Goal: Information Seeking & Learning: Understand process/instructions

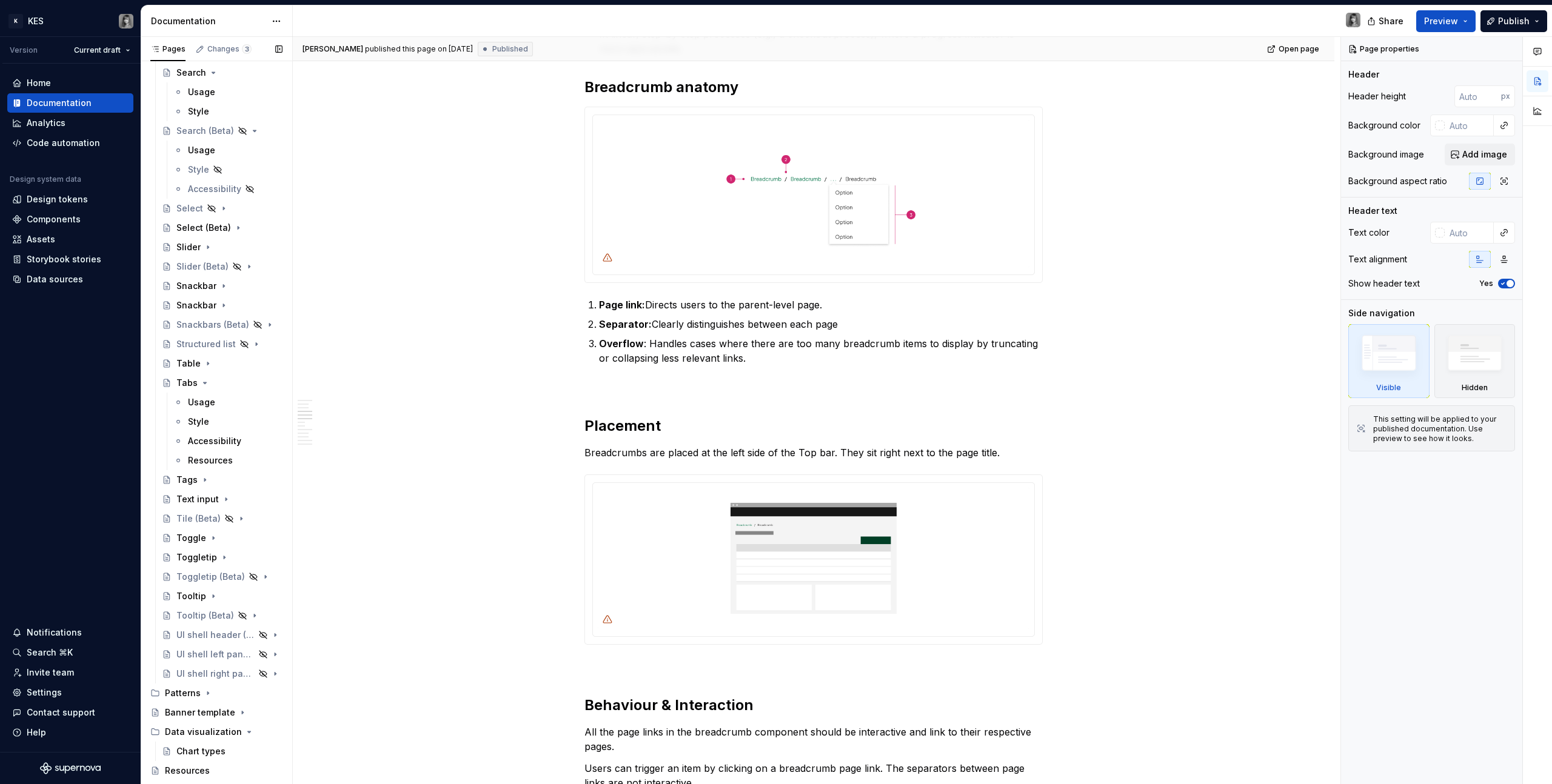
scroll to position [1550, 0]
click at [191, 527] on div "Toggle" at bounding box center [191, 526] width 30 height 12
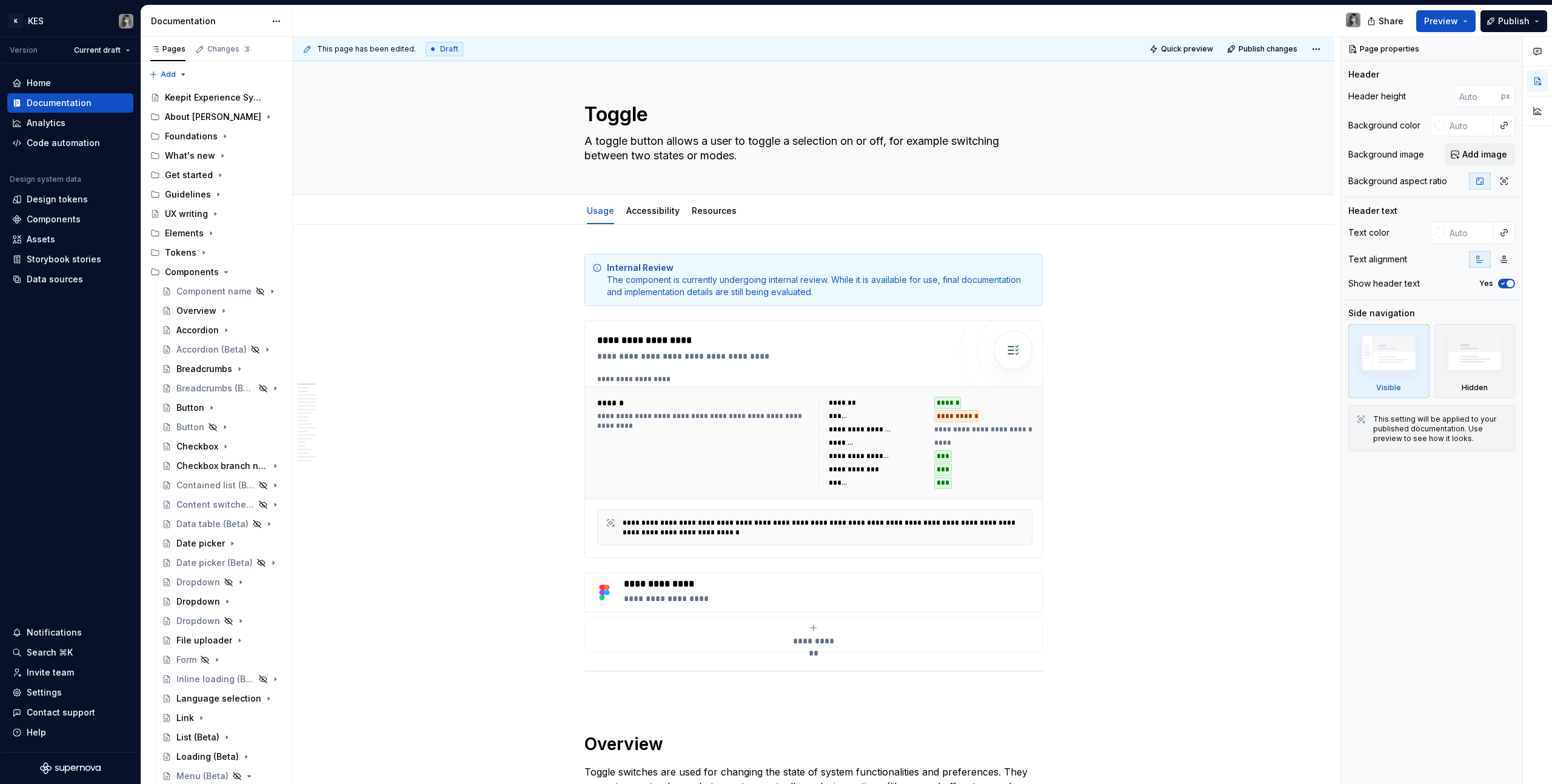
type textarea "*"
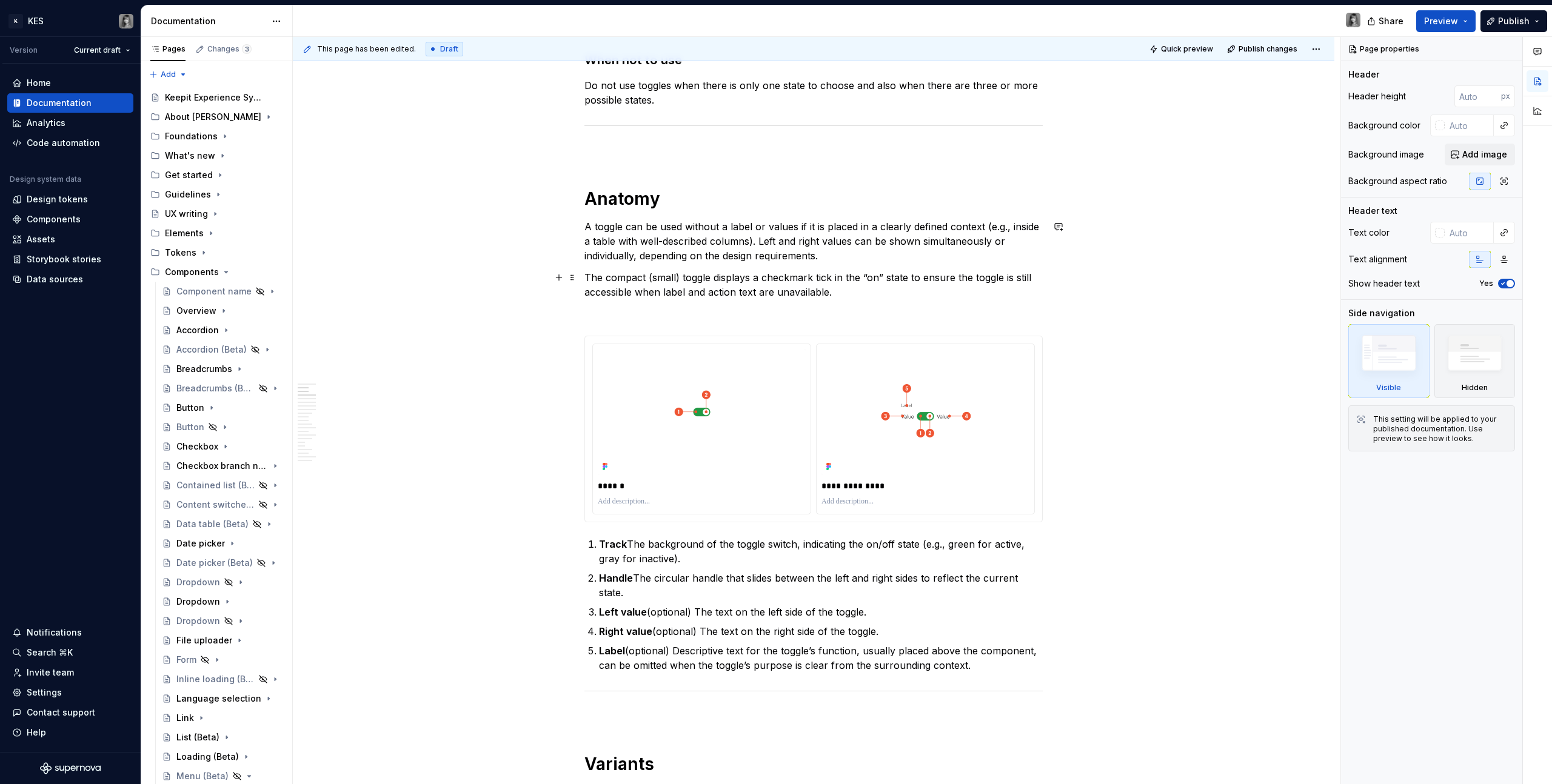
scroll to position [917, 0]
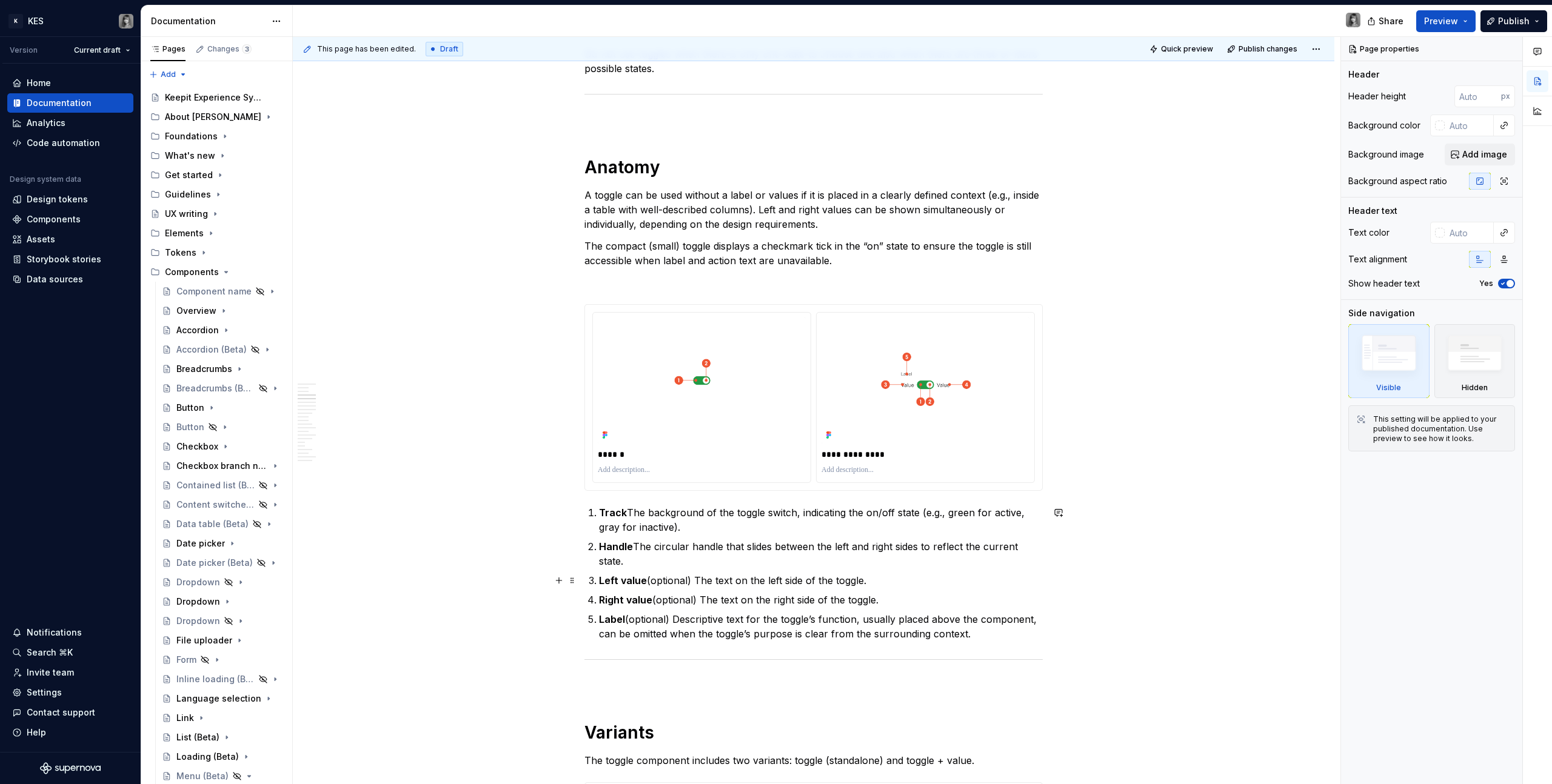
click at [924, 596] on p "Right value (optional) The text on the right side of the toggle." at bounding box center [820, 599] width 444 height 15
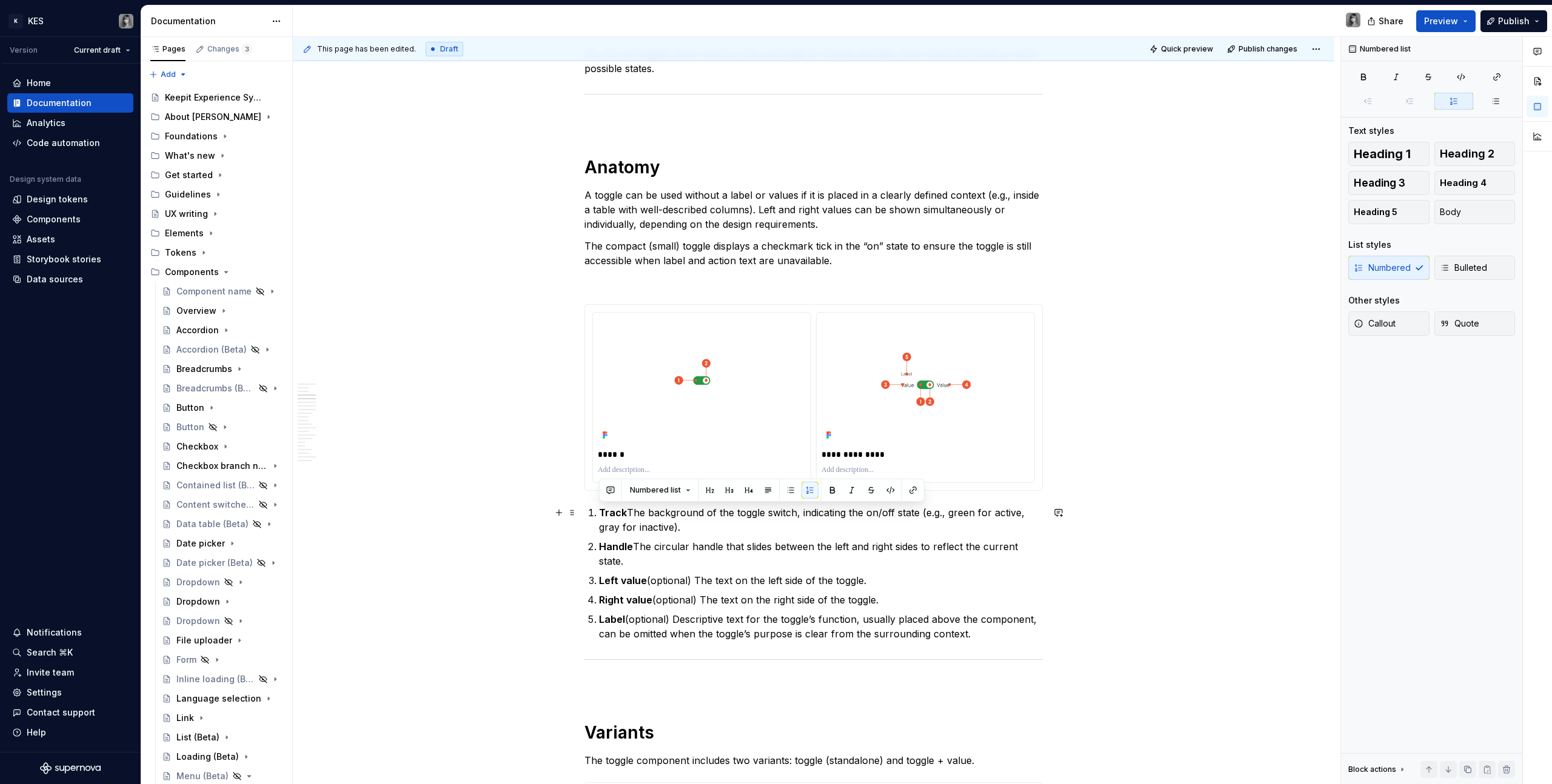
drag, startPoint x: 1007, startPoint y: 634, endPoint x: 589, endPoint y: 510, distance: 436.0
click at [599, 510] on ol "Track The background of the toggle switch, indicating the on/off state (e.g., g…" at bounding box center [820, 574] width 444 height 136
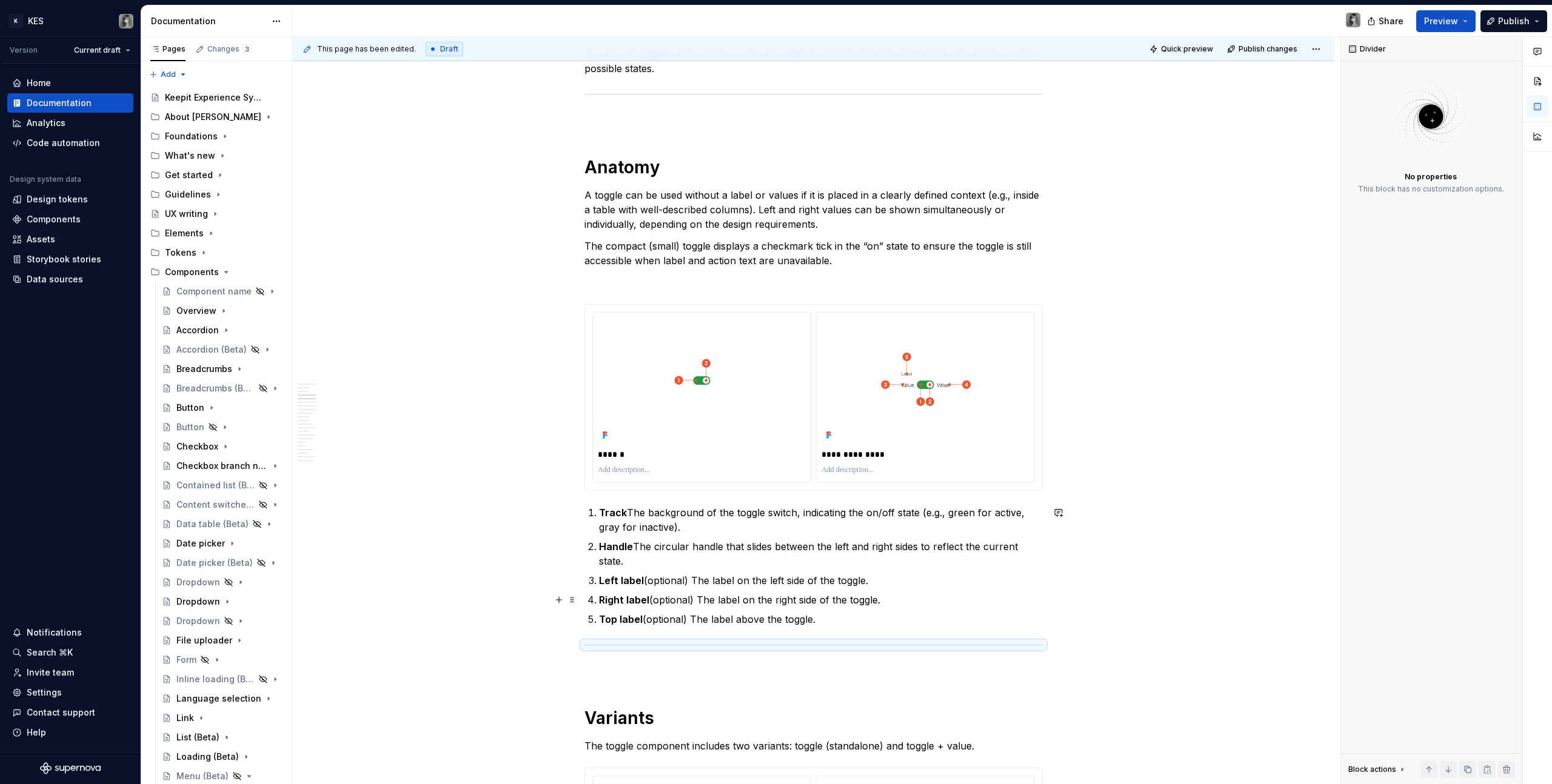
click at [843, 606] on p "Right label (optional) The label on the right side of the toggle." at bounding box center [820, 599] width 444 height 15
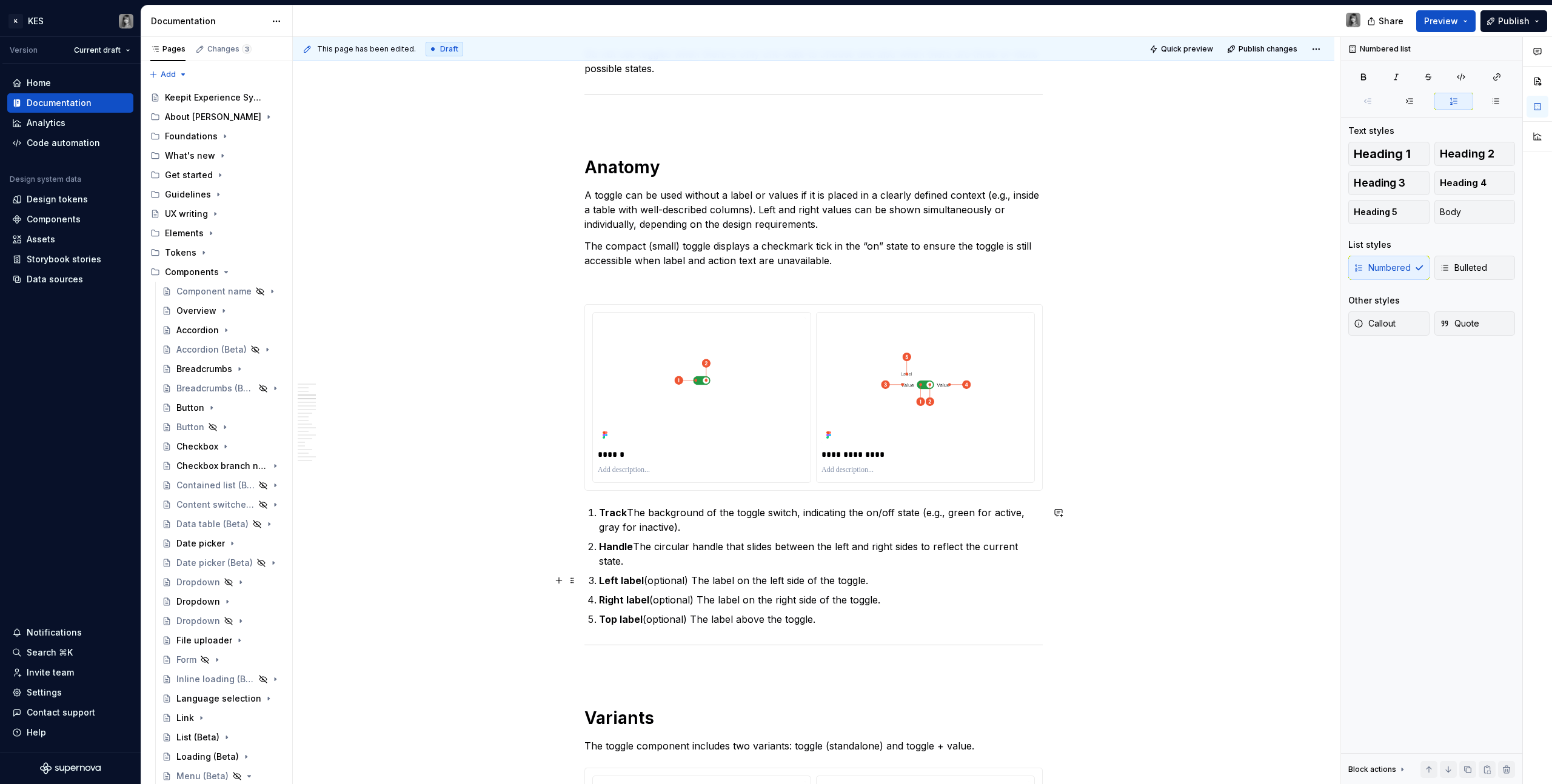
click at [687, 587] on p "Left label (optional) The label on the left side of the toggle." at bounding box center [820, 580] width 444 height 15
click at [677, 568] on p "Handle The circular handle that slides between the left and right sides to refl…" at bounding box center [820, 554] width 444 height 29
click at [850, 605] on p "Right label (optional) The label on the right side of the toggle." at bounding box center [820, 599] width 444 height 15
click at [869, 623] on p "Top label (optional) The label above the toggle." at bounding box center [820, 619] width 444 height 15
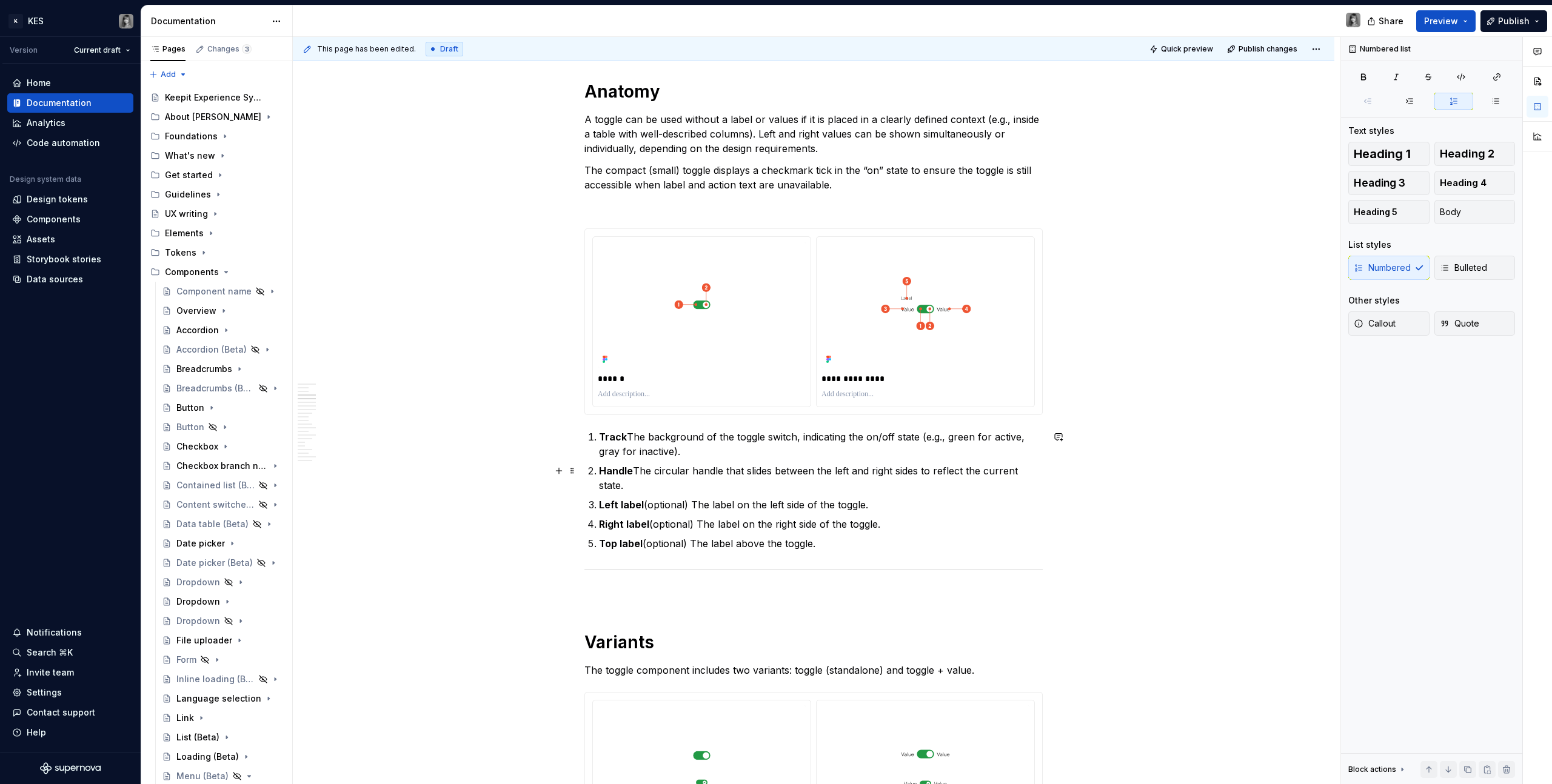
scroll to position [1108, 0]
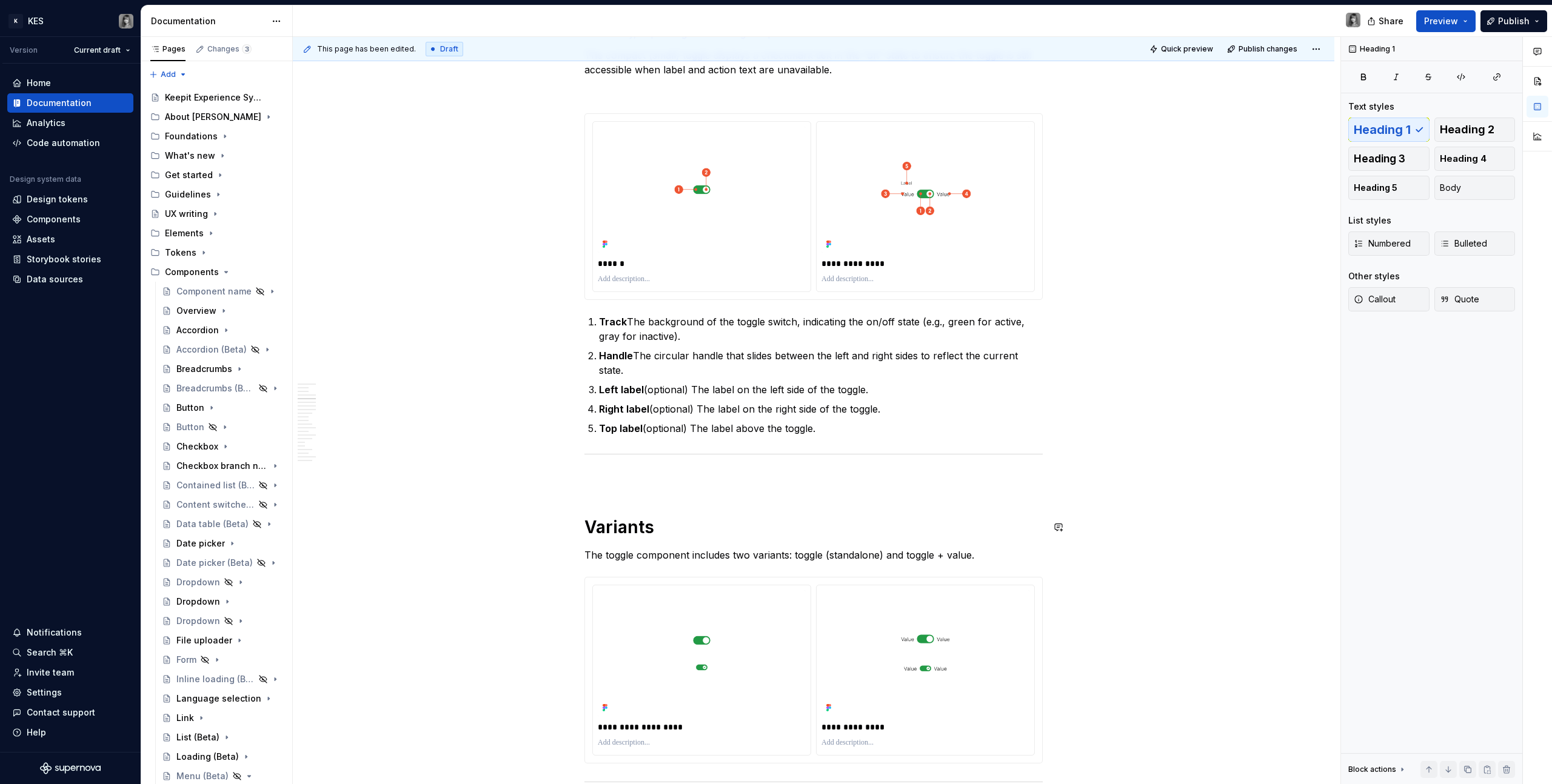
click at [868, 410] on p "Right label (optional) The label on the right side of the toggle." at bounding box center [820, 409] width 444 height 15
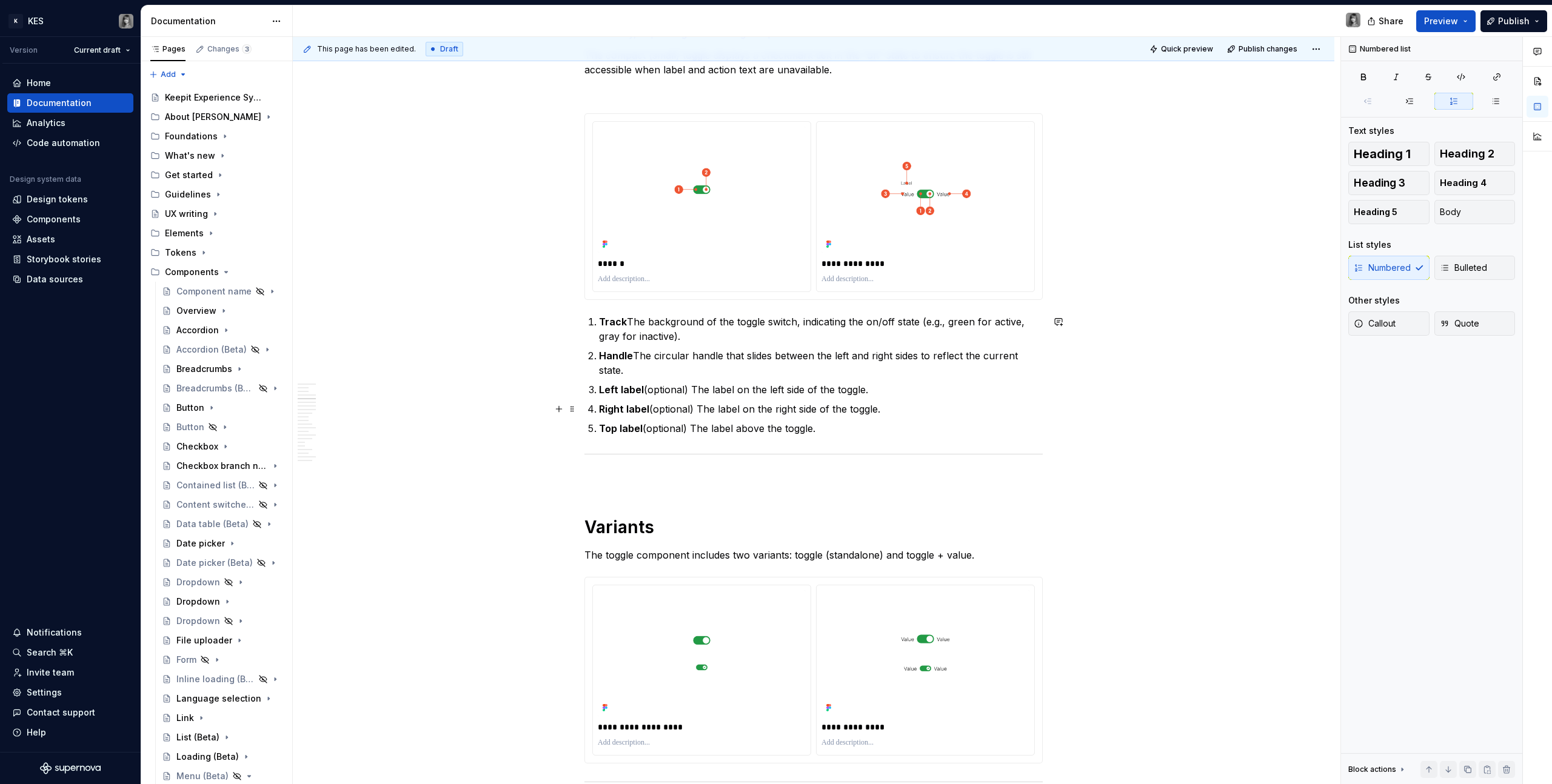
click at [888, 404] on p "Right label (optional) The label on the right side of the toggle." at bounding box center [820, 409] width 444 height 15
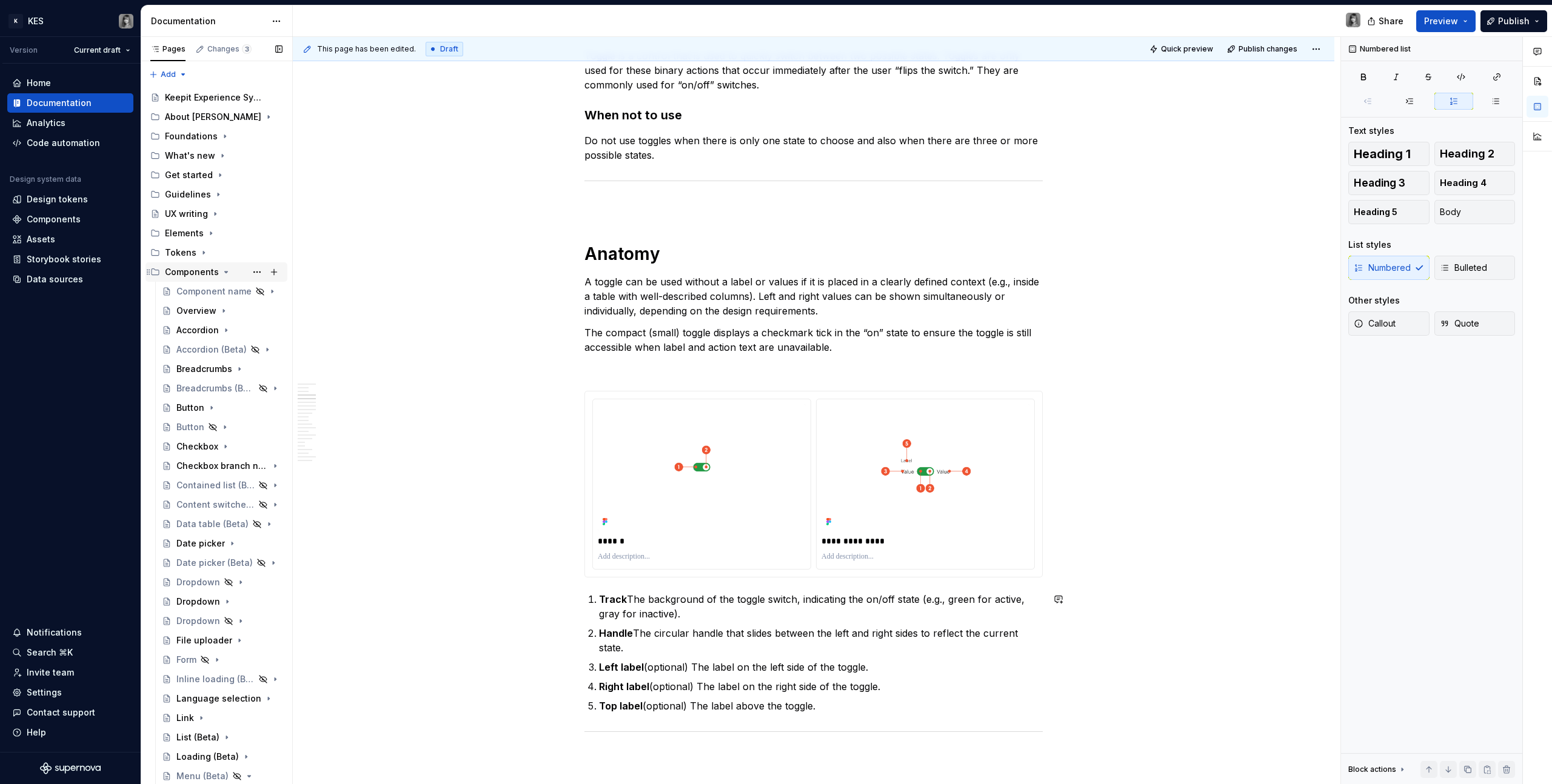
scroll to position [709, 0]
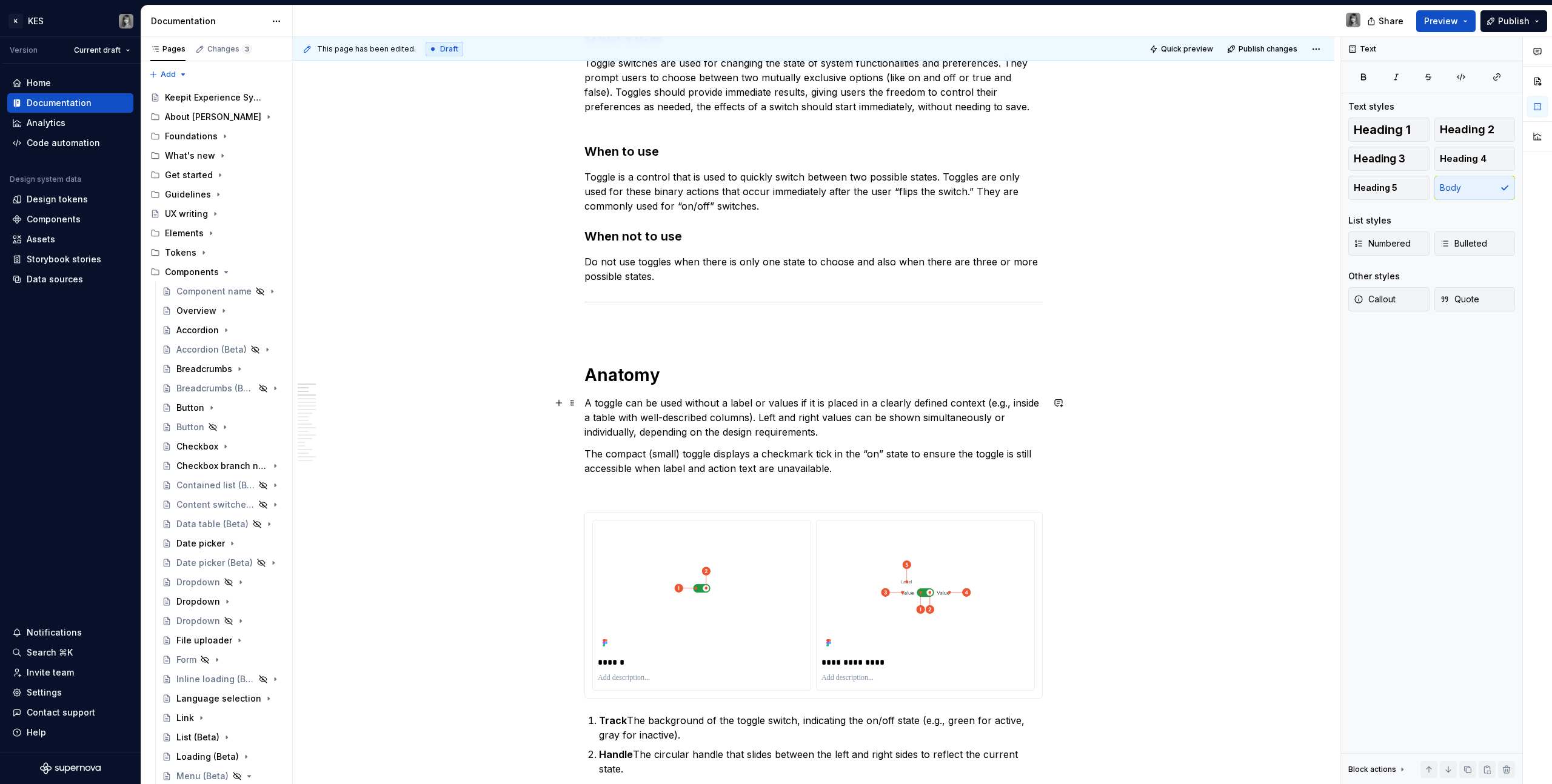
drag, startPoint x: 756, startPoint y: 403, endPoint x: 800, endPoint y: 402, distance: 44.0
click at [800, 402] on p "A toggle can be used without a label or values if it is placed in a clearly def…" at bounding box center [813, 417] width 459 height 44
click at [796, 403] on p "A toggle can be used without a label or values if it is placed in a clearly def…" at bounding box center [813, 417] width 459 height 44
click at [811, 417] on p "A toggle can be used without a label if it is placed in a clearly defined conte…" at bounding box center [813, 417] width 459 height 44
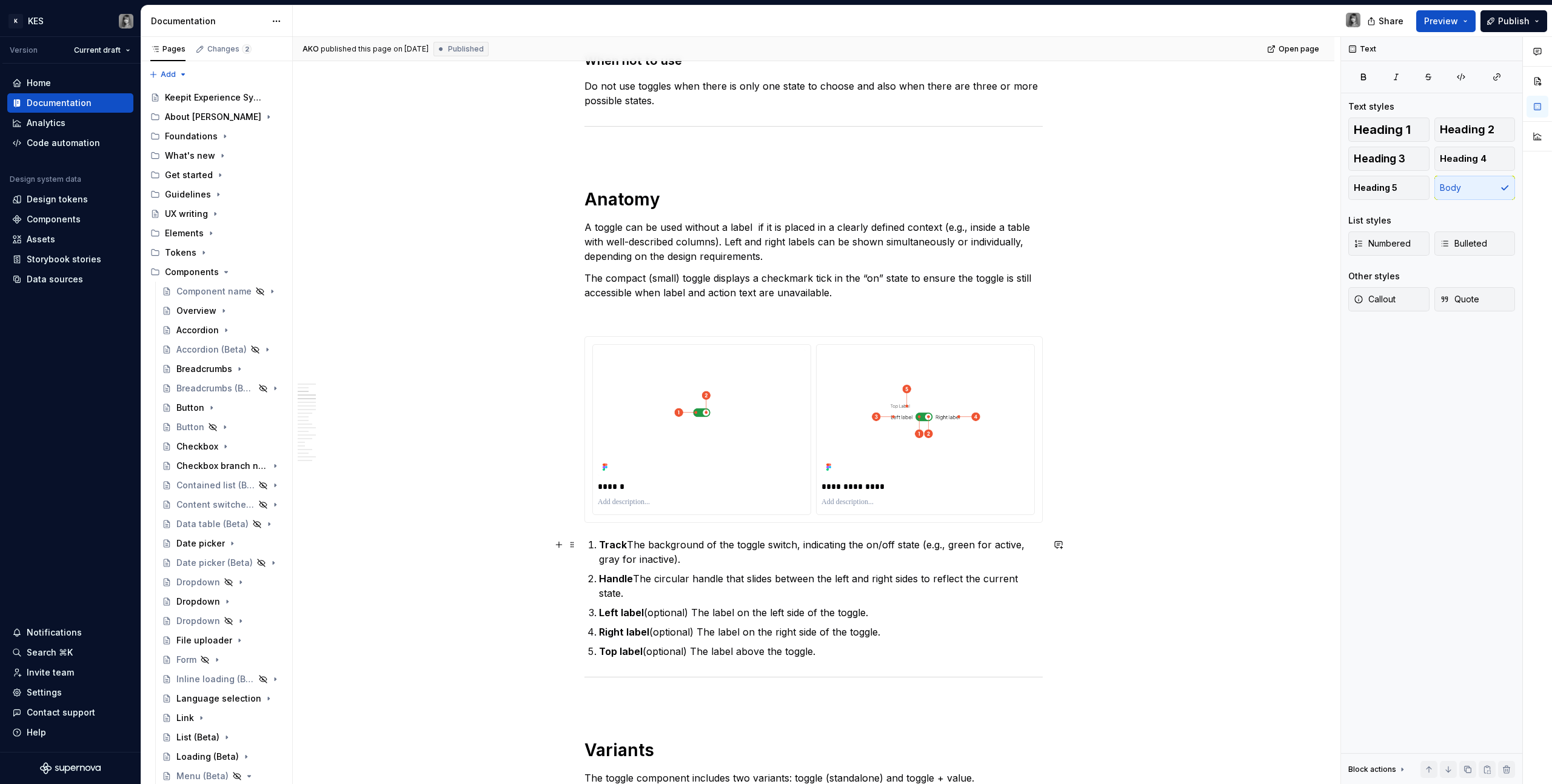
scroll to position [900, 0]
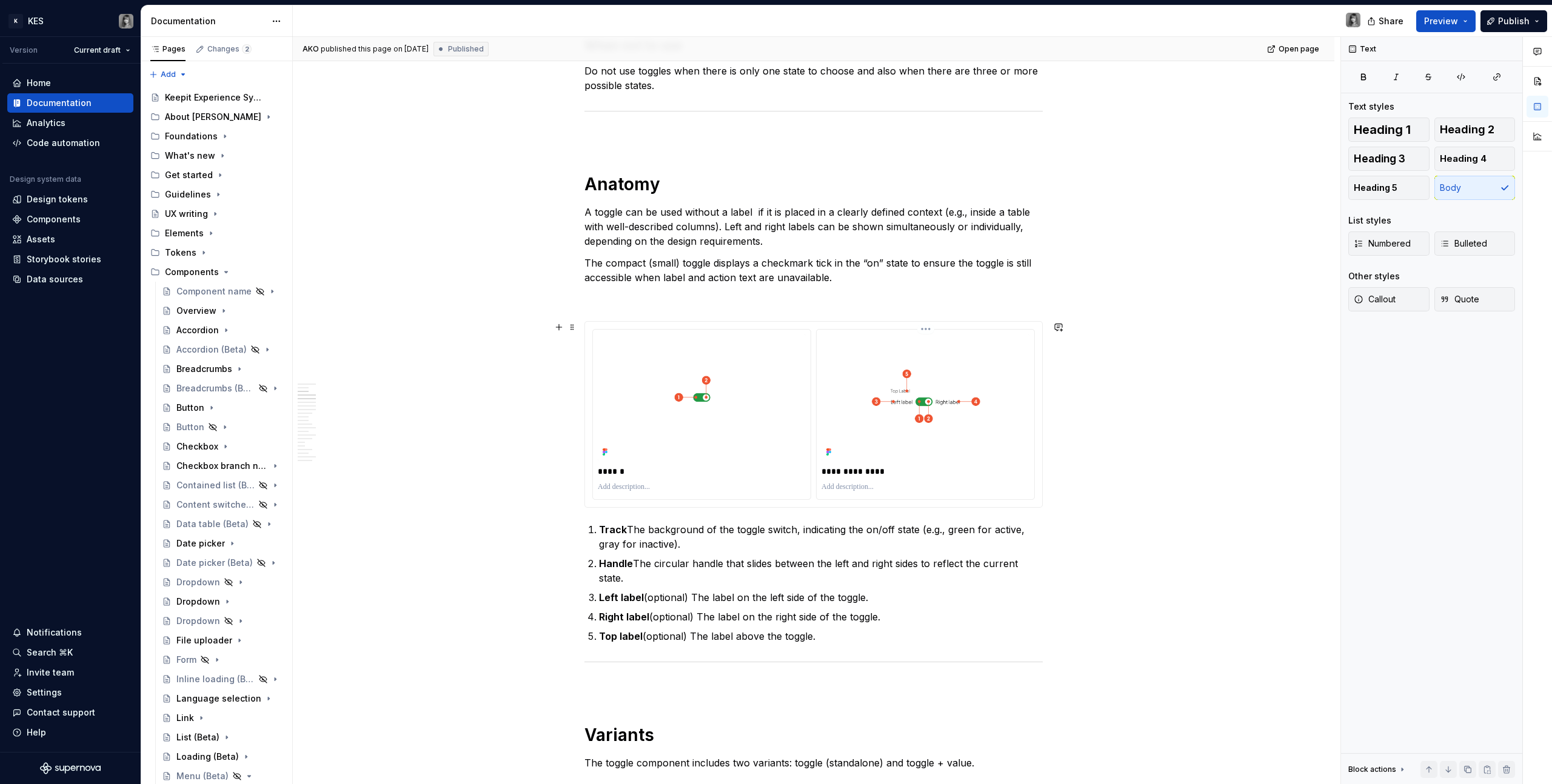
click at [874, 473] on p "**********" at bounding box center [925, 471] width 208 height 12
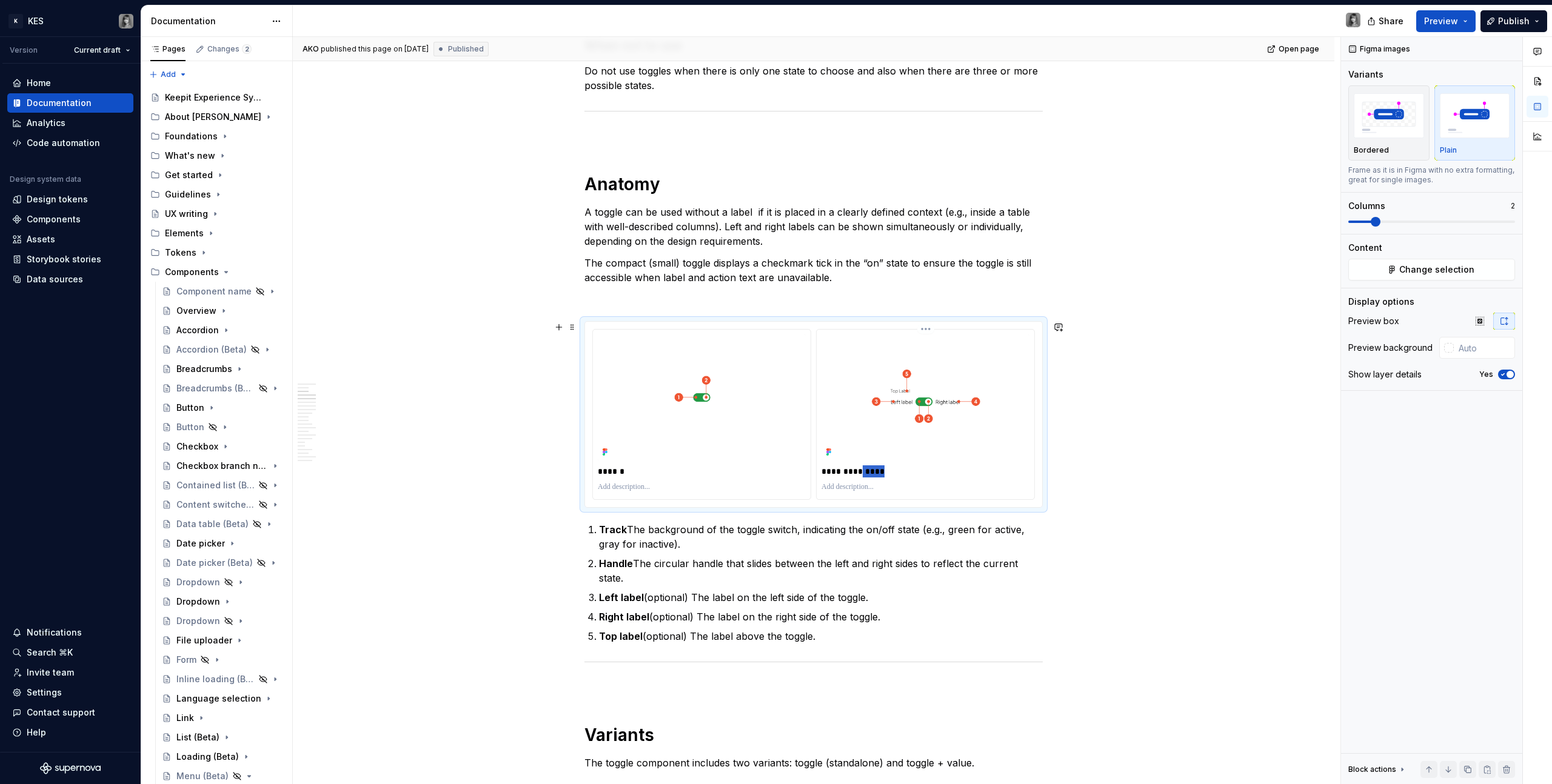
click at [874, 473] on p "**********" at bounding box center [925, 471] width 208 height 12
type textarea "*"
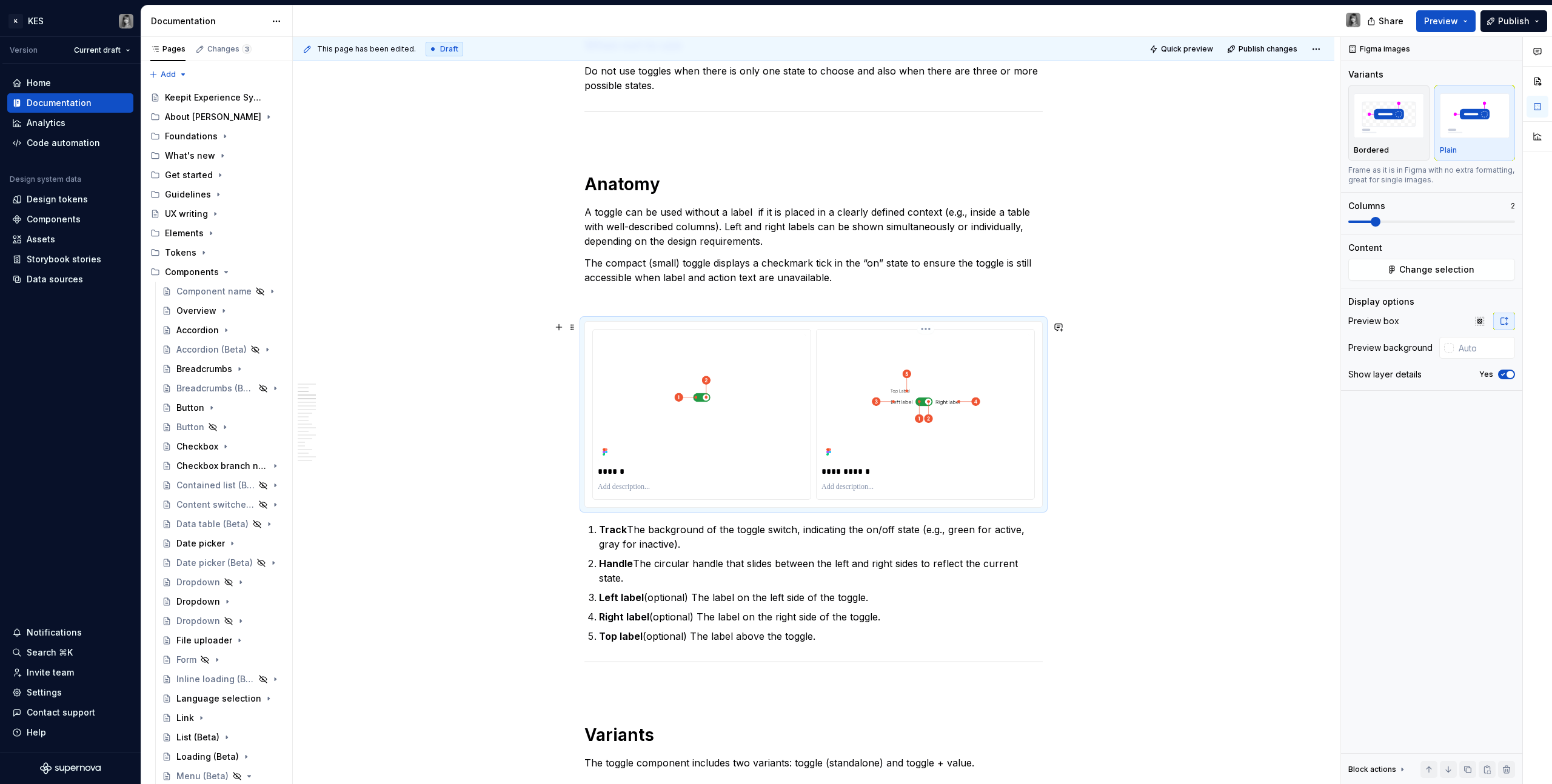
type textarea "*"
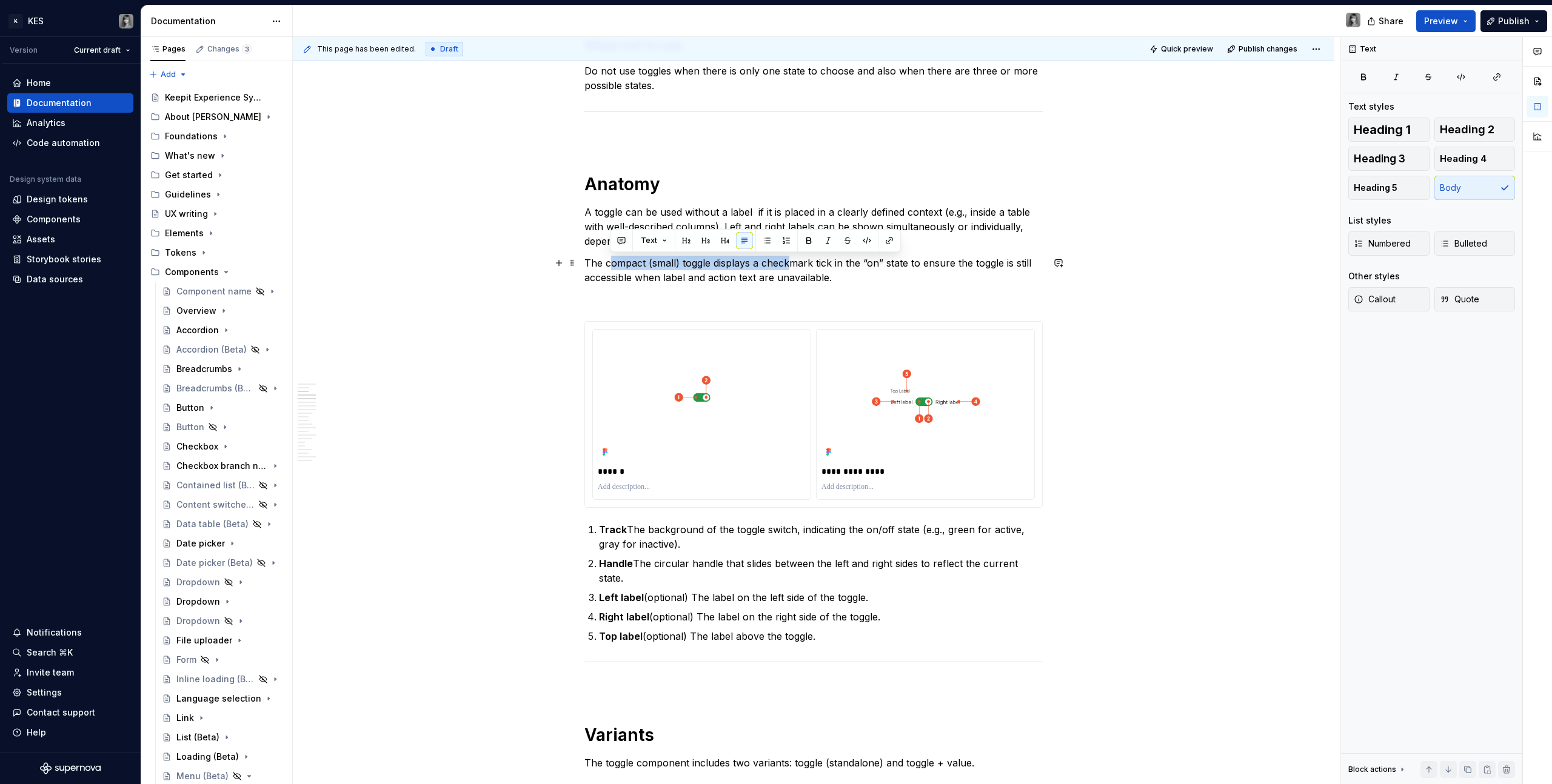
drag, startPoint x: 608, startPoint y: 256, endPoint x: 787, endPoint y: 269, distance: 179.5
click at [787, 269] on p "The compact (small) toggle displays a checkmark tick in the “on” state to ensur…" at bounding box center [813, 270] width 459 height 29
click at [647, 483] on p at bounding box center [702, 487] width 208 height 9
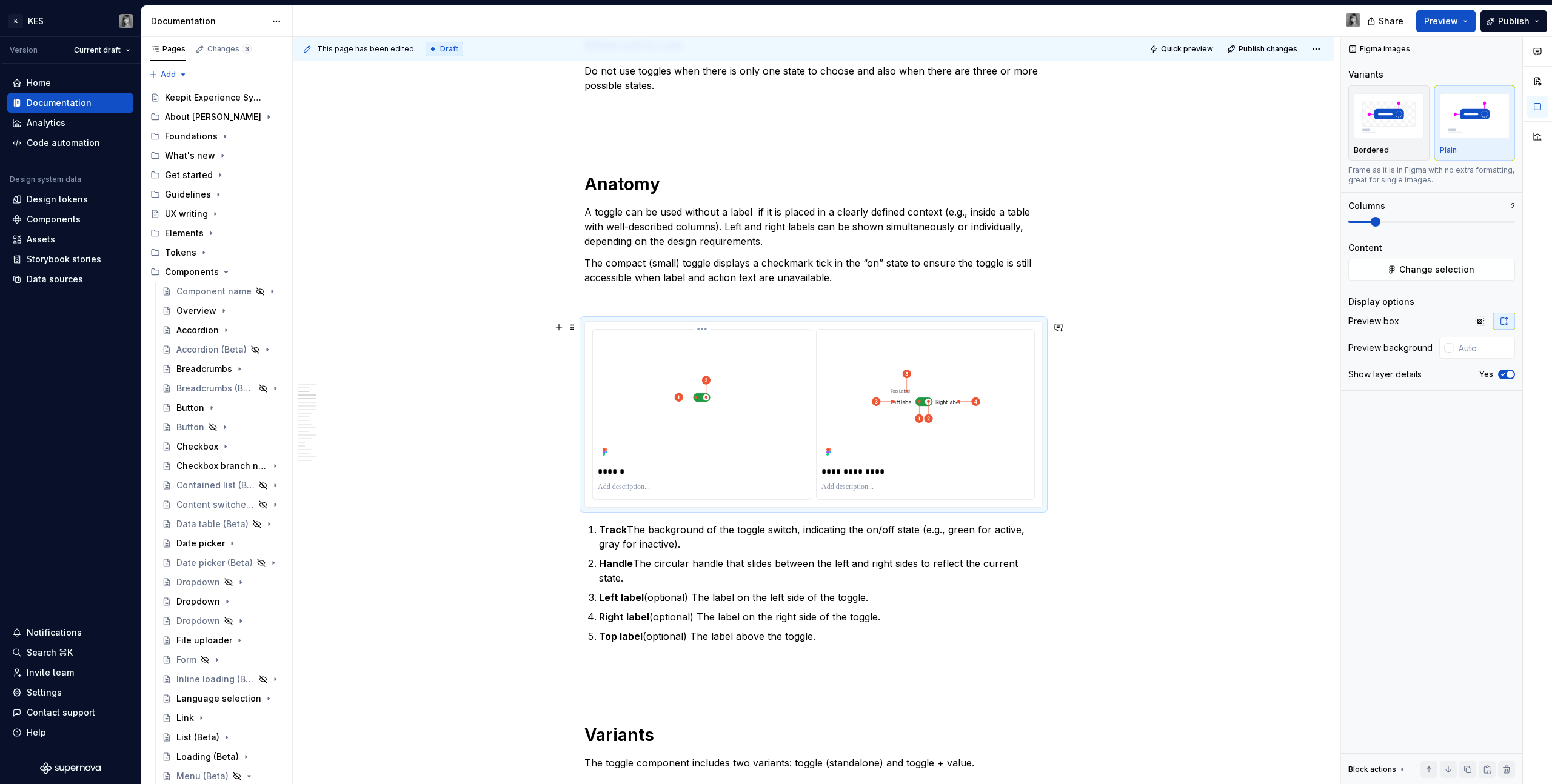
paste div
click at [862, 493] on div at bounding box center [925, 487] width 208 height 15
click at [863, 487] on p at bounding box center [925, 487] width 208 height 9
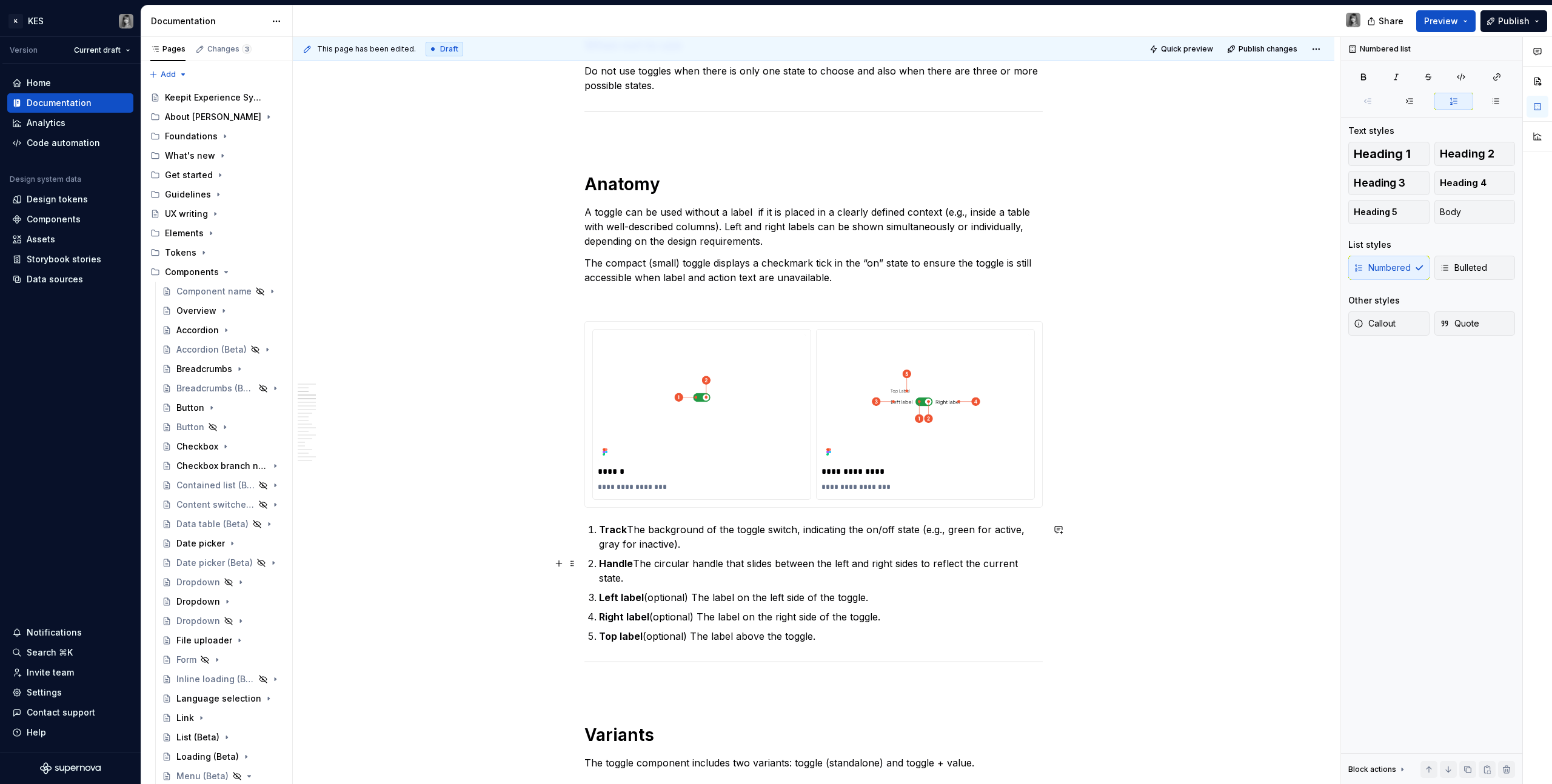
click at [696, 557] on p "Handle The circular handle that slides between the left and right sides to refl…" at bounding box center [820, 571] width 444 height 29
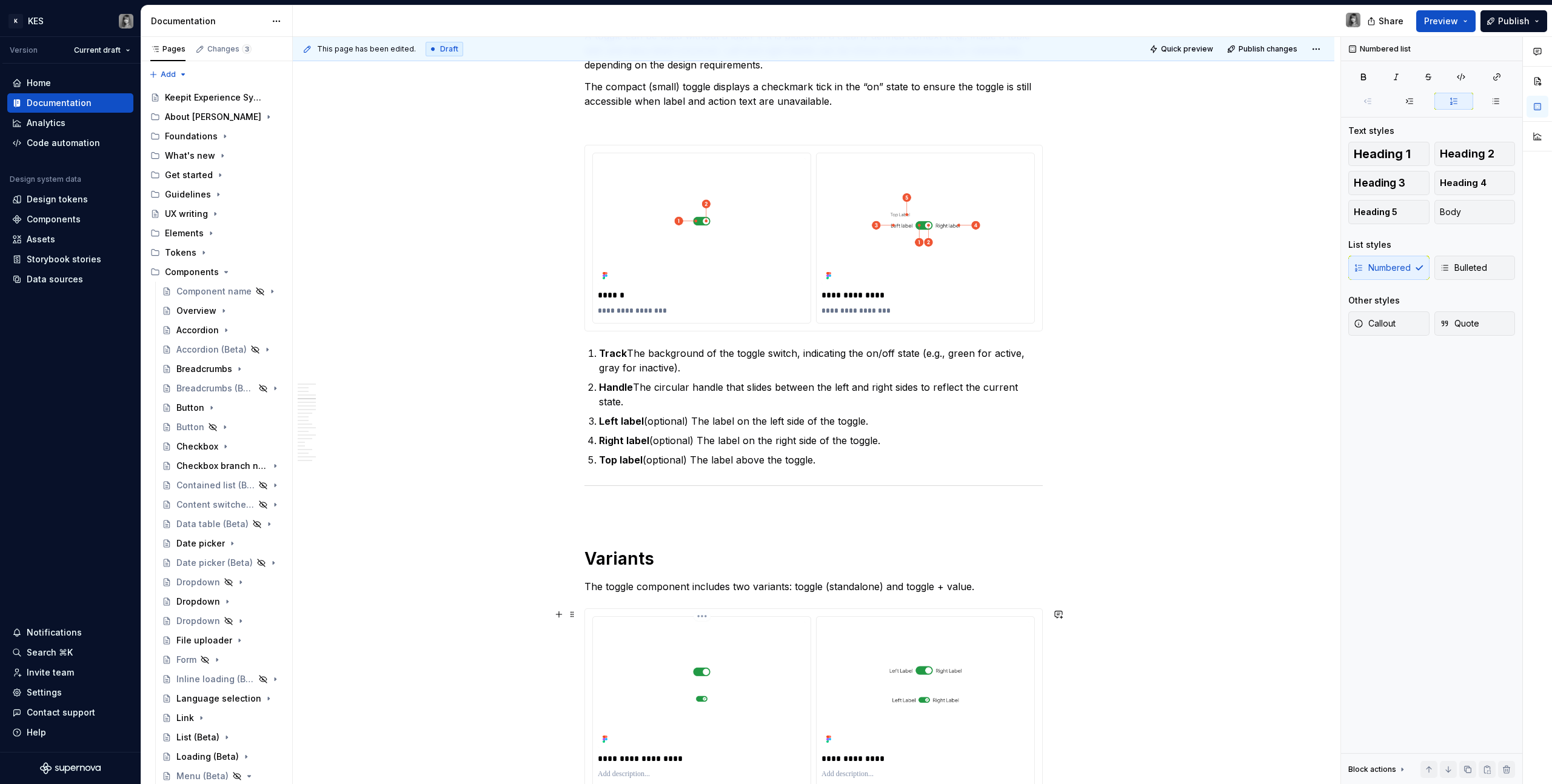
scroll to position [1184, 0]
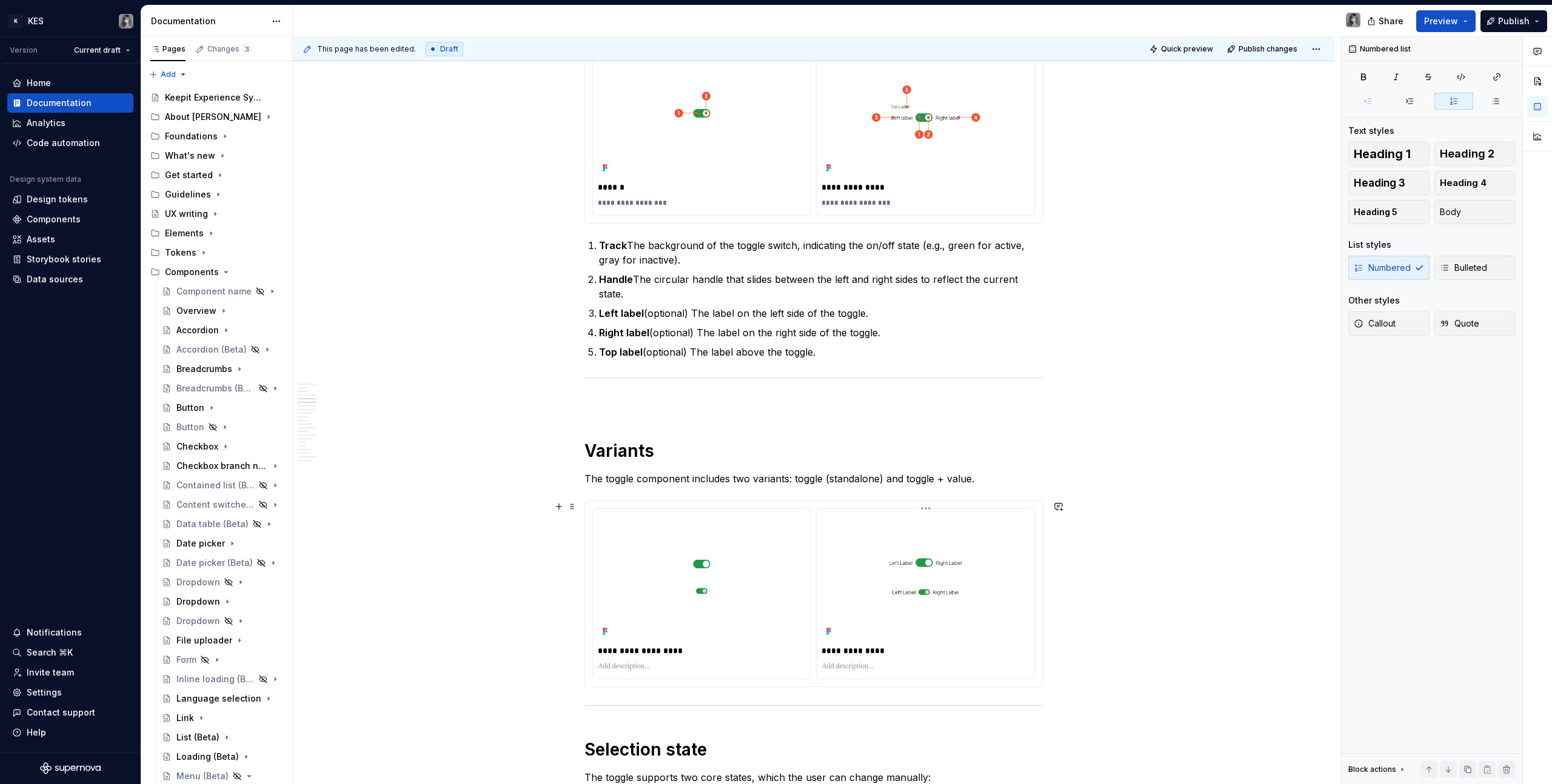
click at [872, 650] on p "**********" at bounding box center [925, 651] width 208 height 12
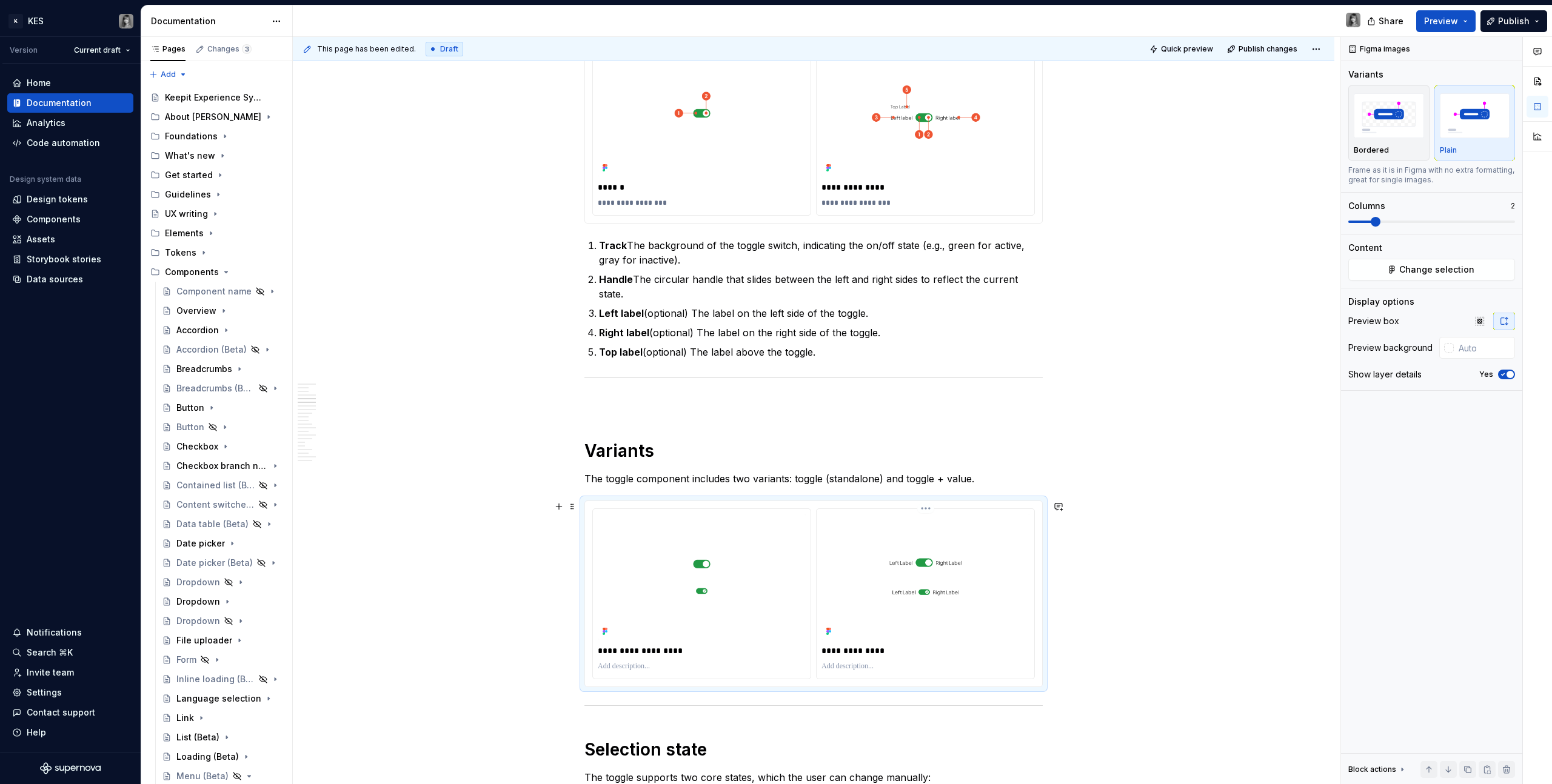
click at [943, 556] on img at bounding box center [925, 576] width 208 height 126
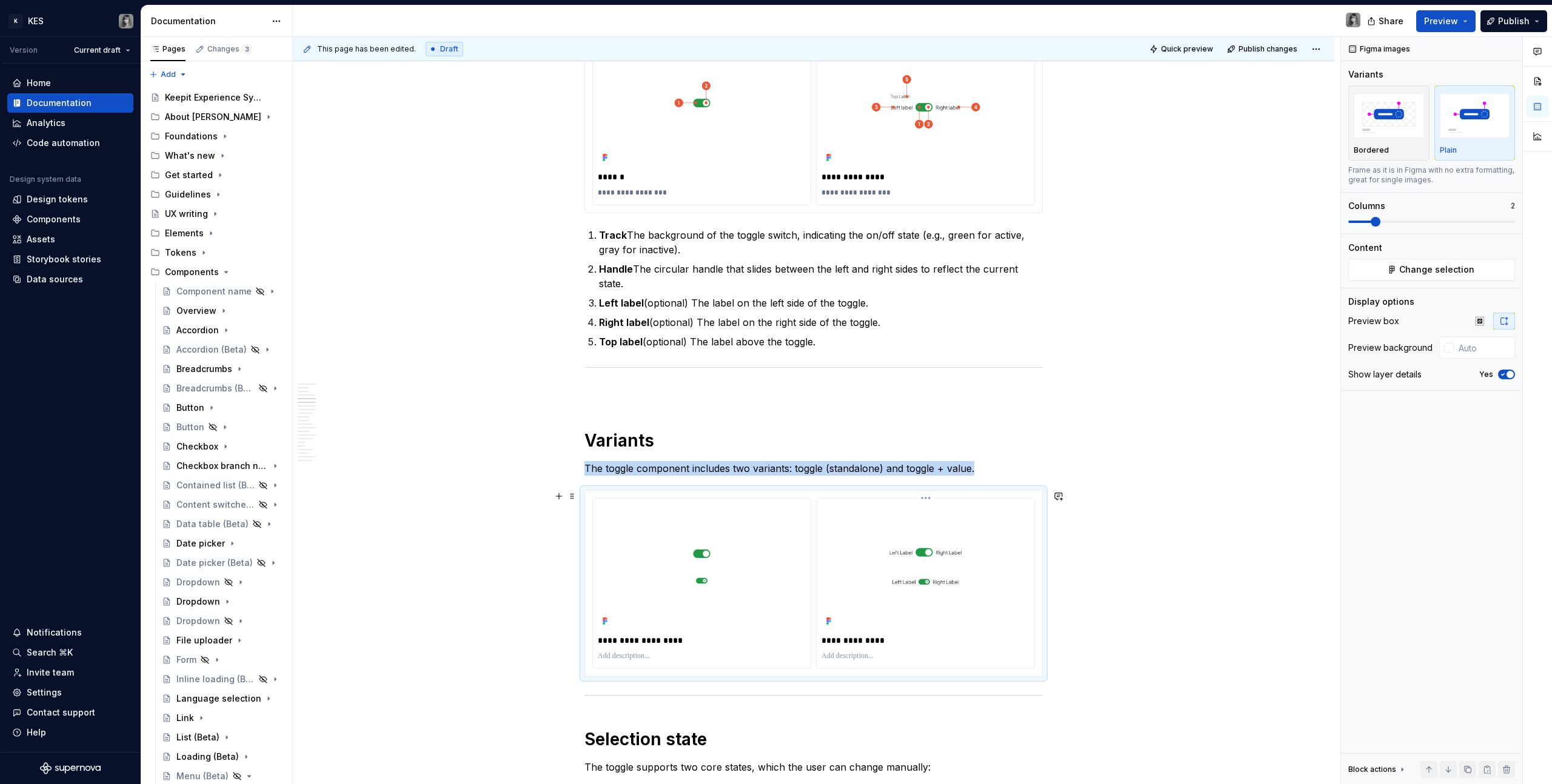
scroll to position [1214, 0]
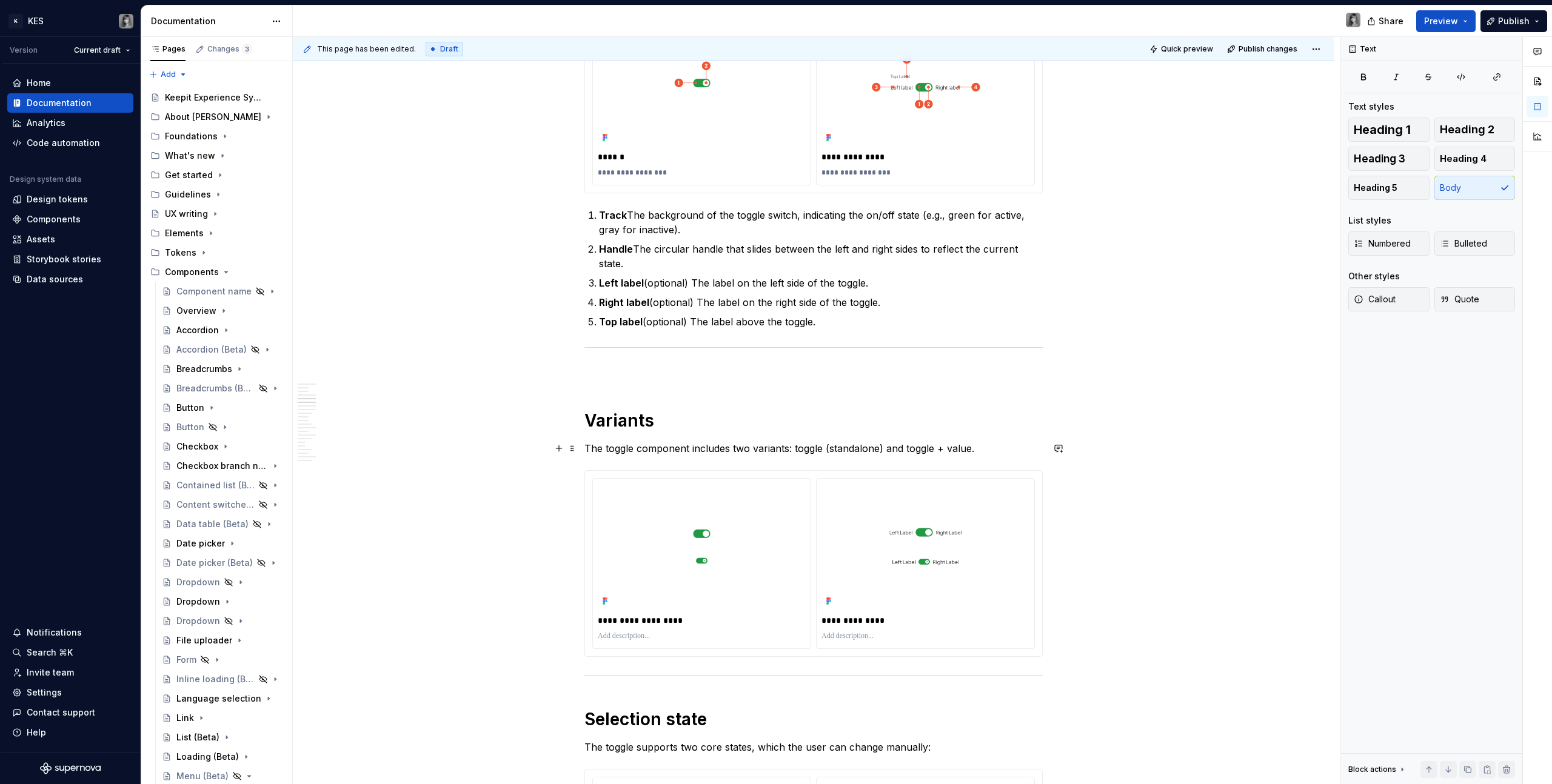
click at [953, 448] on p "The toggle component includes two variants: toggle (standalone) and toggle + va…" at bounding box center [813, 448] width 459 height 15
click at [951, 631] on p at bounding box center [925, 635] width 208 height 9
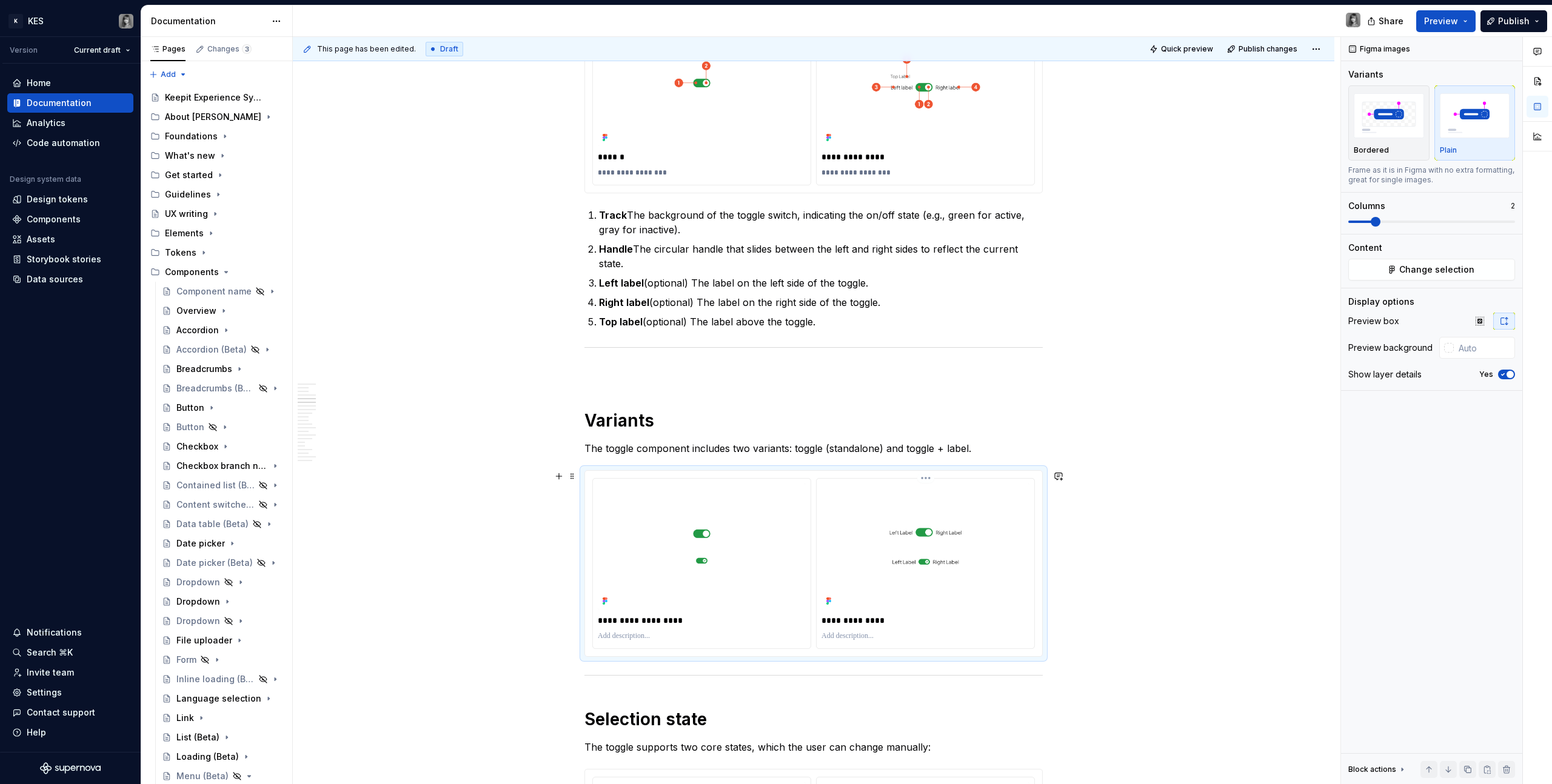
click at [936, 583] on img at bounding box center [925, 546] width 208 height 126
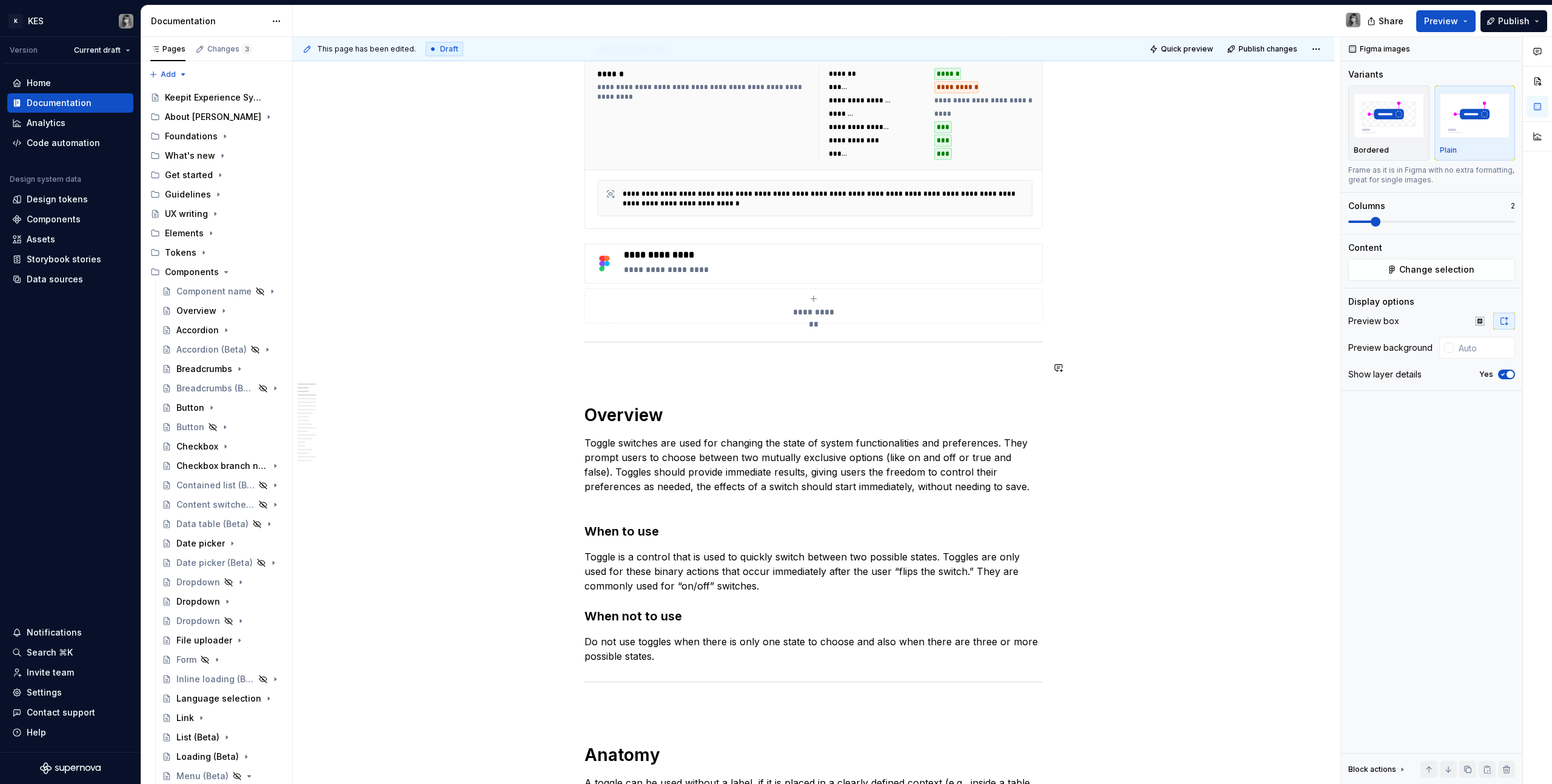
scroll to position [337, 0]
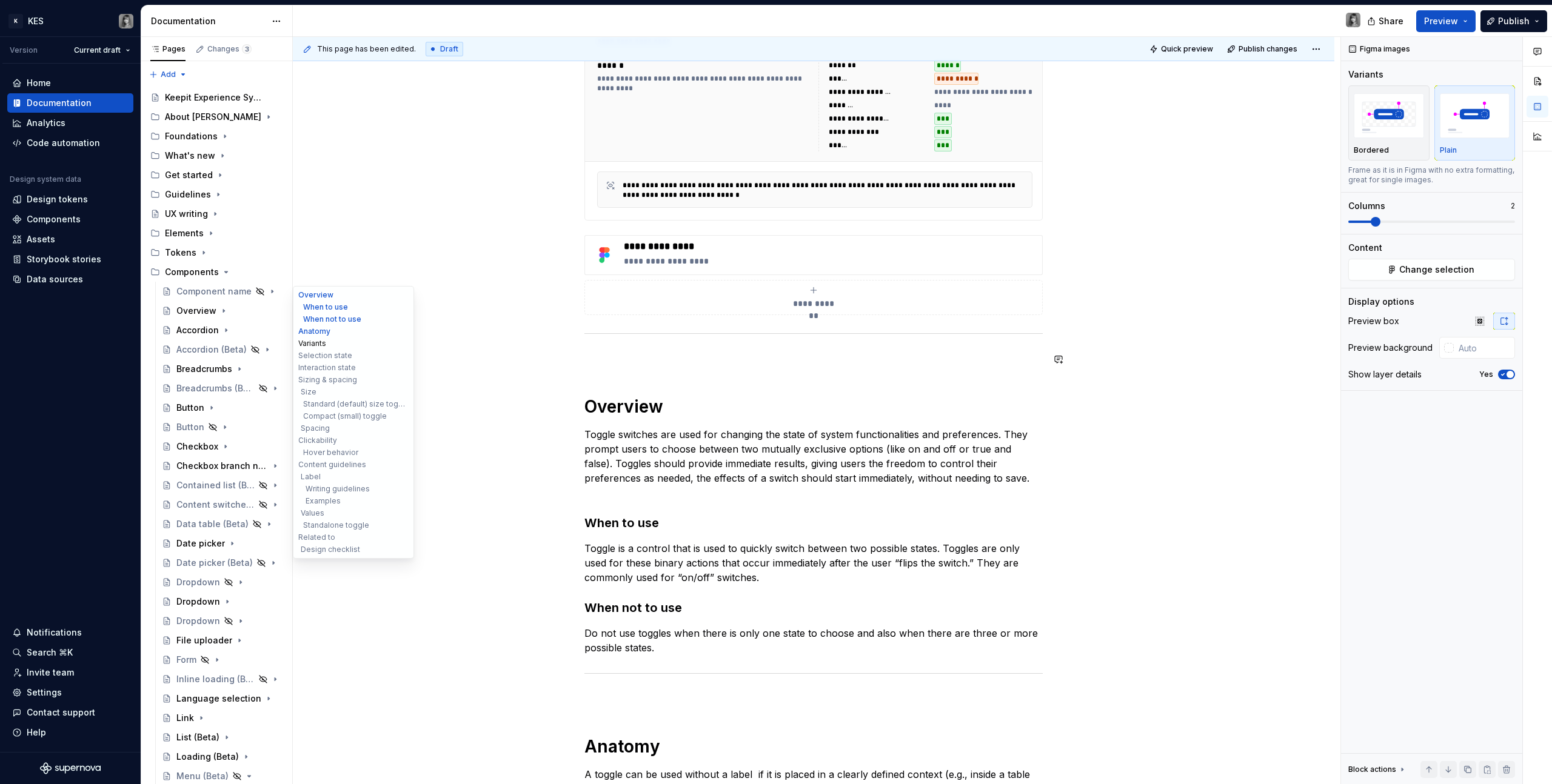
click at [320, 339] on button "Variants" at bounding box center [353, 343] width 115 height 12
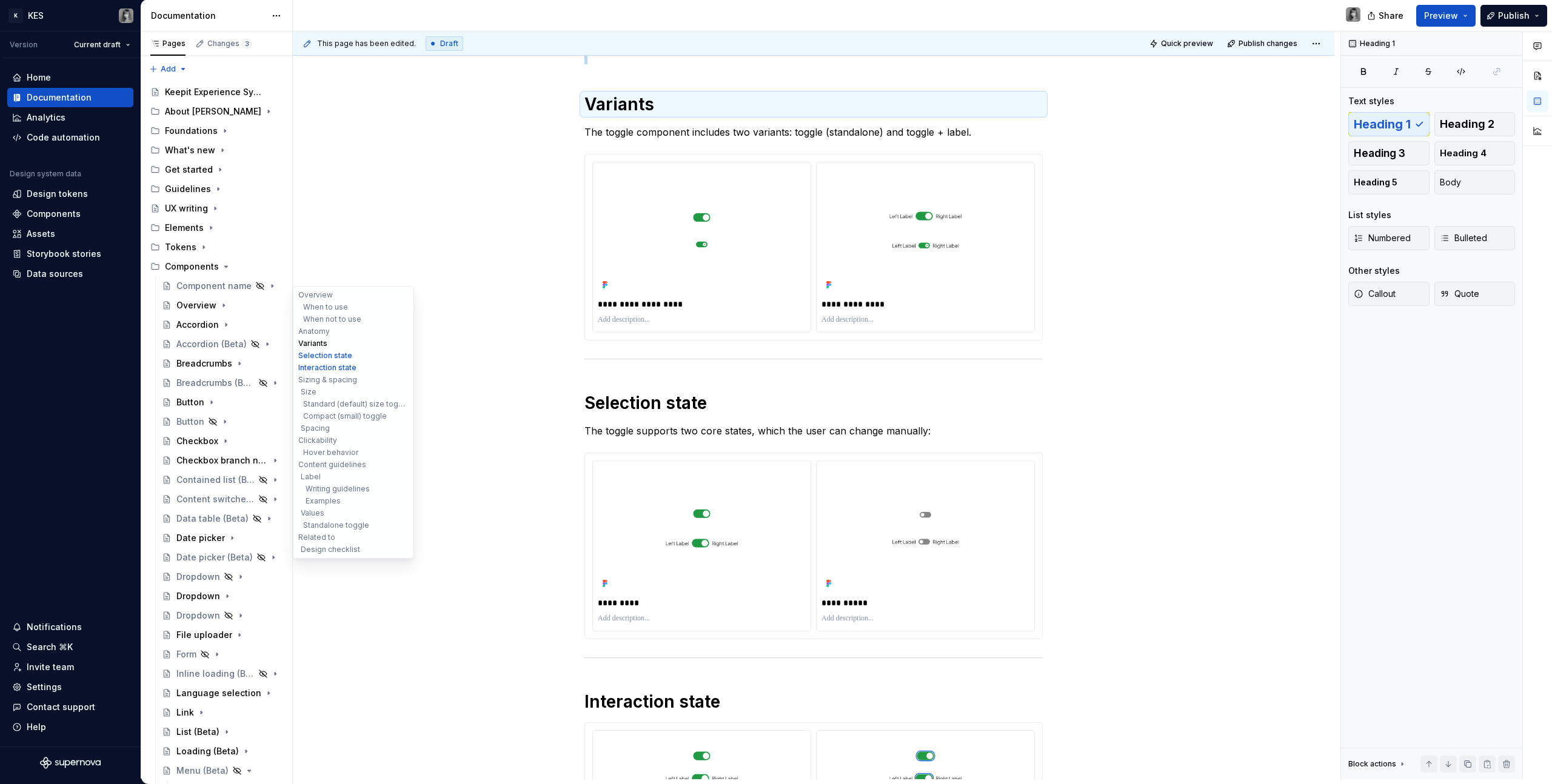
scroll to position [1527, 0]
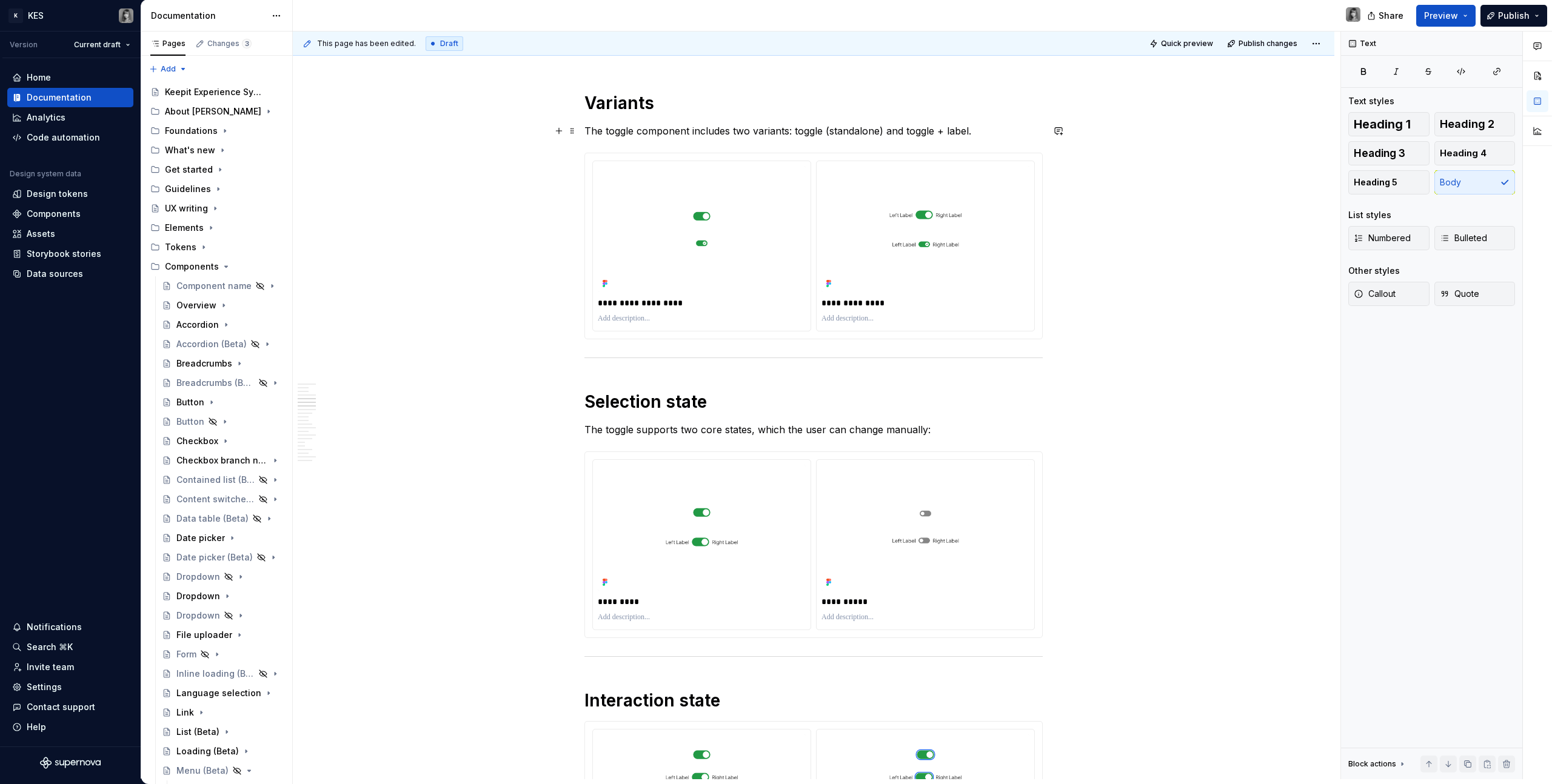
click at [933, 137] on p "The toggle component includes two variants: toggle (standalone) and toggle + la…" at bounding box center [813, 131] width 459 height 15
click at [963, 126] on p "The toggle component includes two variants: toggle (standalone) and toggle + la…" at bounding box center [813, 131] width 459 height 15
click at [833, 135] on p "The toggle component includes two variants: toggle (standalone) and toggle + la…" at bounding box center [813, 131] width 459 height 15
click at [858, 133] on p "The toggle component includes two variants: toggle (standalone) and toggle + la…" at bounding box center [813, 131] width 459 height 15
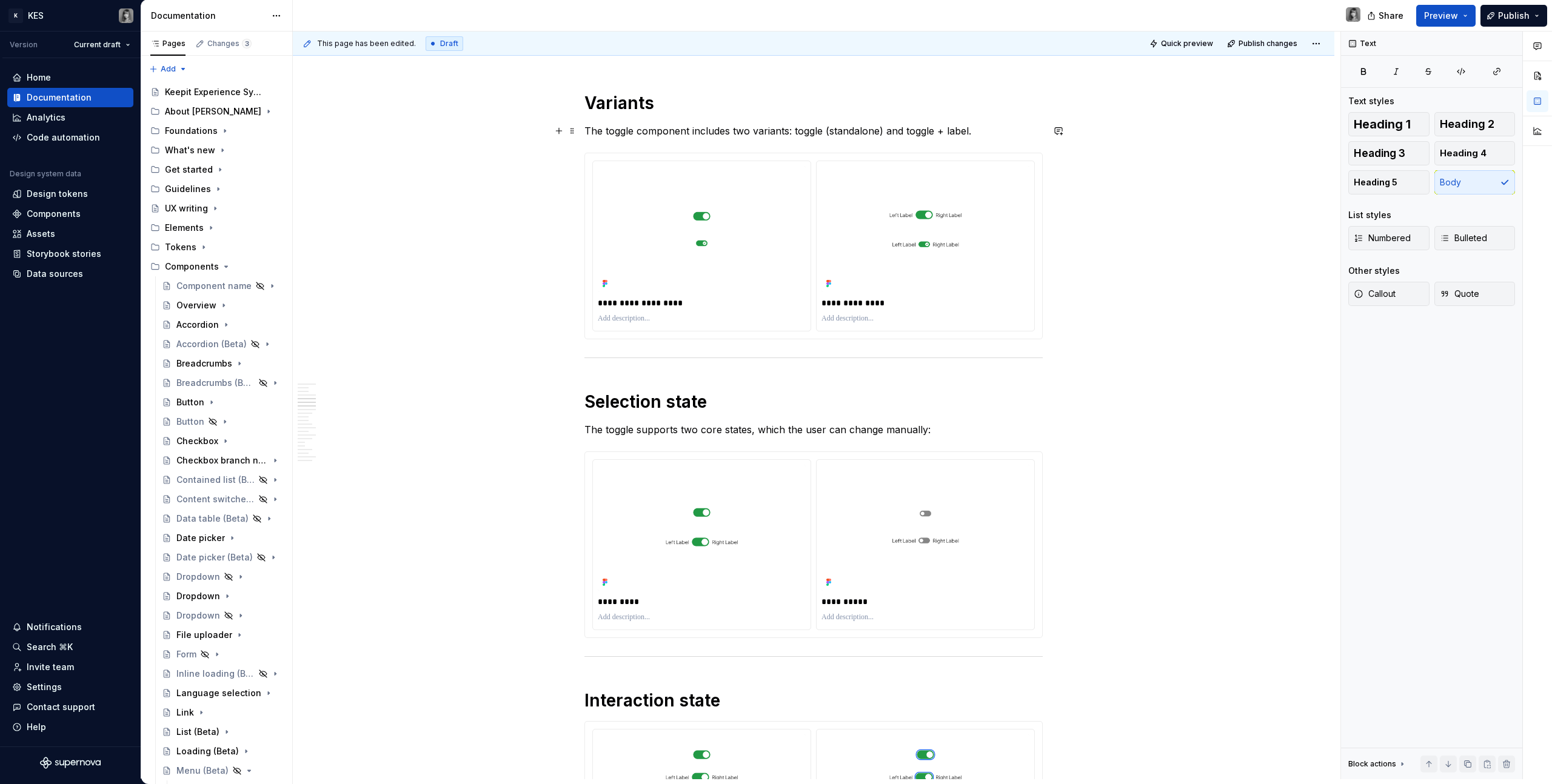
click at [938, 128] on p "The toggle component includes two variants: toggle (standalone) and toggle + la…" at bounding box center [813, 131] width 459 height 15
click at [969, 129] on p "The toggle component includes two variants: toggle (standalone) and toggle + la…" at bounding box center [813, 131] width 459 height 15
click at [593, 394] on h1 "Selection state" at bounding box center [813, 401] width 459 height 21
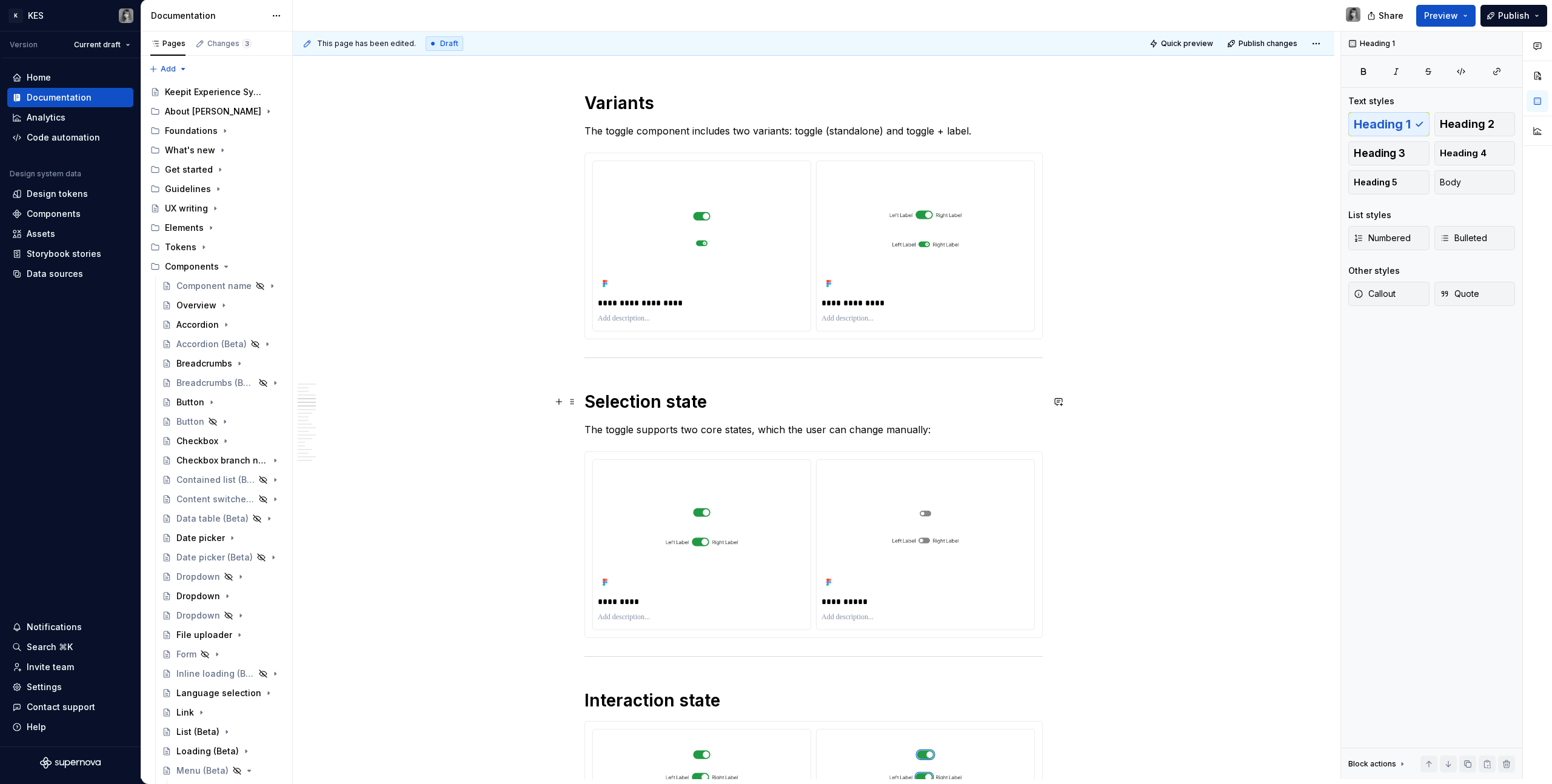
click at [587, 398] on h1 "Selection state" at bounding box center [813, 401] width 459 height 21
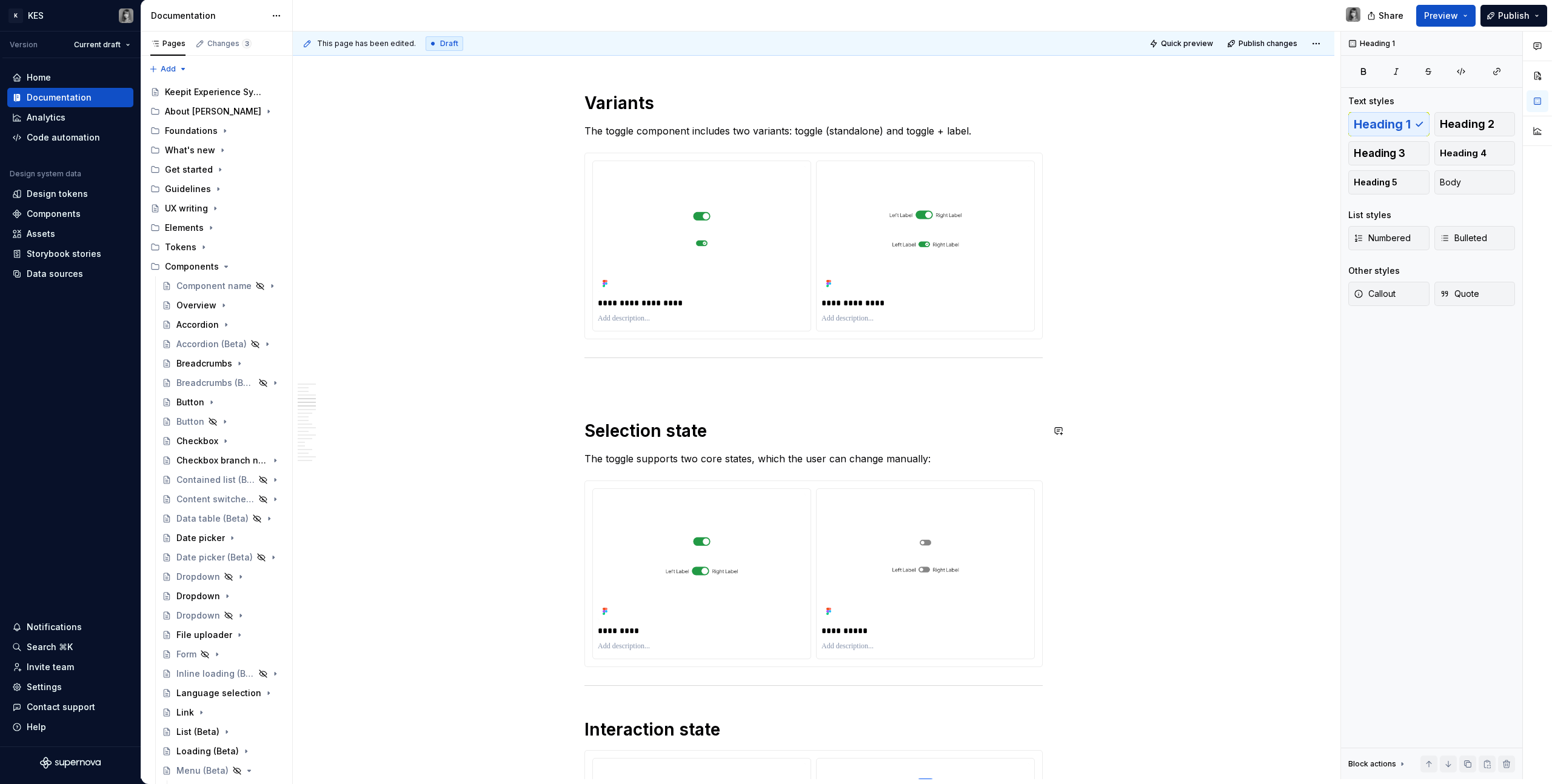
click at [609, 386] on p at bounding box center [813, 383] width 459 height 15
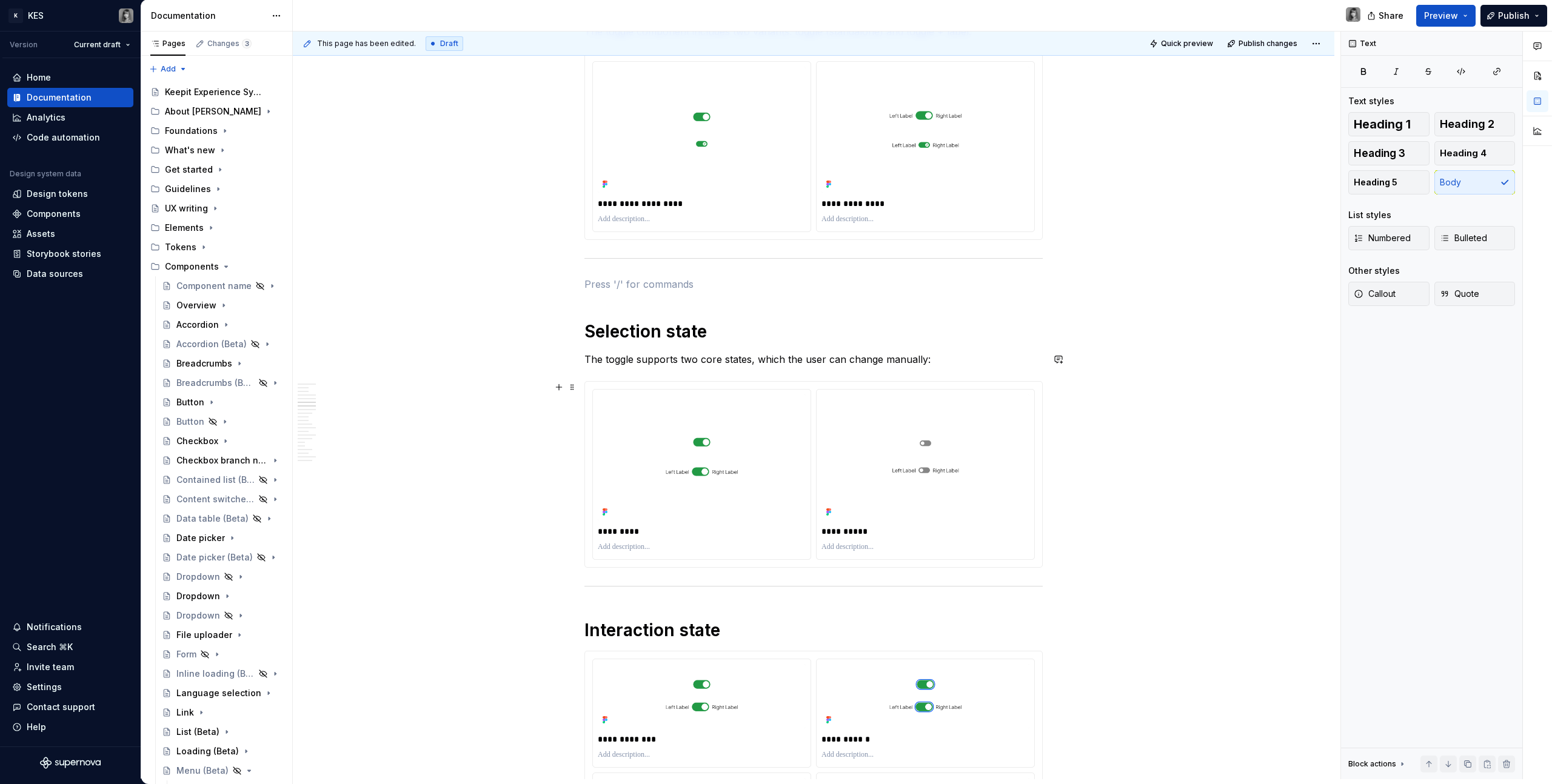
scroll to position [1638, 0]
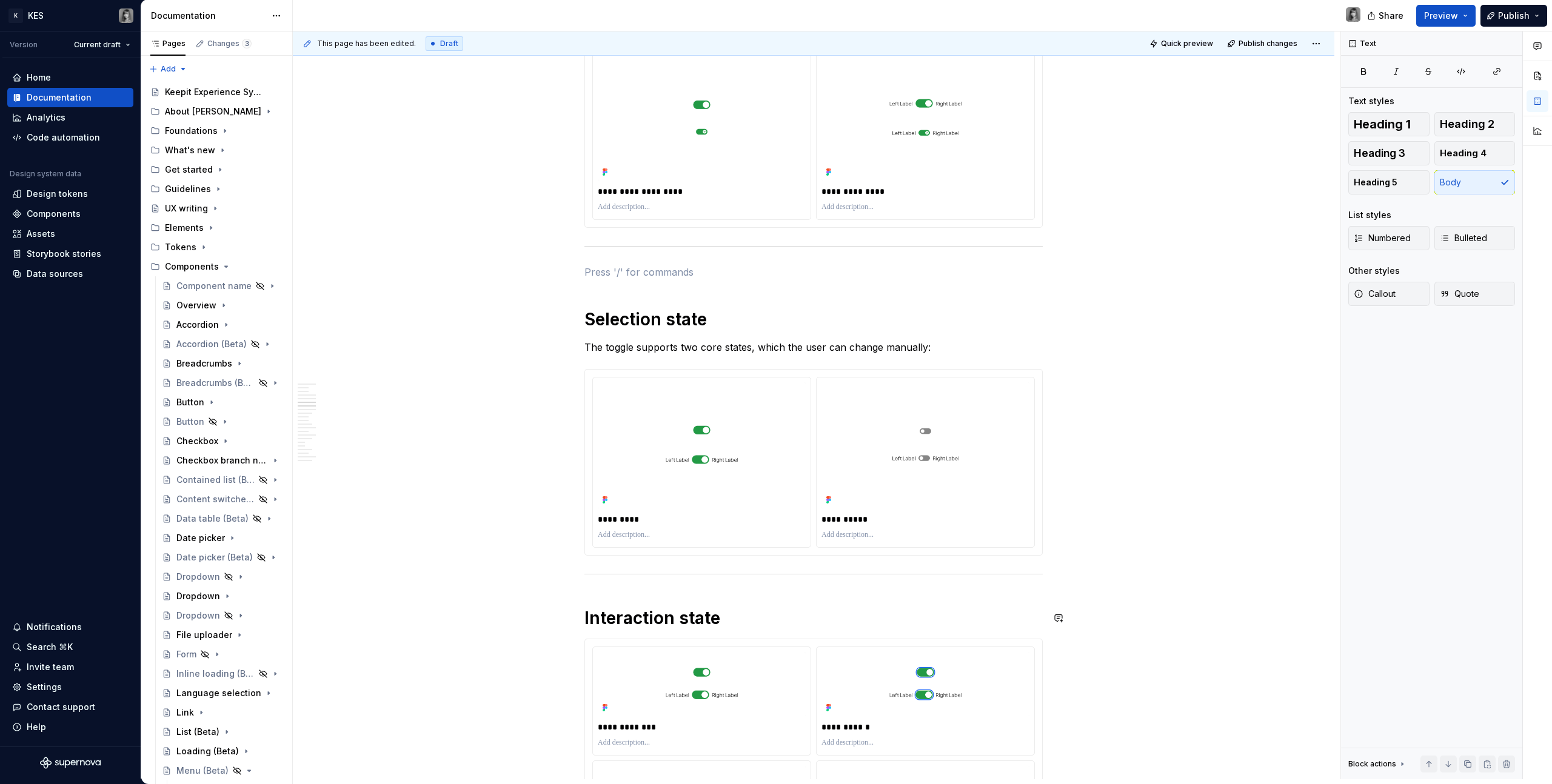
click at [653, 272] on p at bounding box center [813, 271] width 459 height 15
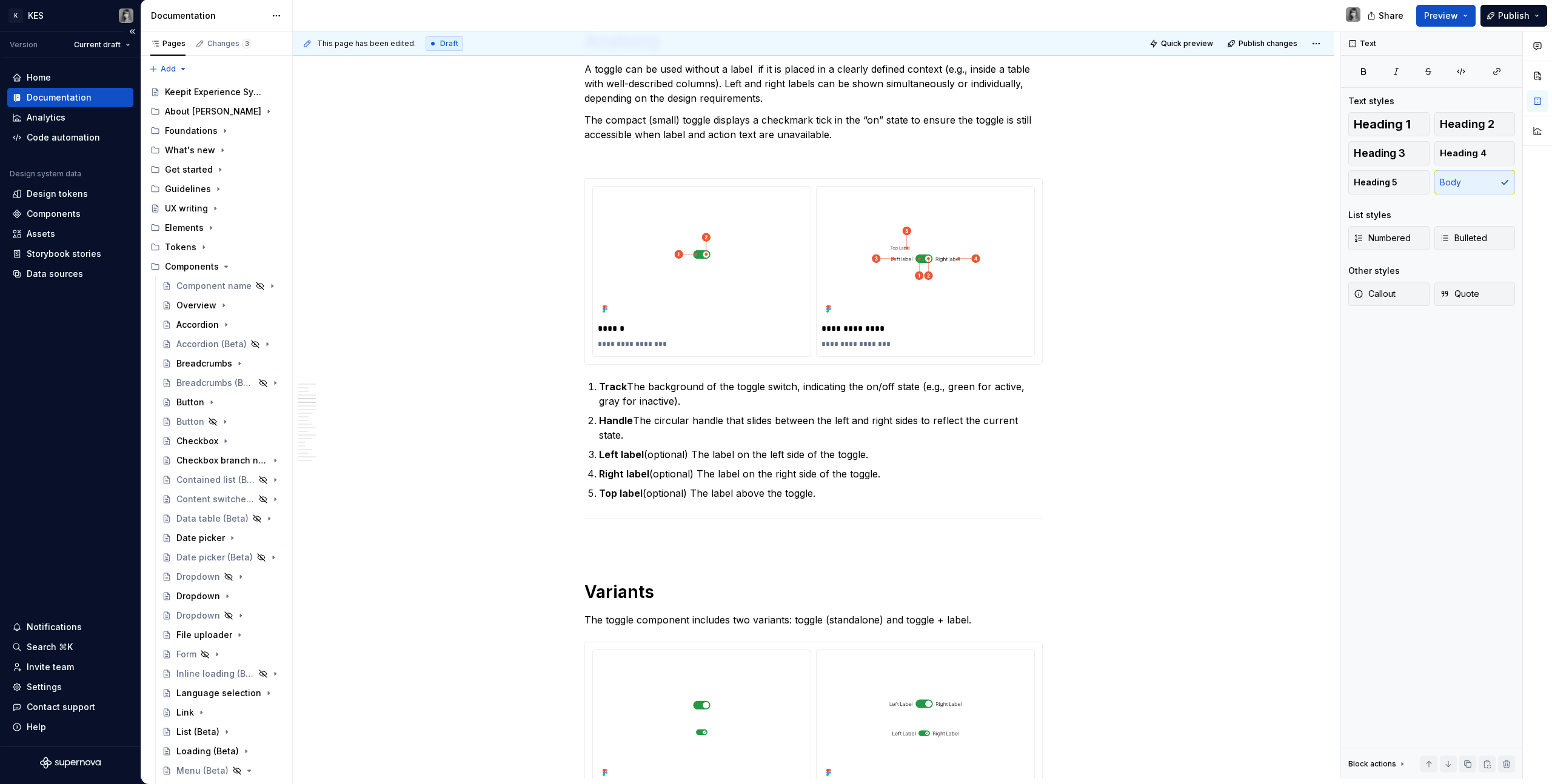
scroll to position [1002, 0]
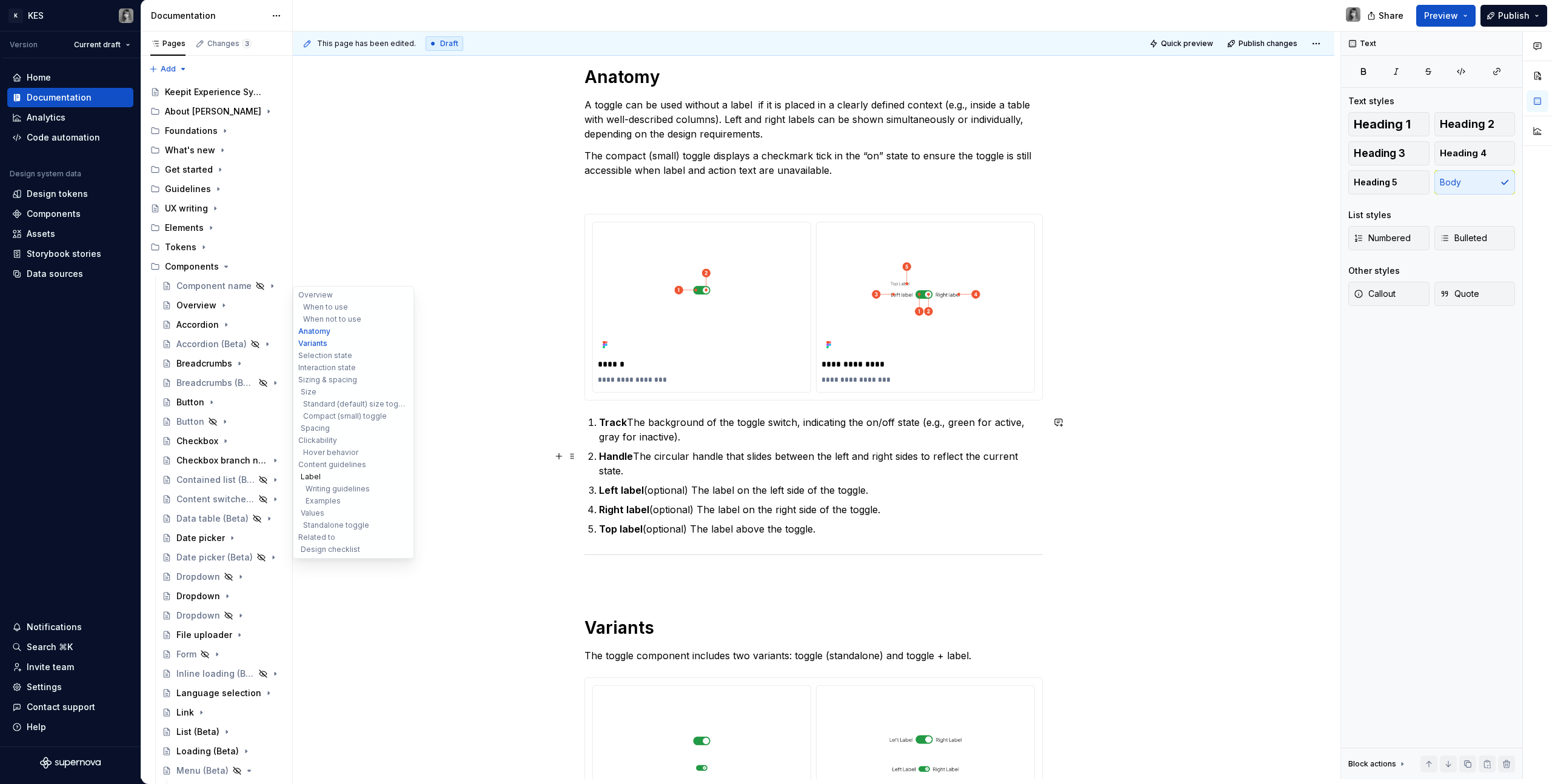
click at [317, 477] on button "Label" at bounding box center [353, 477] width 115 height 12
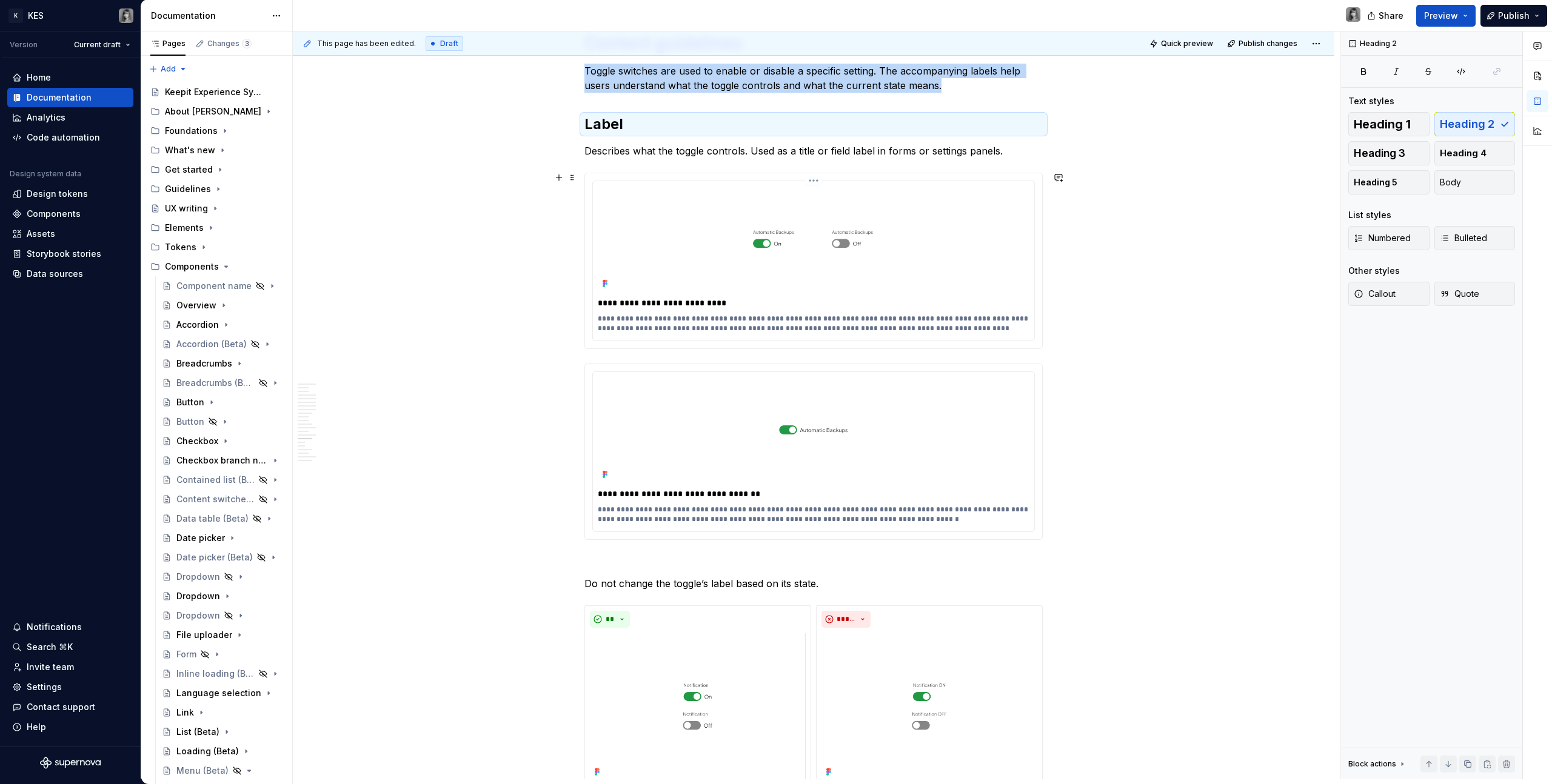
scroll to position [4617, 0]
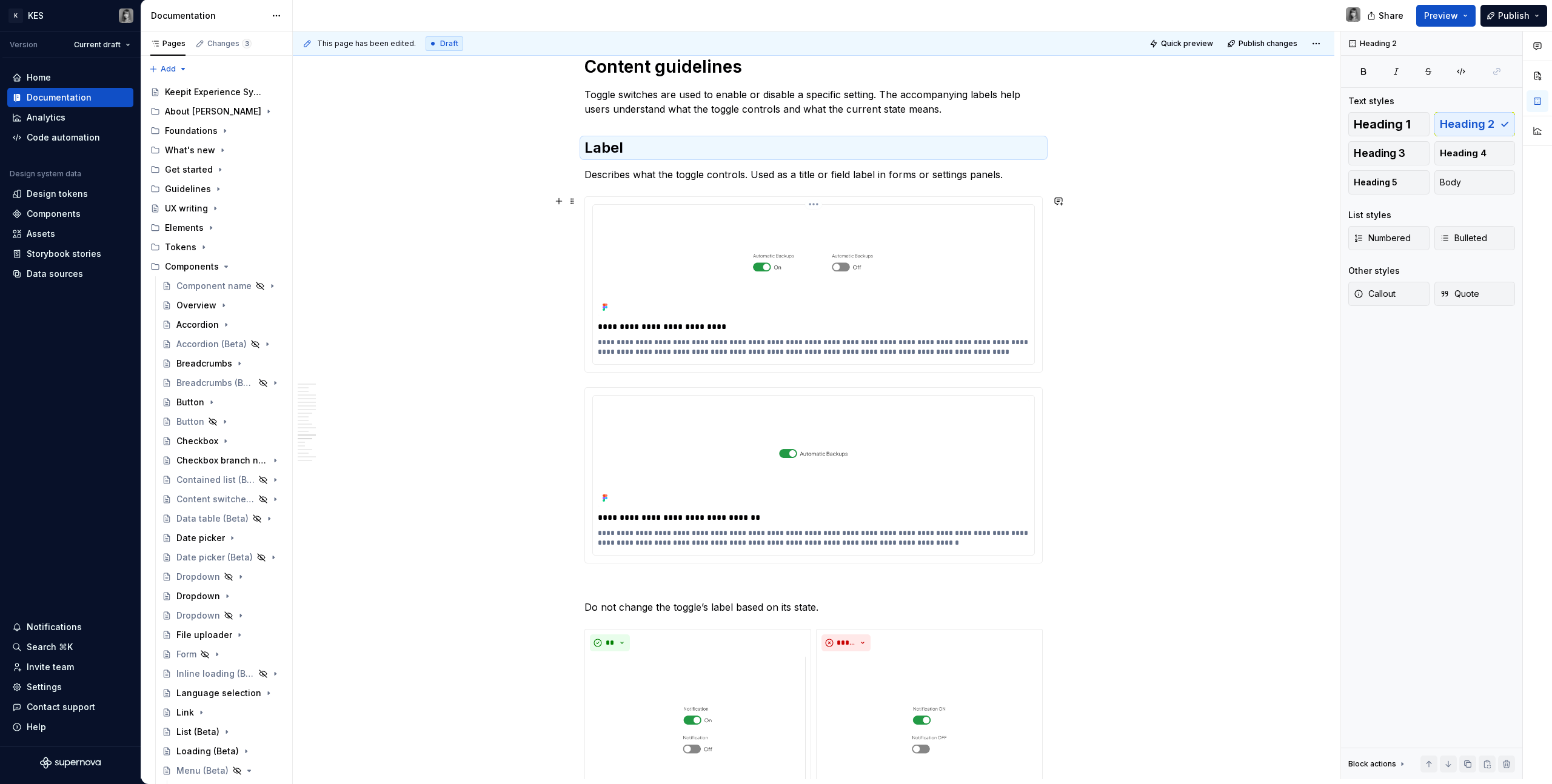
click at [704, 167] on p "Describes what the toggle controls. Used as a title or field label in forms or …" at bounding box center [813, 174] width 459 height 15
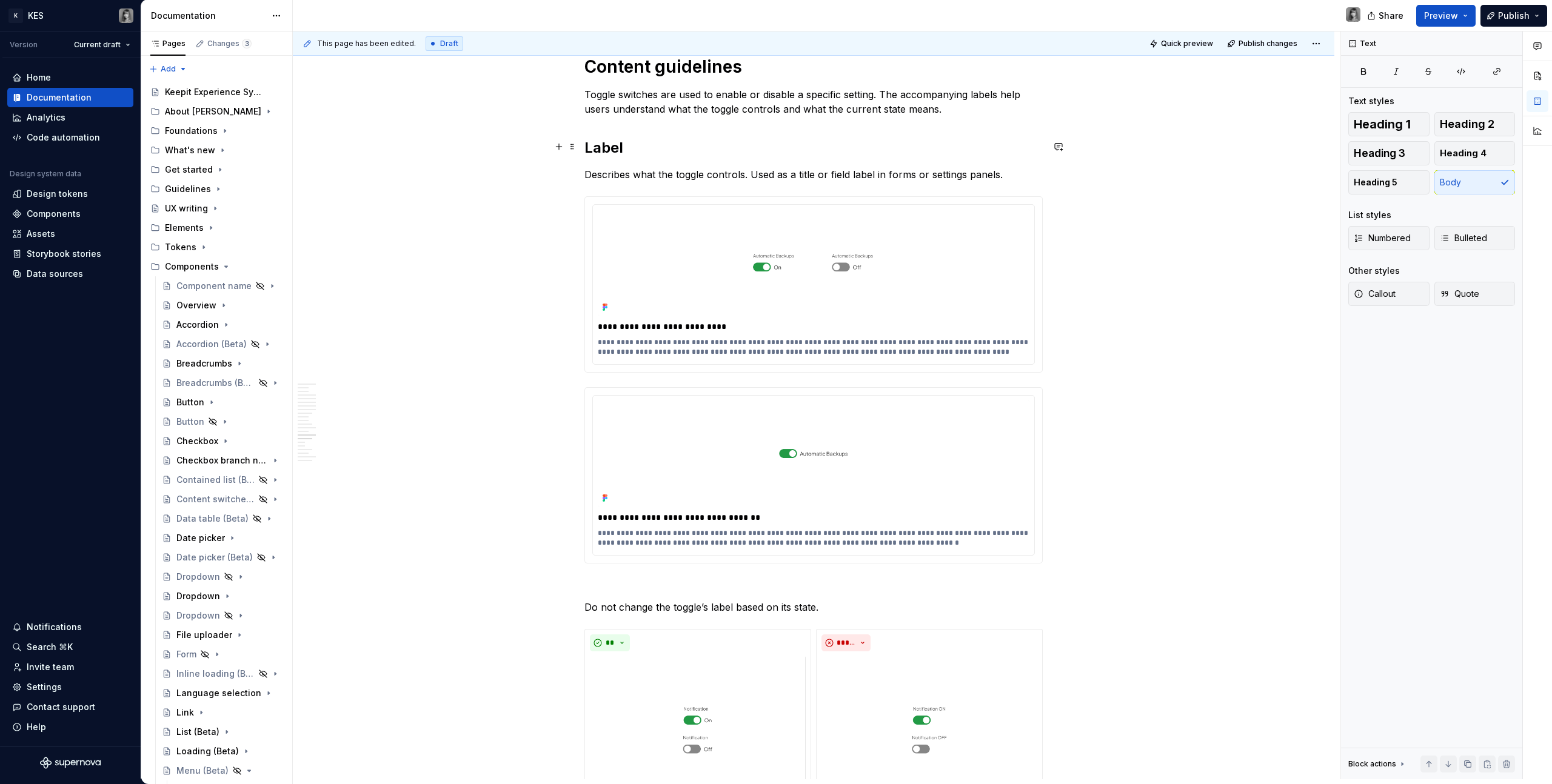
click at [666, 149] on h2 "Label" at bounding box center [813, 148] width 459 height 20
click at [983, 114] on p "Toggle switches are used to enable or disable a specific setting. The accompany…" at bounding box center [813, 102] width 459 height 29
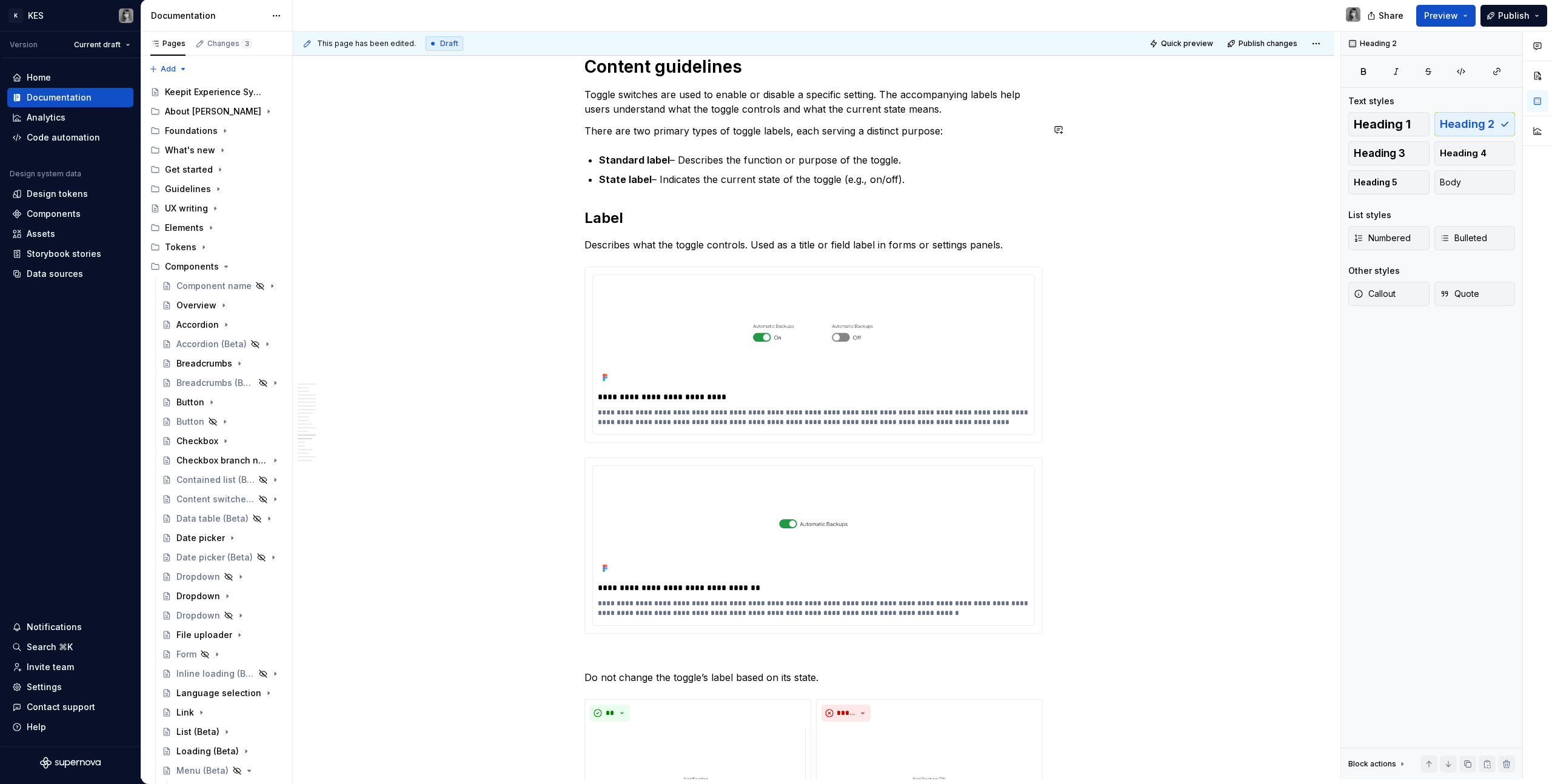
click at [652, 166] on ul "Standard label – Describes the function or purpose of the toggle. State label –…" at bounding box center [820, 170] width 444 height 34
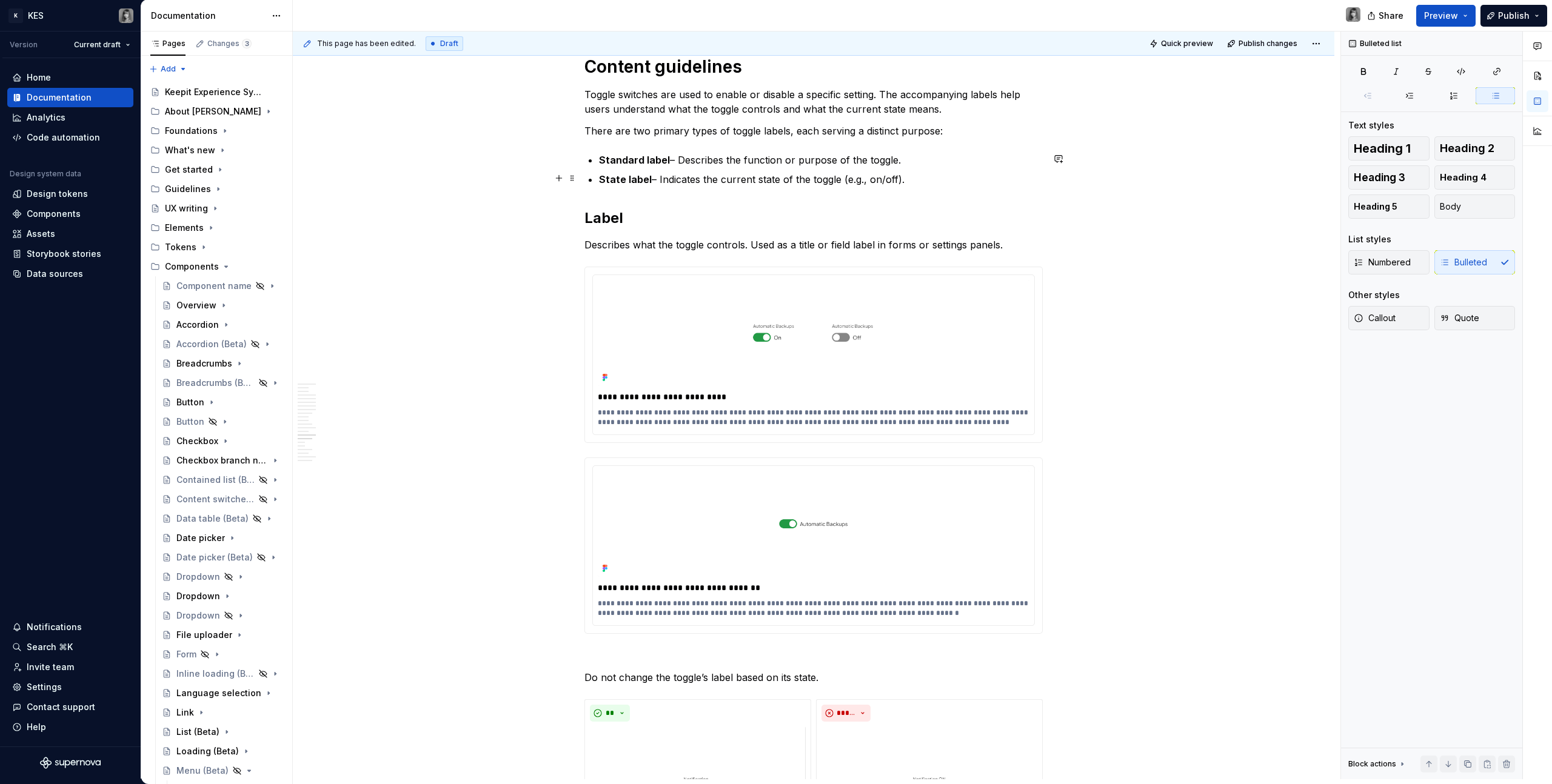
click at [890, 172] on p "State label – Indicates the current state of the toggle (e.g., on/off)." at bounding box center [820, 179] width 444 height 15
drag, startPoint x: 922, startPoint y: 178, endPoint x: 544, endPoint y: 155, distance: 378.7
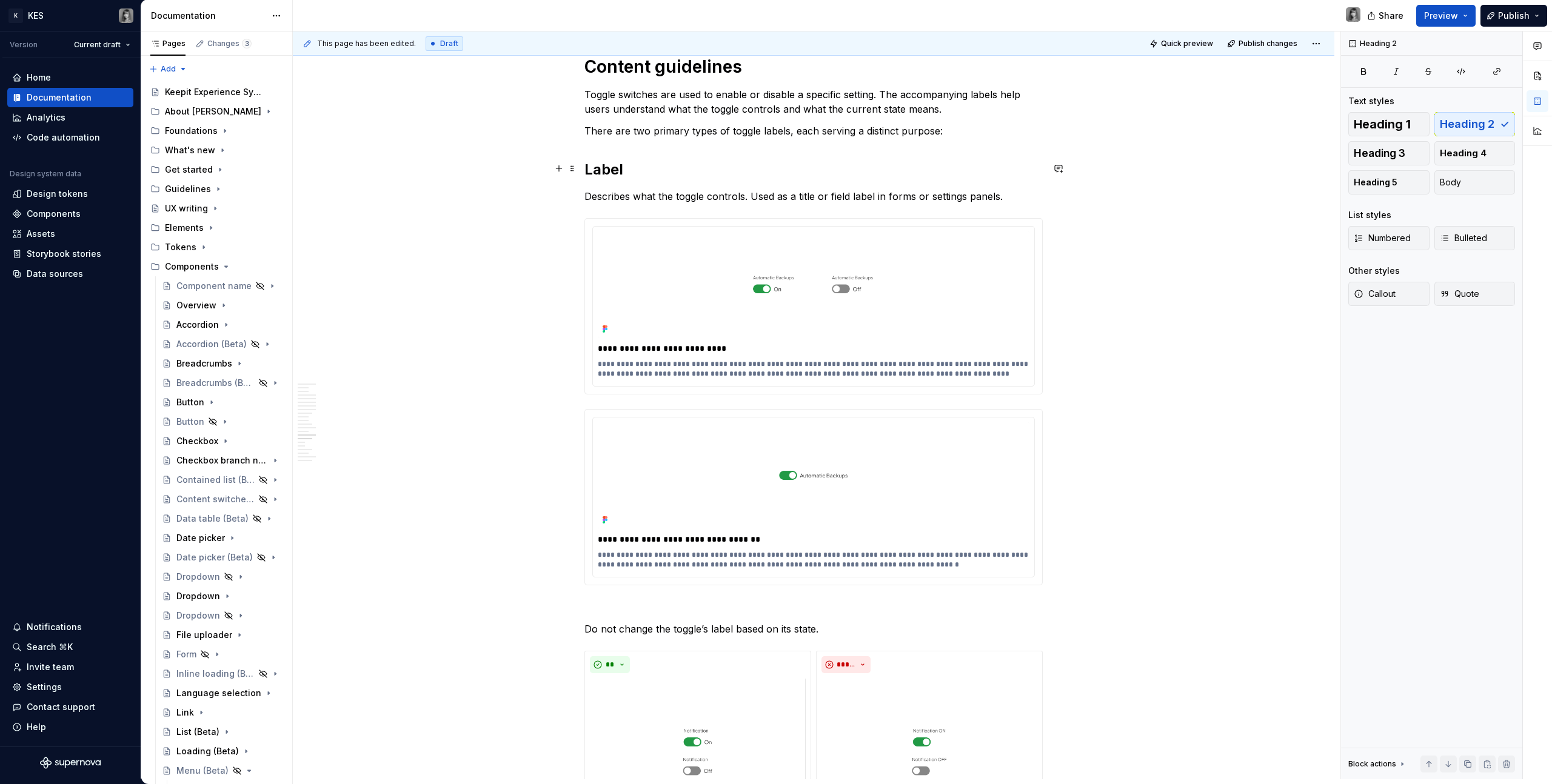
click at [637, 169] on h2 "Label" at bounding box center [813, 169] width 459 height 20
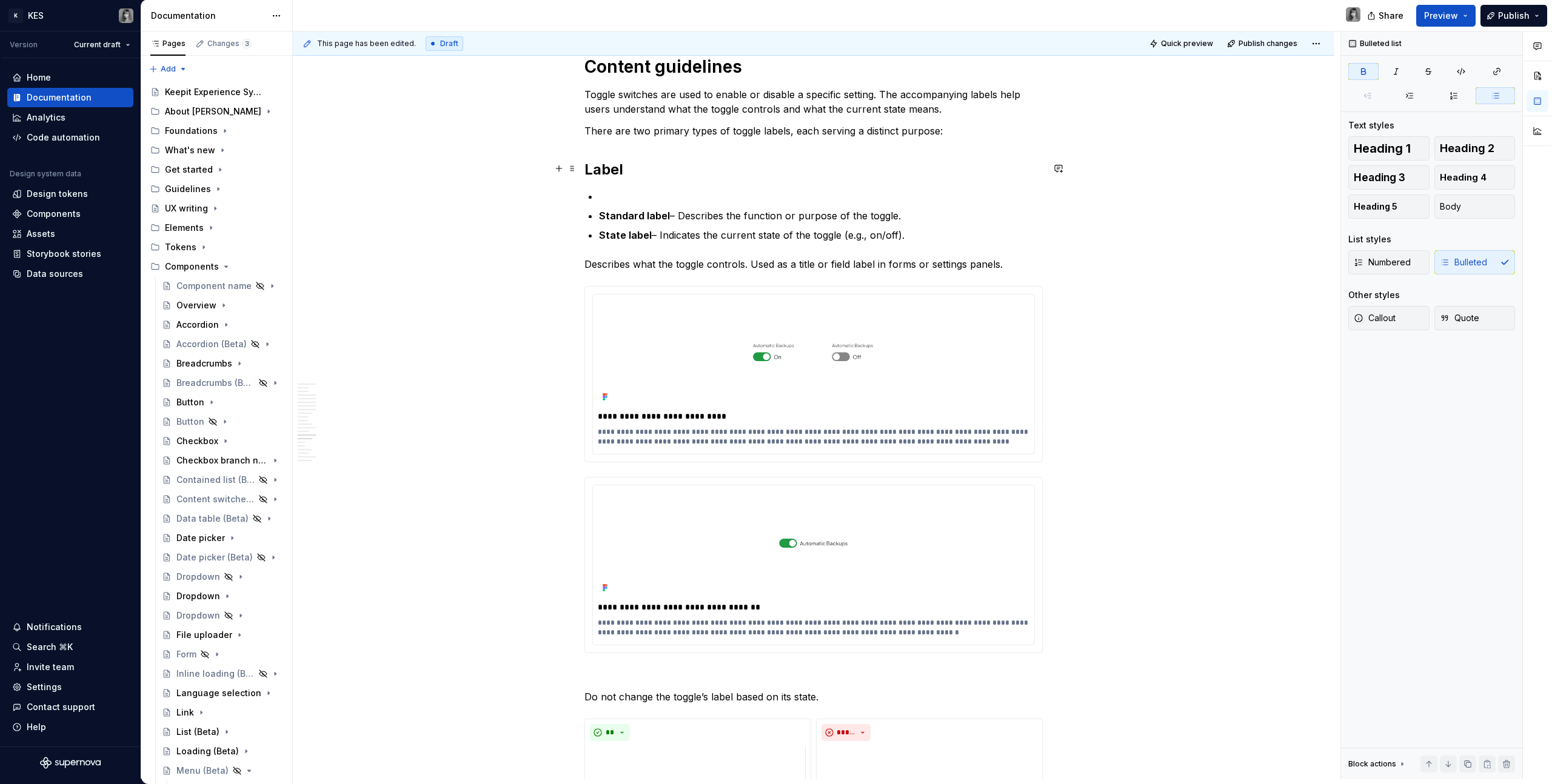
click at [654, 167] on h2 "Label" at bounding box center [813, 169] width 459 height 20
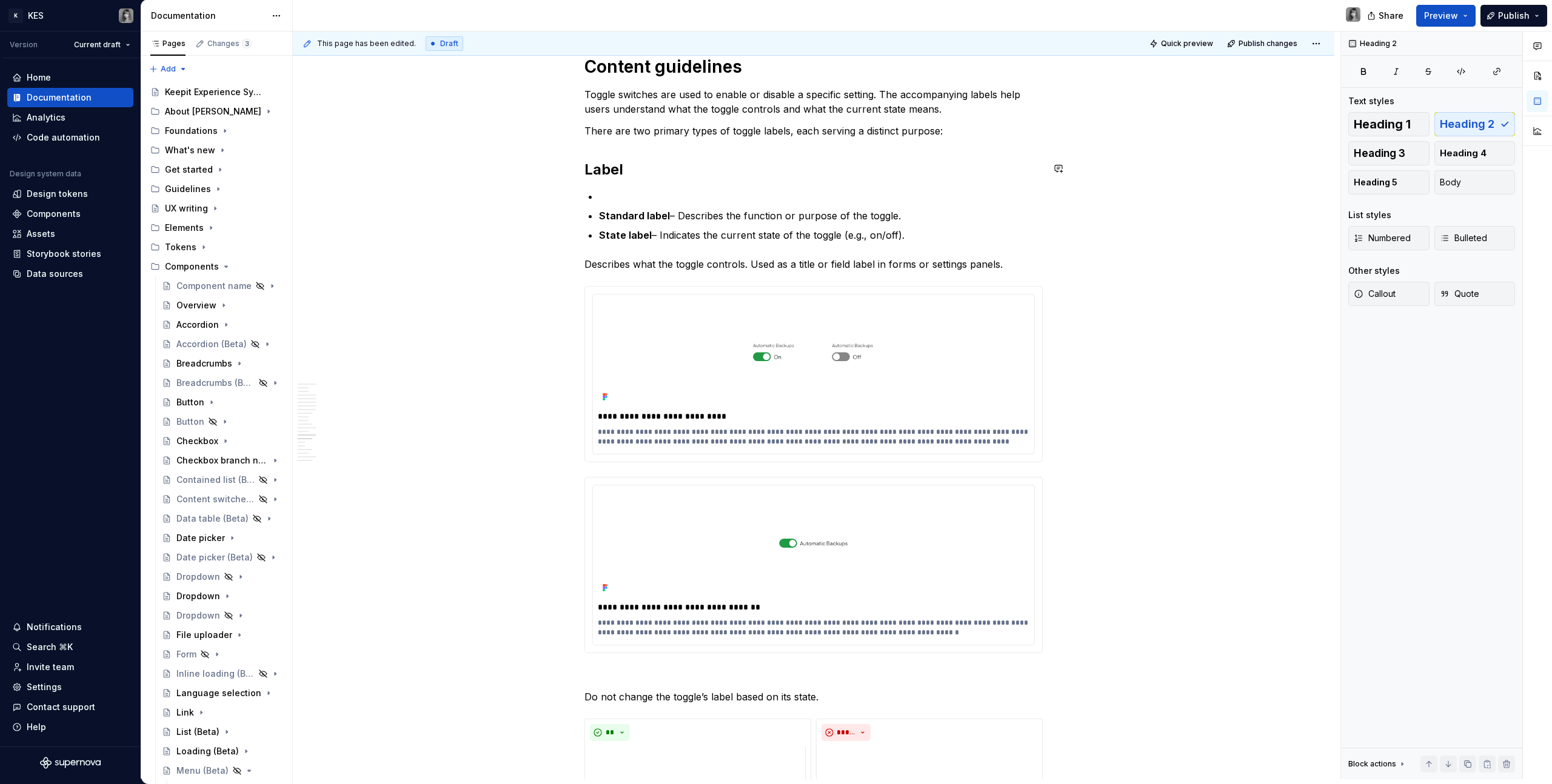
click at [653, 133] on p "There are two primary types of toggle labels, each serving a distinct purpose:" at bounding box center [813, 131] width 459 height 15
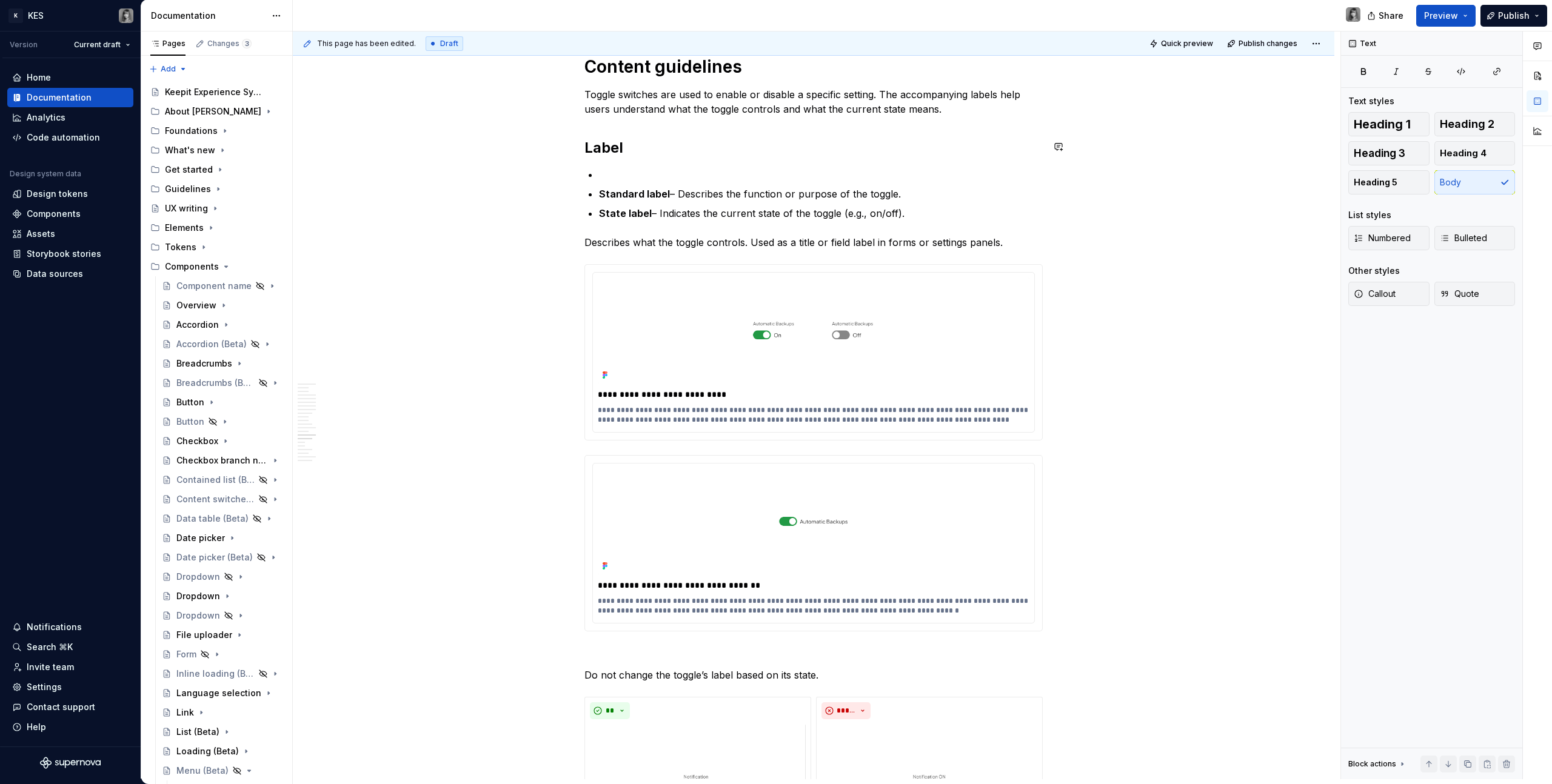
click at [617, 167] on p at bounding box center [820, 174] width 444 height 15
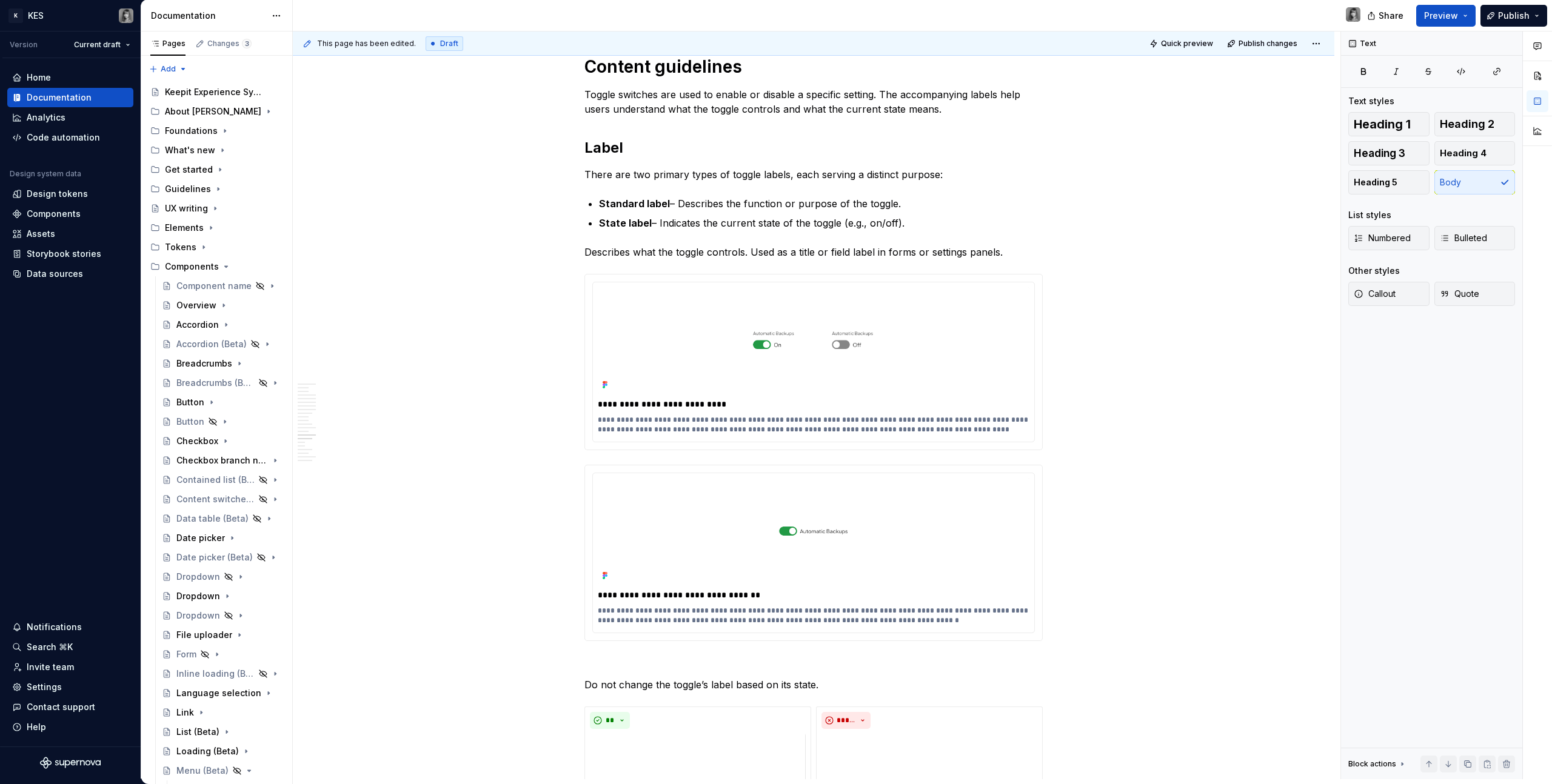
click at [907, 246] on p "Describes what the toggle controls. Used as a title or field label in forms or …" at bounding box center [813, 252] width 459 height 15
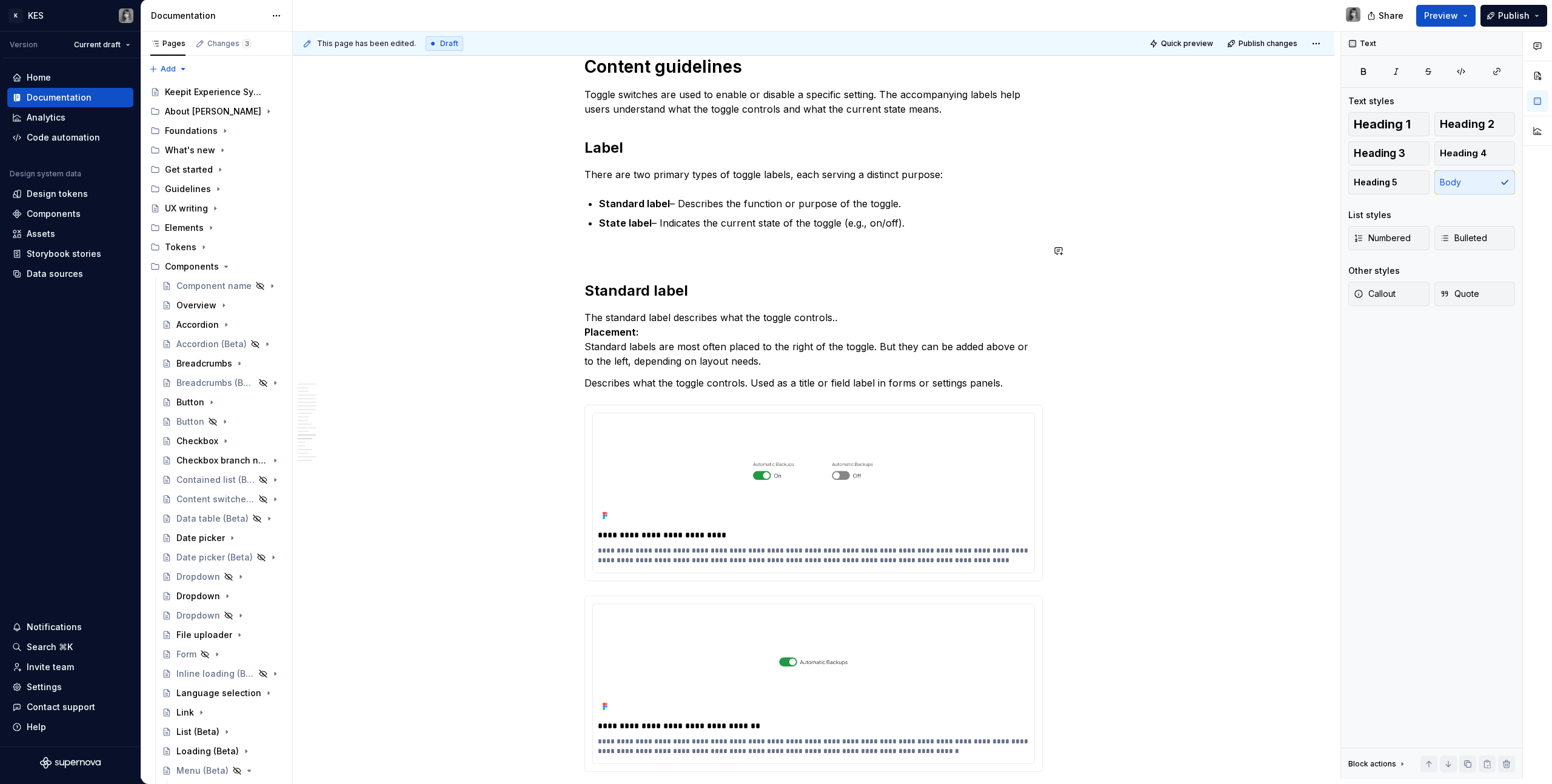
click at [739, 294] on h2 "Standard label" at bounding box center [813, 290] width 459 height 20
click at [640, 289] on h2 "Standard label" at bounding box center [813, 290] width 459 height 20
click at [767, 320] on p "The standard label describes what the toggle controls. . Placement: Standard la…" at bounding box center [813, 339] width 459 height 58
click at [879, 316] on p "The standard label describes what the toggle controls. . Placement: Standard la…" at bounding box center [813, 339] width 459 height 58
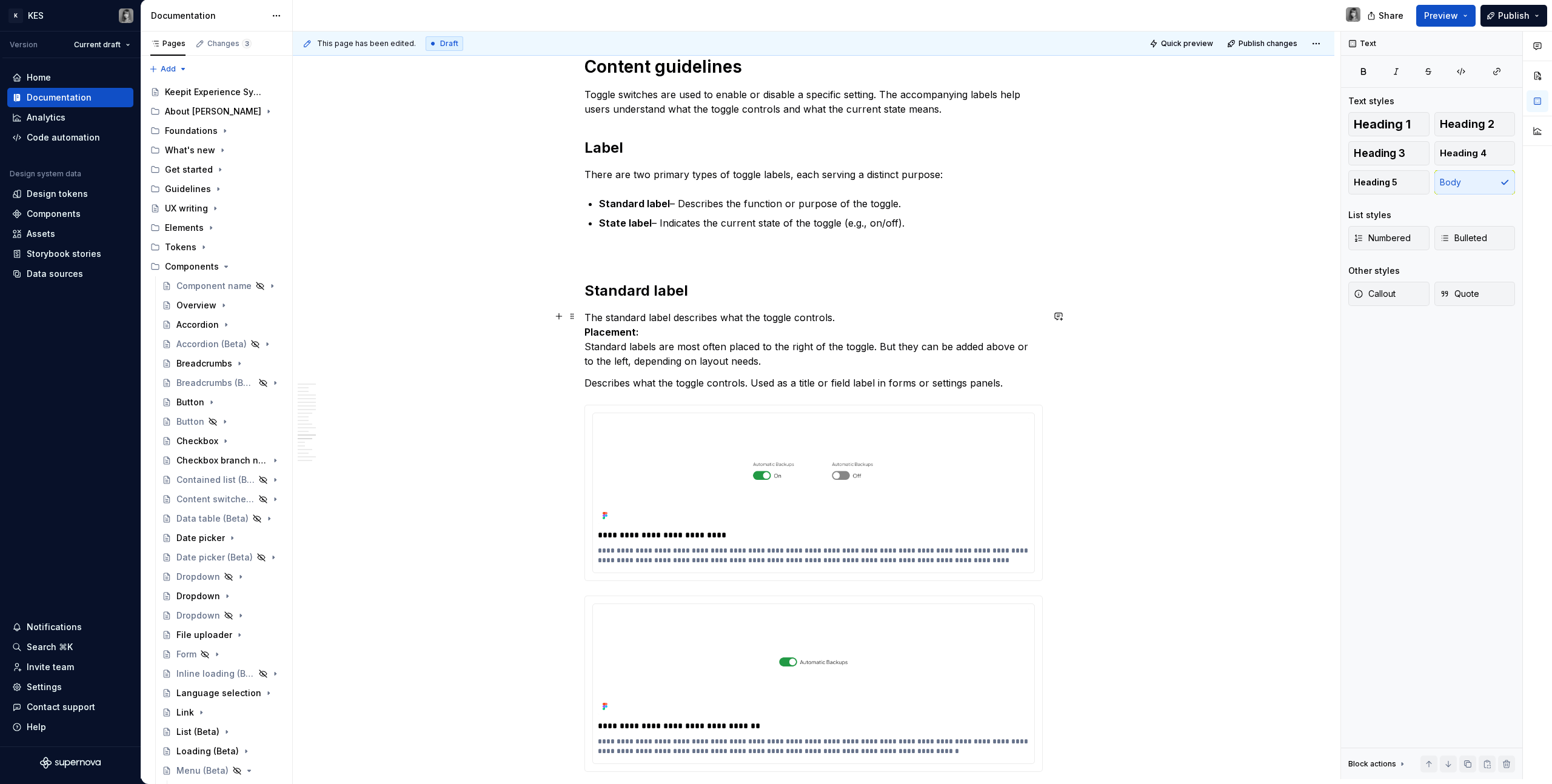
click at [584, 331] on strong "Placement:" at bounding box center [612, 332] width 55 height 12
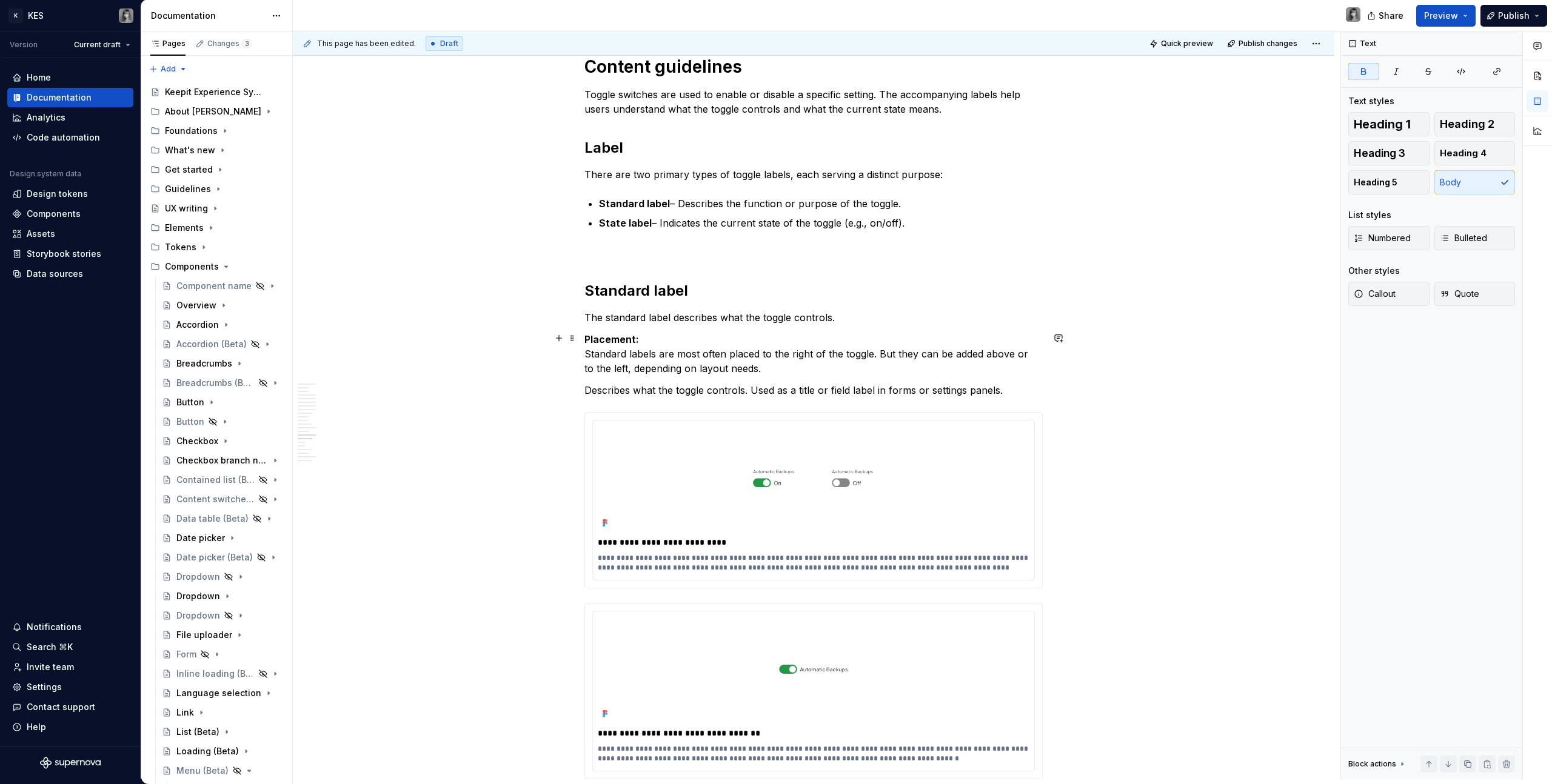
click at [660, 337] on p "Placement: Standard labels are most often placed to the right of the toggle. Bu…" at bounding box center [813, 354] width 459 height 44
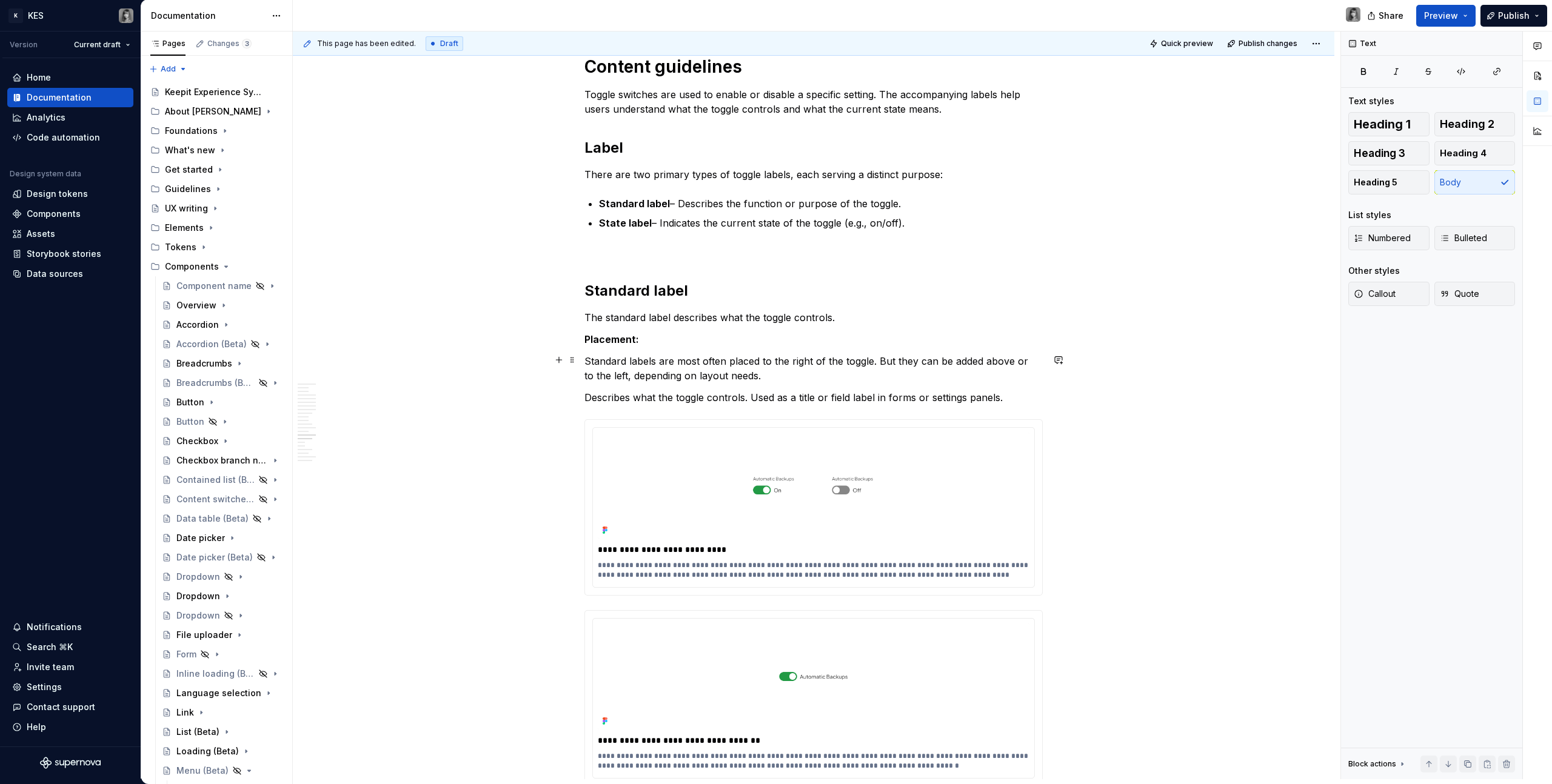
click at [768, 369] on p "Standard labels are most often placed to the right of the toggle. But they can …" at bounding box center [813, 368] width 459 height 29
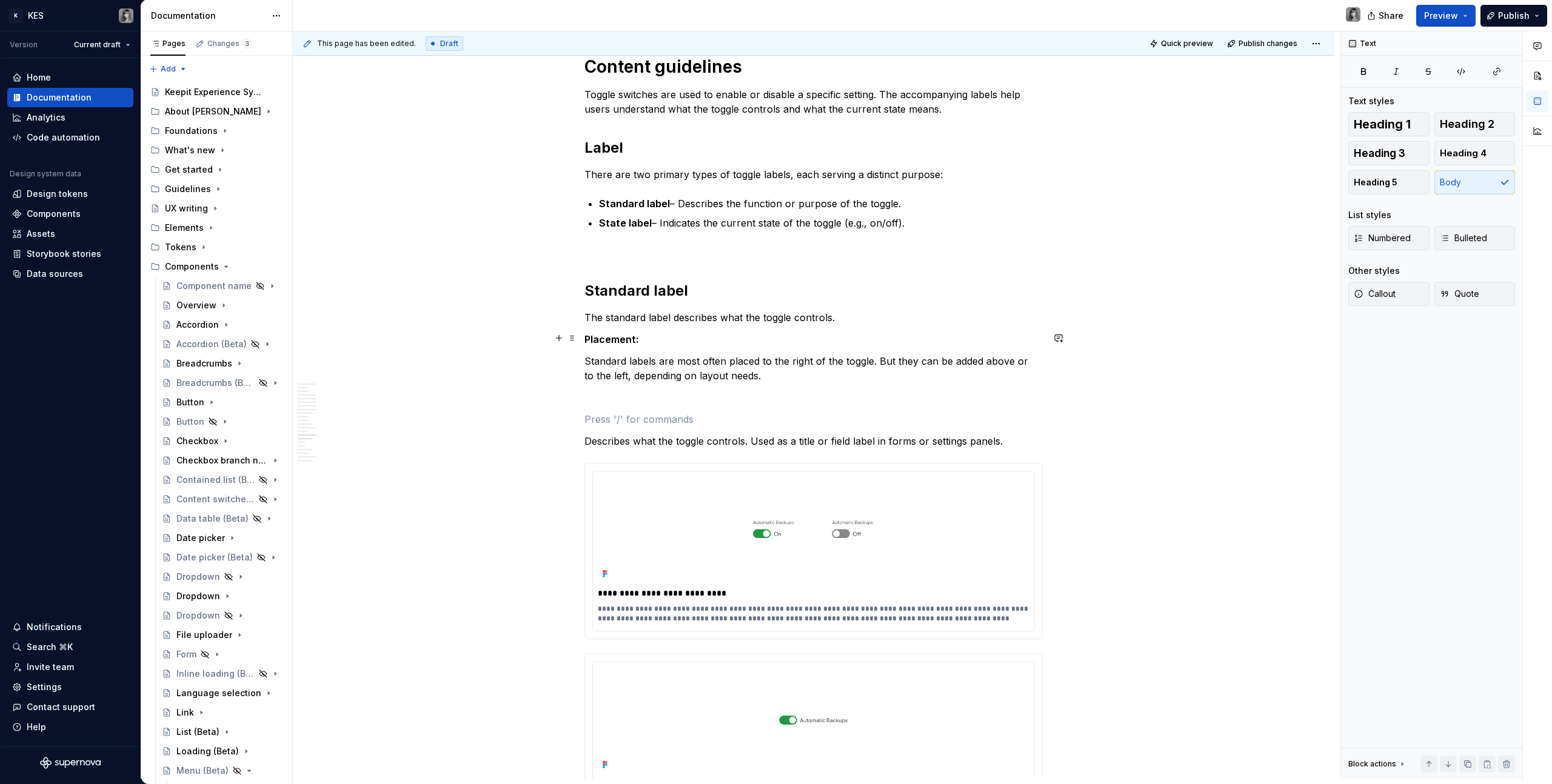
click at [630, 319] on p "The standard label describes what the toggle controls." at bounding box center [813, 317] width 459 height 15
click at [607, 147] on h2 "Label" at bounding box center [813, 148] width 459 height 20
click at [652, 288] on h2 "Standard label" at bounding box center [813, 290] width 459 height 20
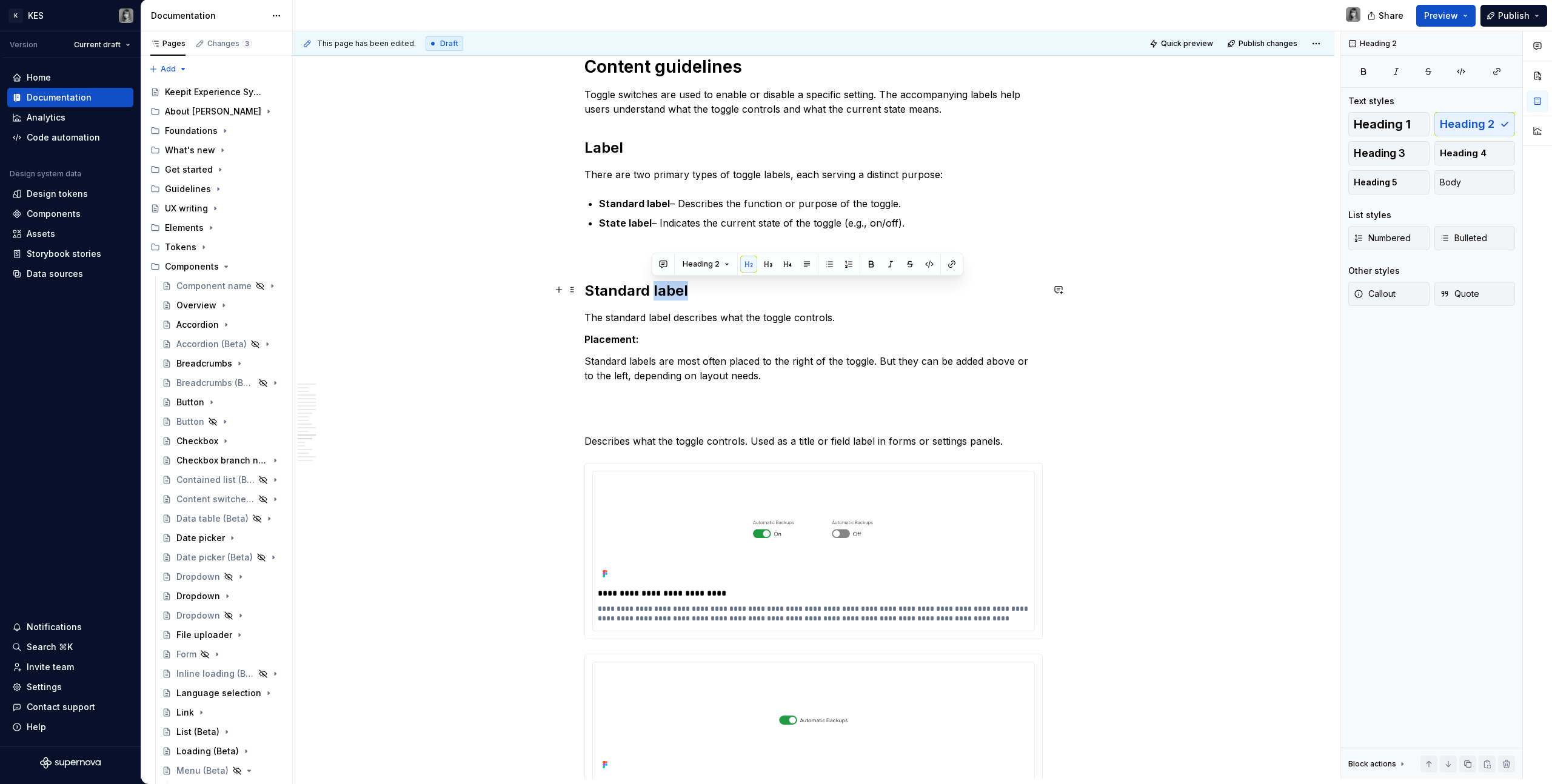
click at [652, 288] on h2 "Standard label" at bounding box center [813, 290] width 459 height 20
click at [699, 268] on button "button" at bounding box center [701, 264] width 17 height 17
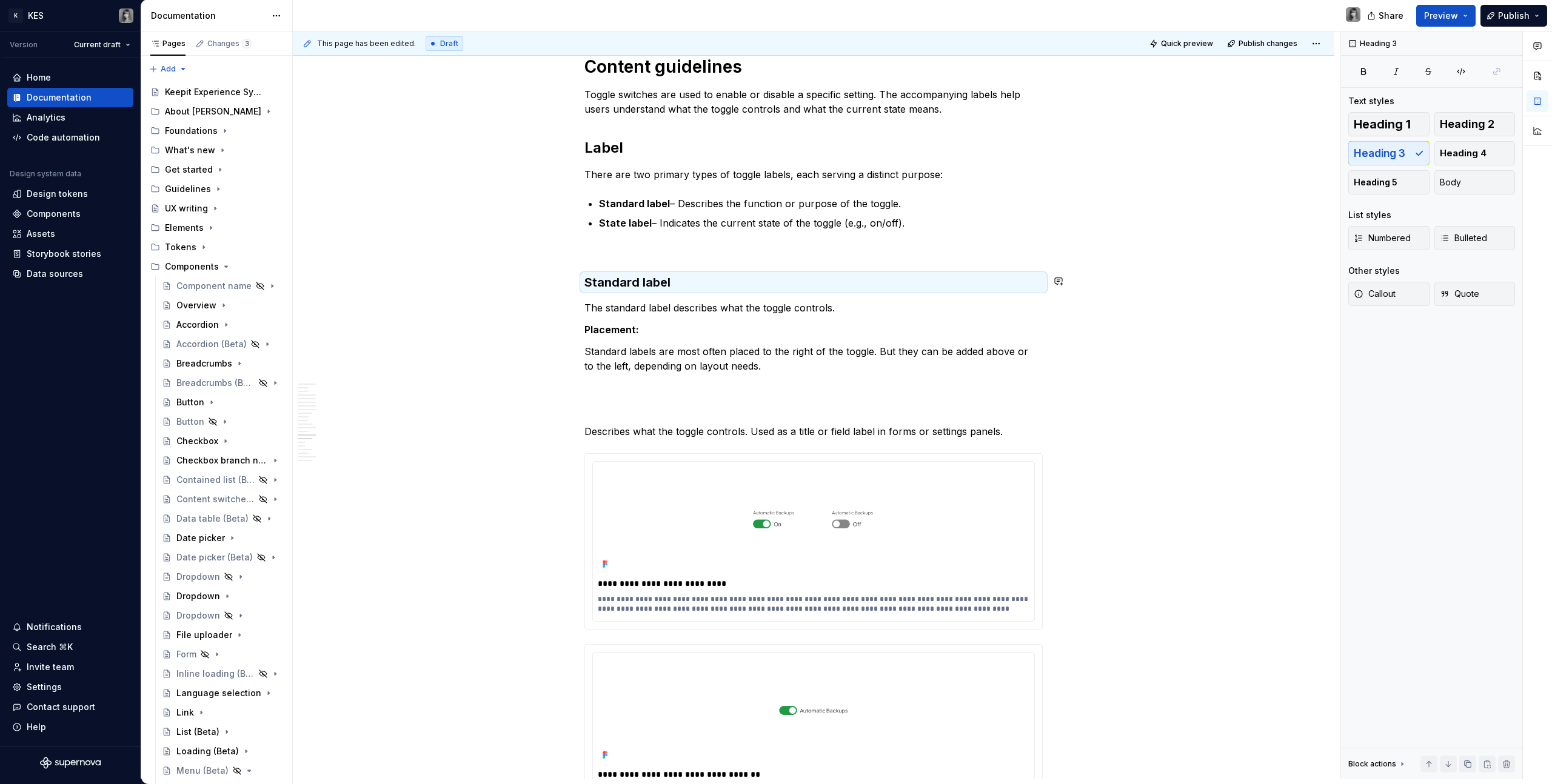
click at [688, 312] on p "The standard label describes what the toggle controls." at bounding box center [813, 307] width 459 height 15
click at [624, 326] on strong "Placement:" at bounding box center [612, 330] width 55 height 12
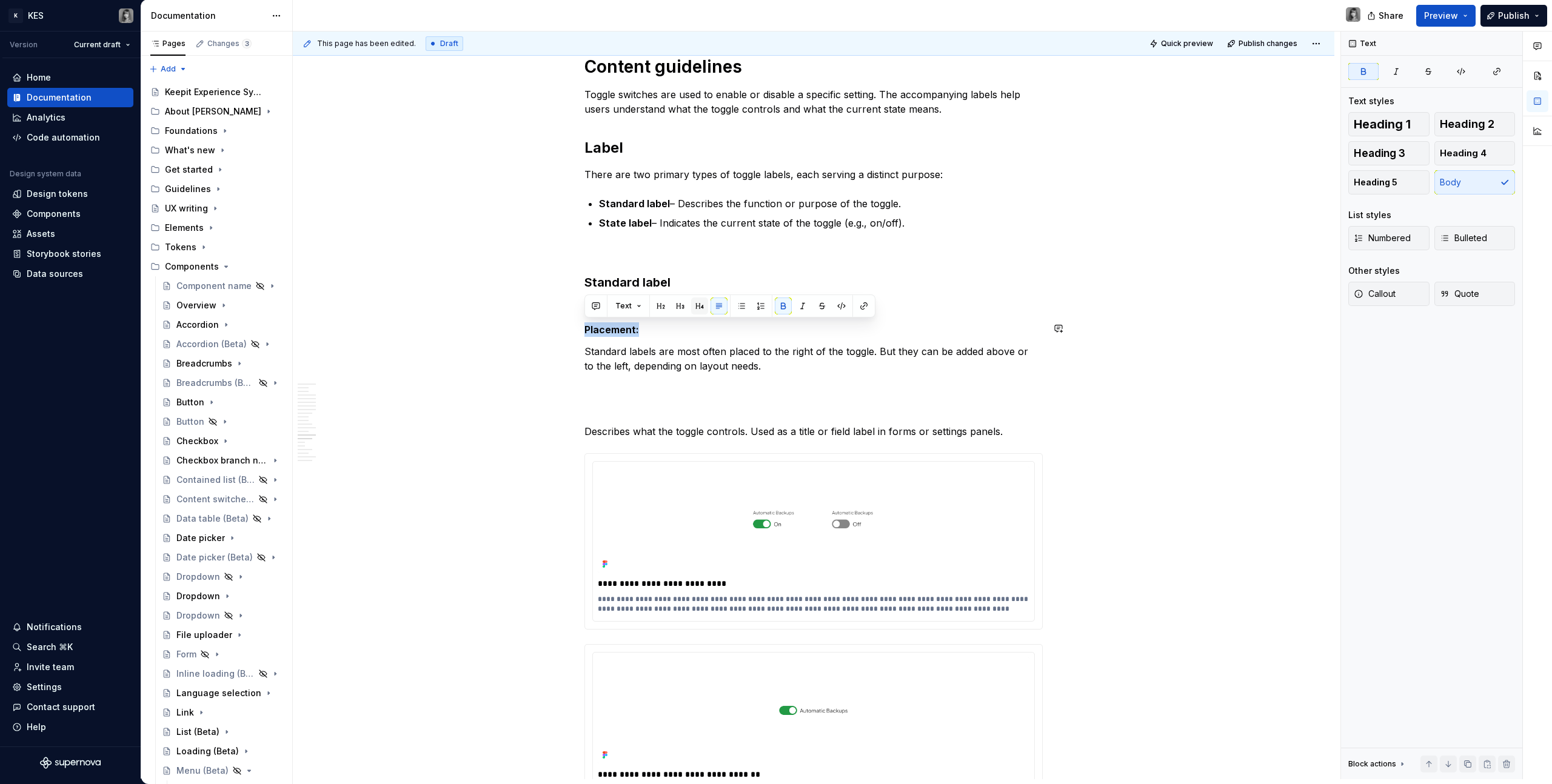
click at [702, 304] on button "button" at bounding box center [700, 307] width 17 height 17
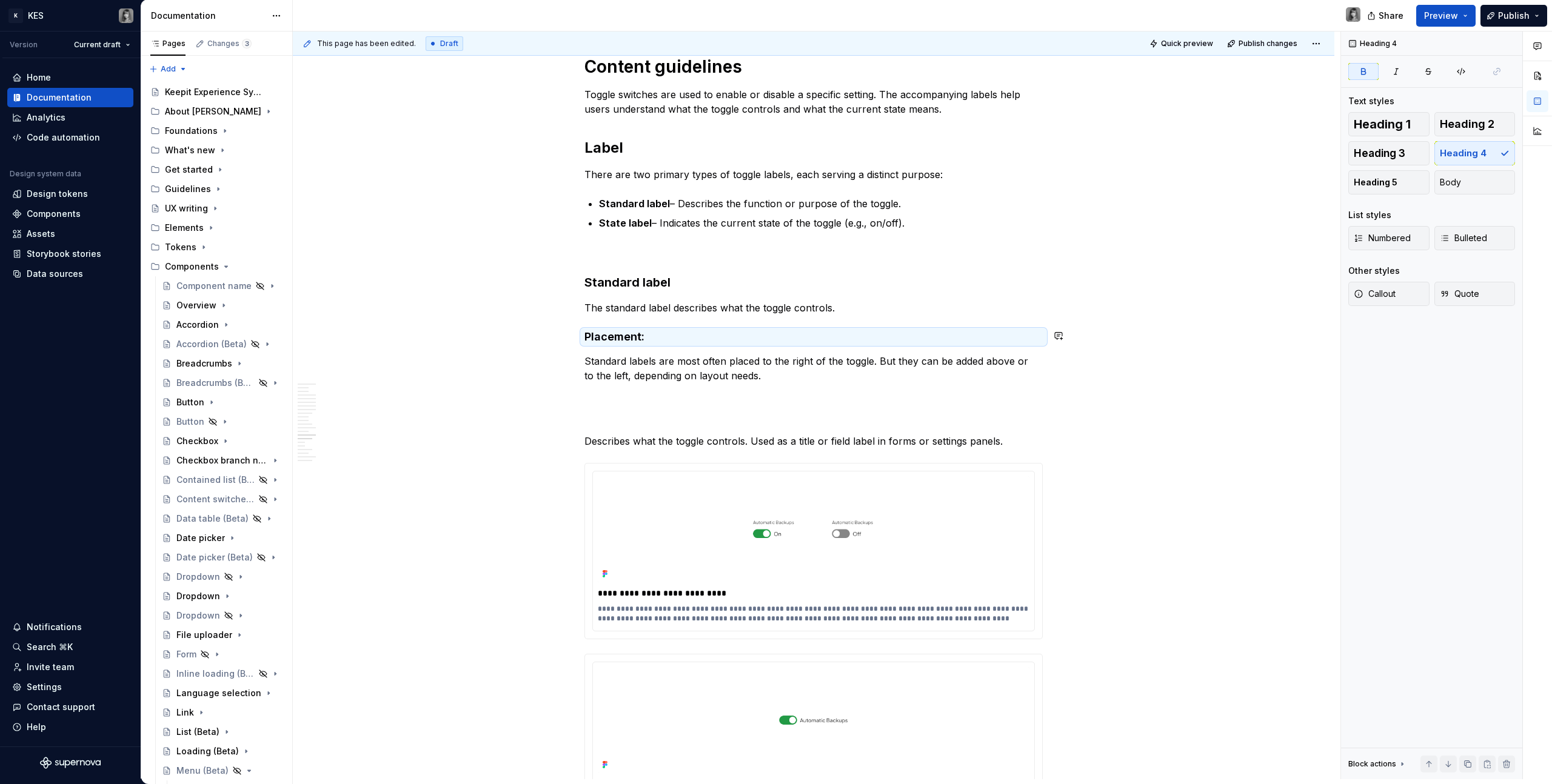
click at [703, 369] on p "Standard labels are most often placed to the right of the toggle. But they can …" at bounding box center [813, 368] width 459 height 29
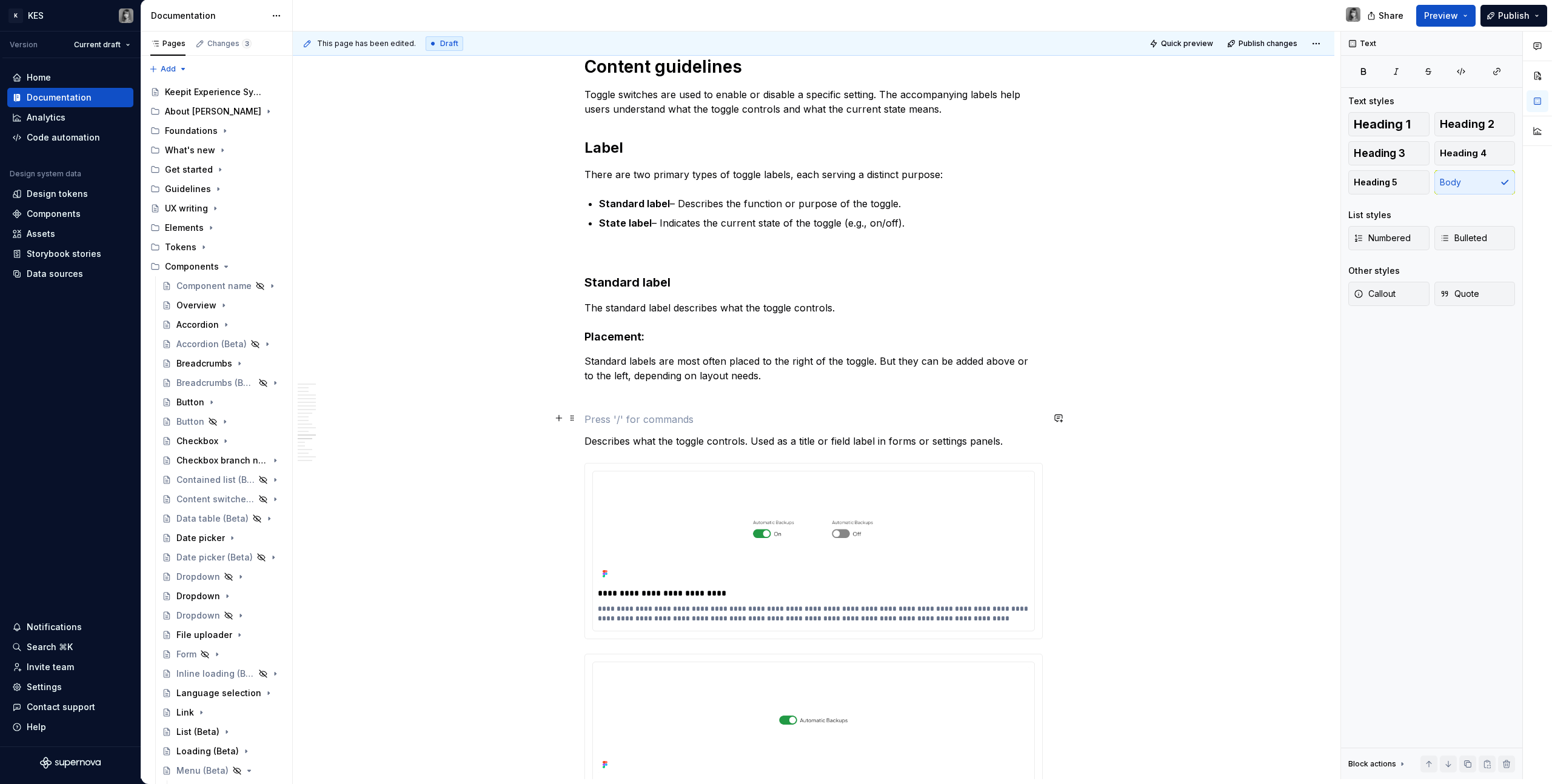
click at [666, 412] on p at bounding box center [813, 419] width 459 height 15
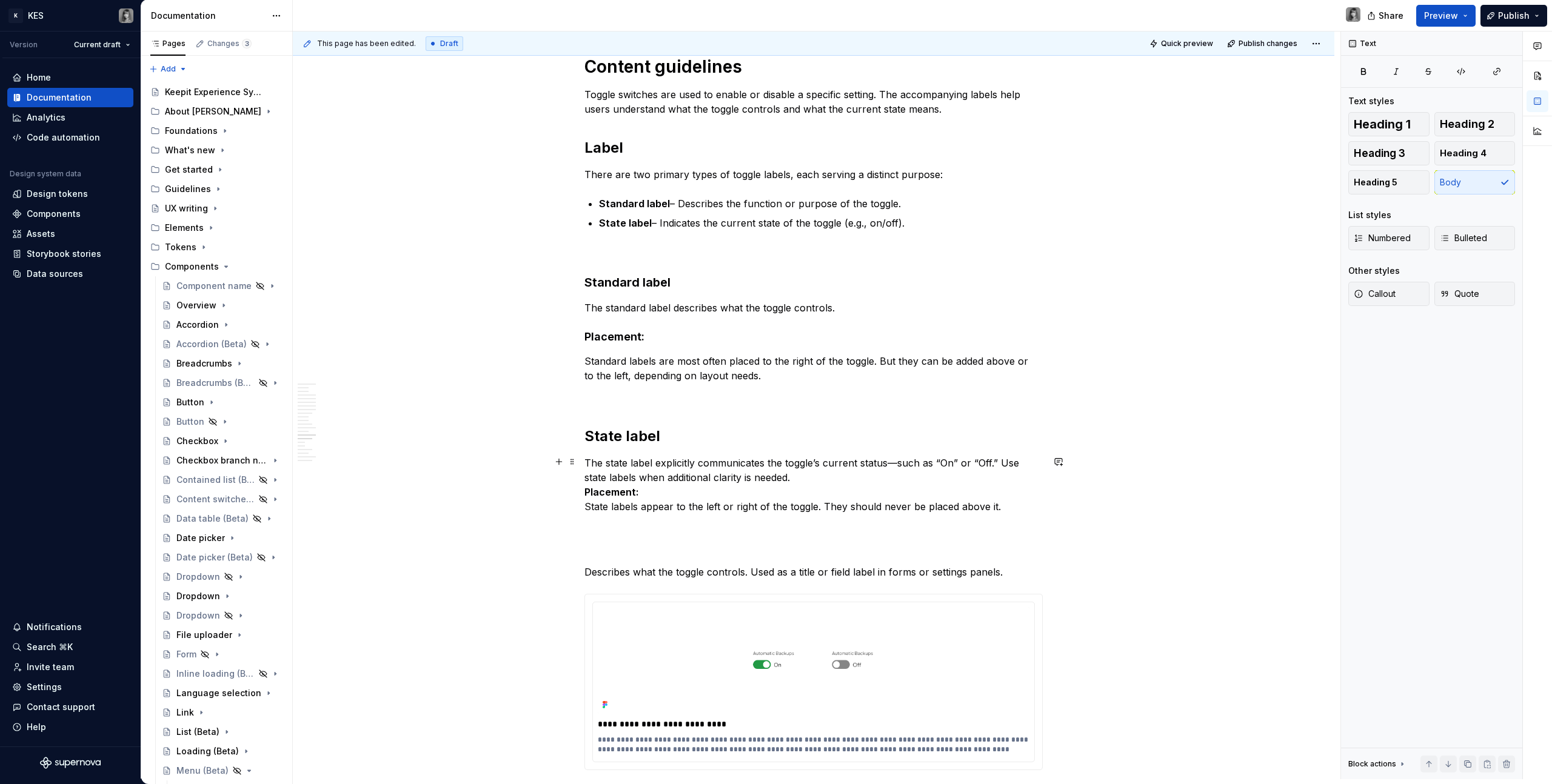
click at [839, 473] on p "The state label explicitly communicates the toggle’s current status—such as “On…" at bounding box center [813, 485] width 459 height 58
click at [584, 491] on strong "Placement:" at bounding box center [612, 492] width 55 height 12
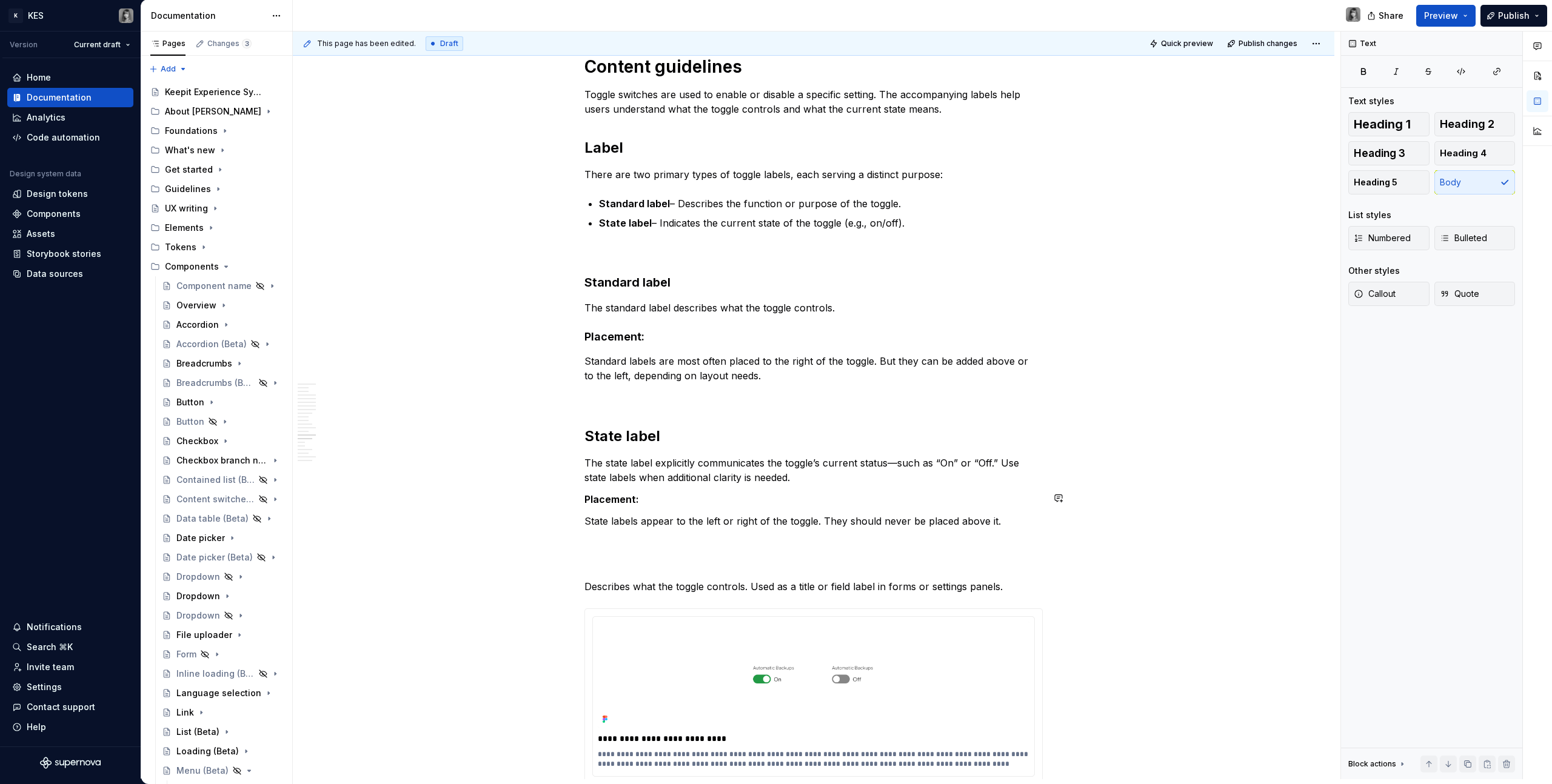
click at [724, 434] on h2 "State label" at bounding box center [813, 436] width 459 height 20
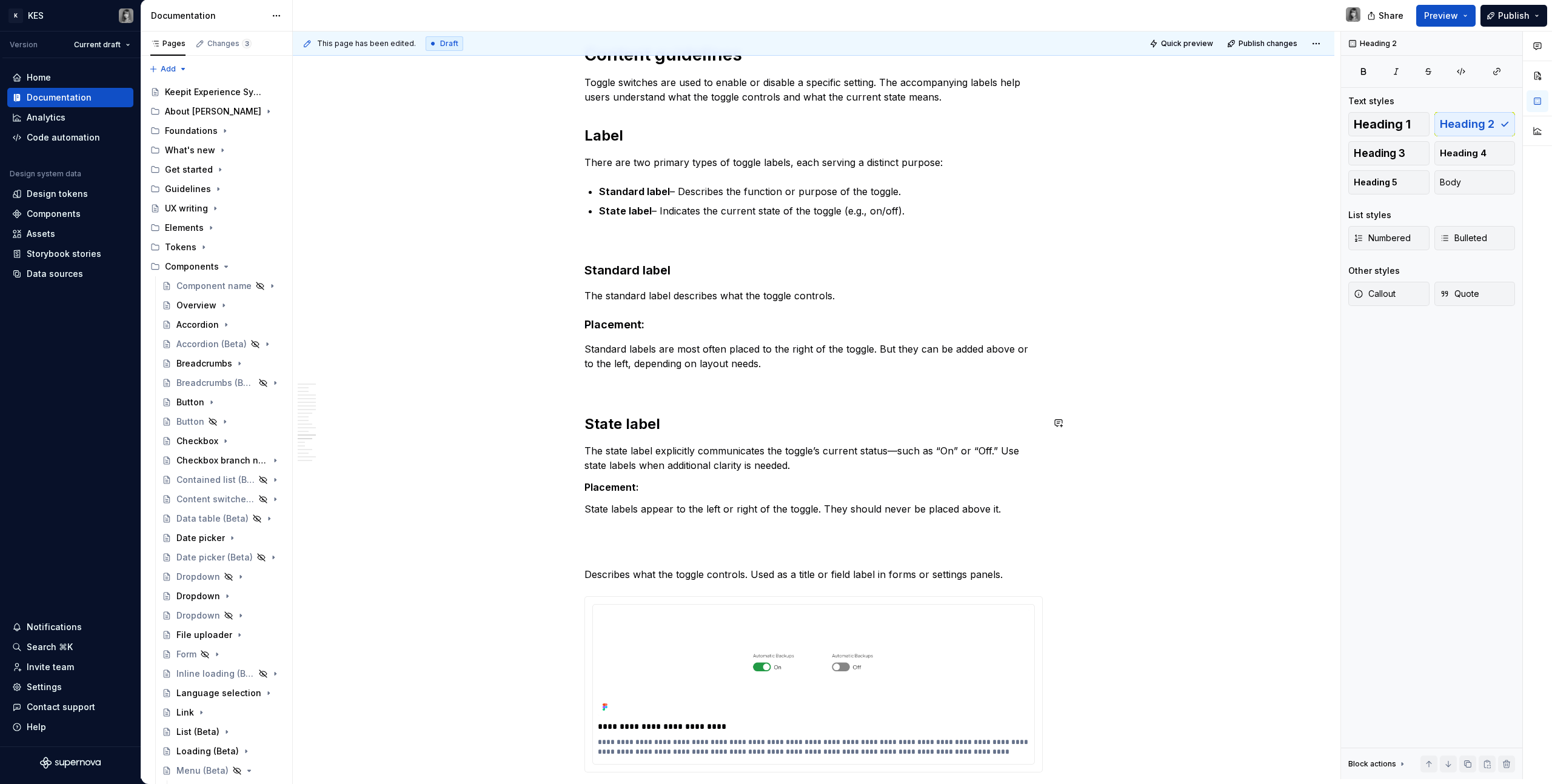
scroll to position [4642, 0]
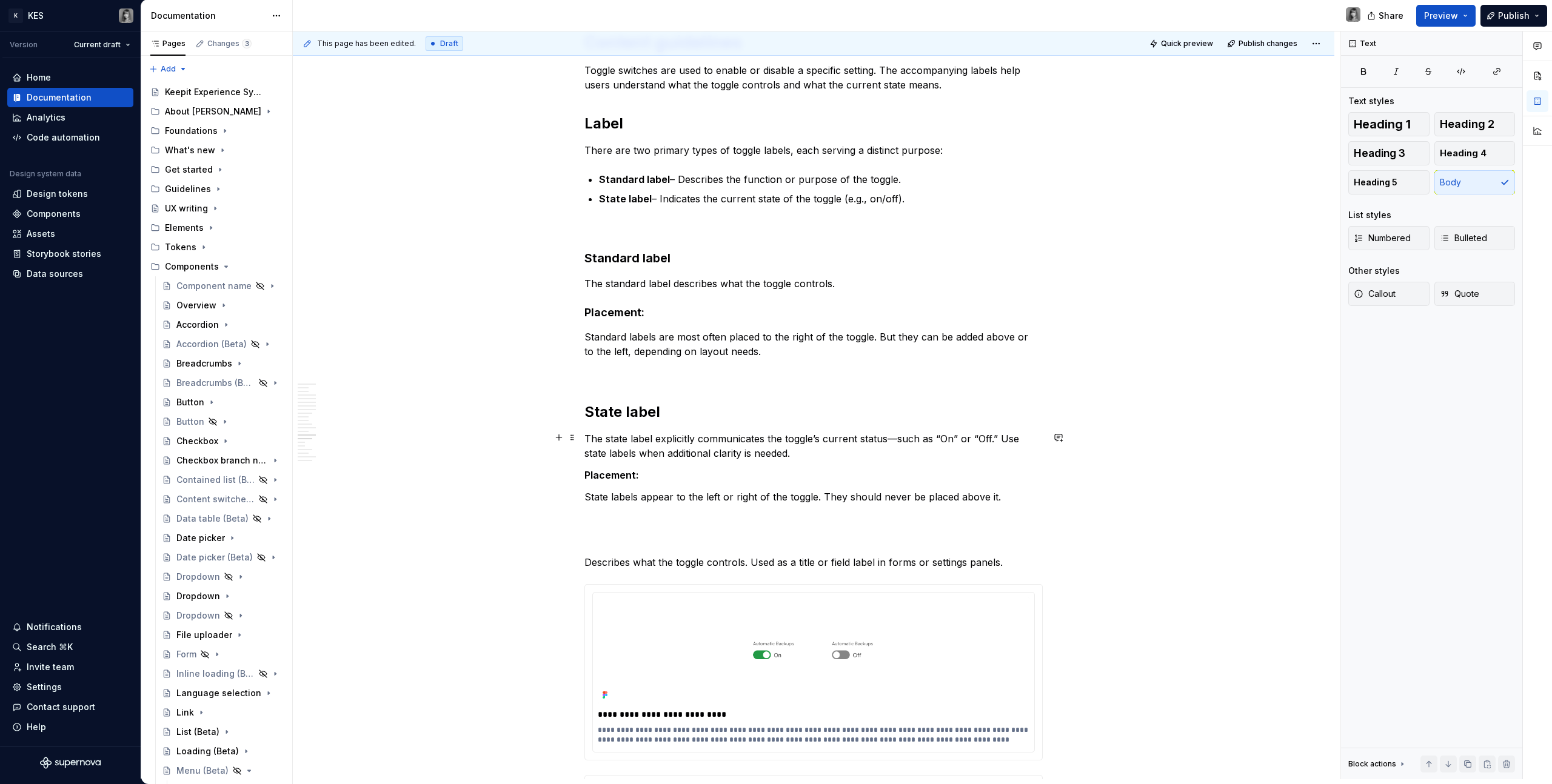
click at [895, 438] on p "The state label explicitly communicates the toggle’s current status—such as “On…" at bounding box center [813, 447] width 459 height 29
click at [636, 372] on p at bounding box center [813, 373] width 459 height 15
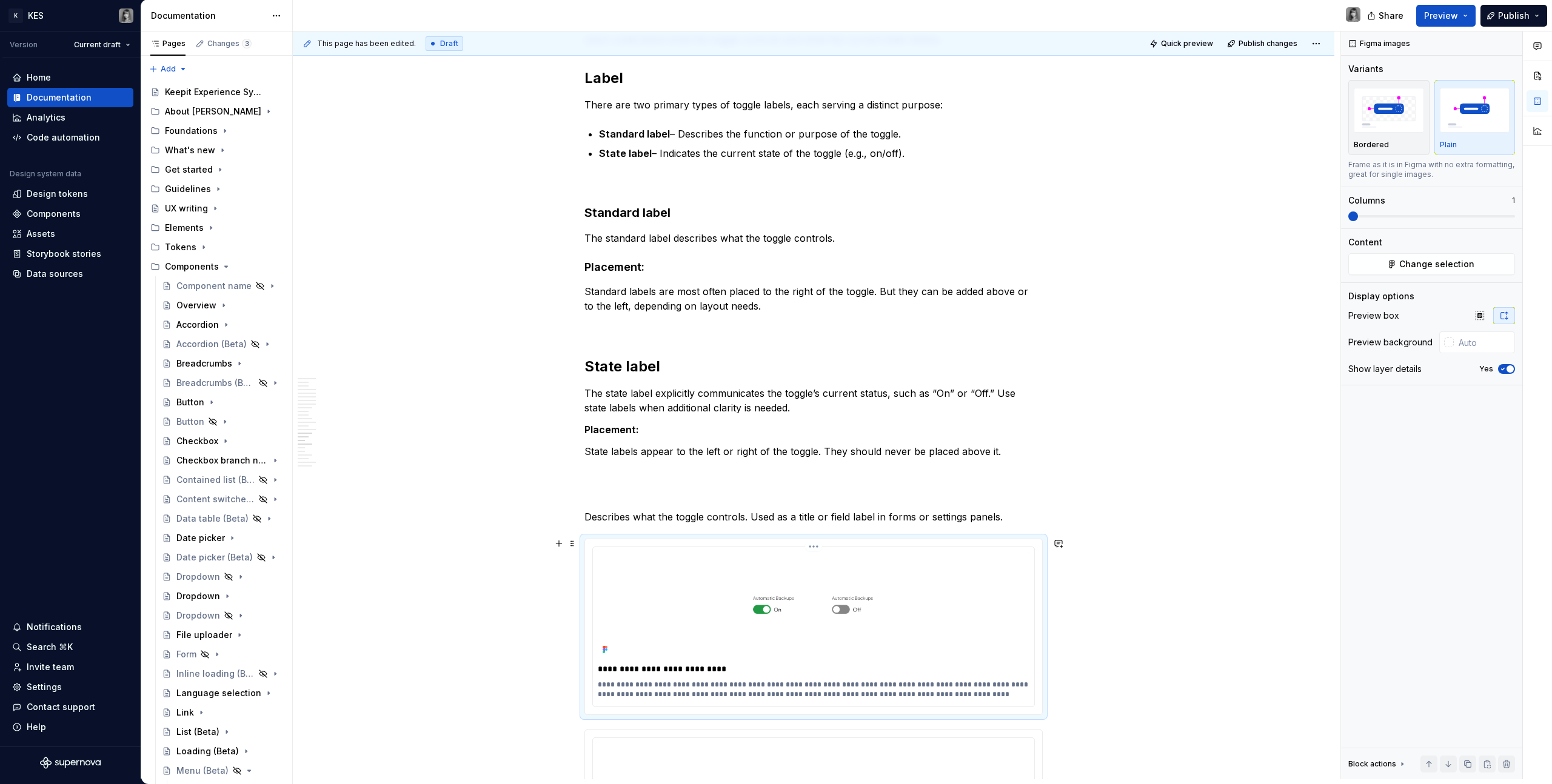
click at [909, 558] on img at bounding box center [813, 605] width 432 height 106
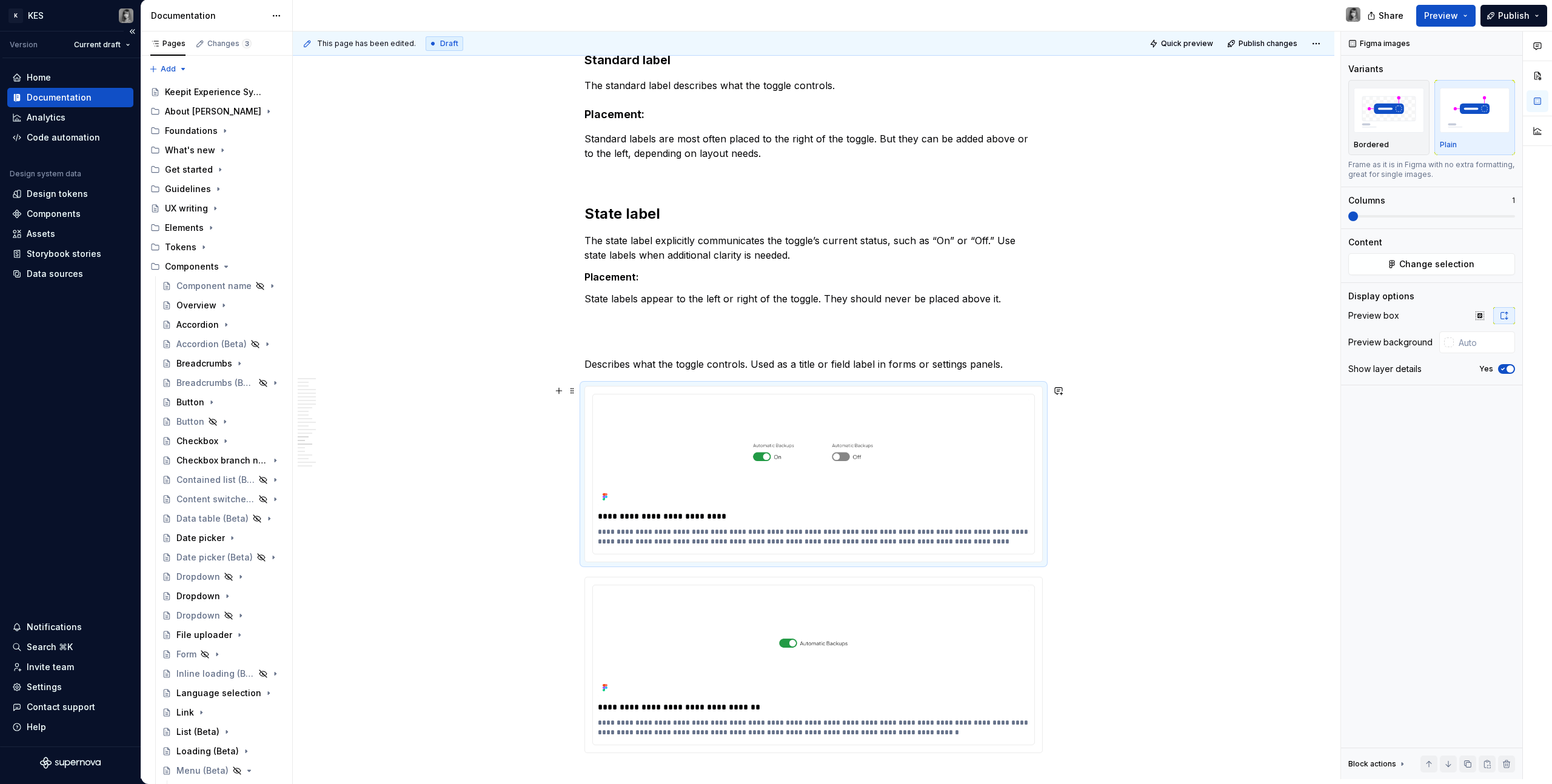
scroll to position [4840, 0]
drag, startPoint x: 606, startPoint y: 392, endPoint x: 606, endPoint y: 229, distance: 163.0
click at [606, 229] on body "K KES Version Current draft Home Documentation Analytics Code automation Design…" at bounding box center [776, 392] width 1552 height 784
drag, startPoint x: 914, startPoint y: 440, endPoint x: 896, endPoint y: 419, distance: 27.7
click at [896, 419] on body "K KES Version Current draft Home Documentation Analytics Code automation Design…" at bounding box center [776, 392] width 1552 height 784
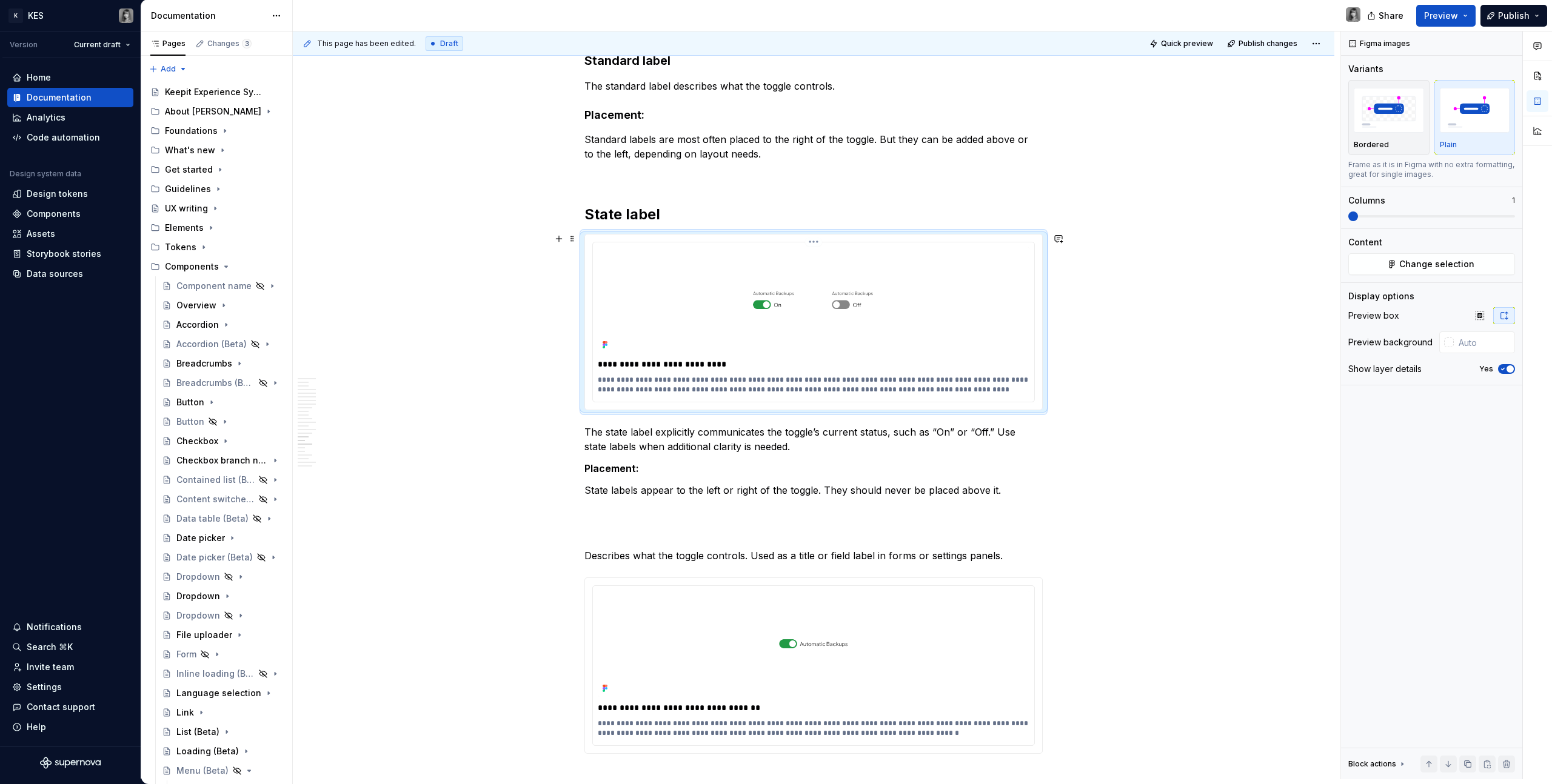
click at [687, 380] on p "**********" at bounding box center [813, 385] width 432 height 20
click at [898, 304] on img at bounding box center [813, 301] width 432 height 106
click at [745, 382] on p "**********" at bounding box center [813, 385] width 432 height 20
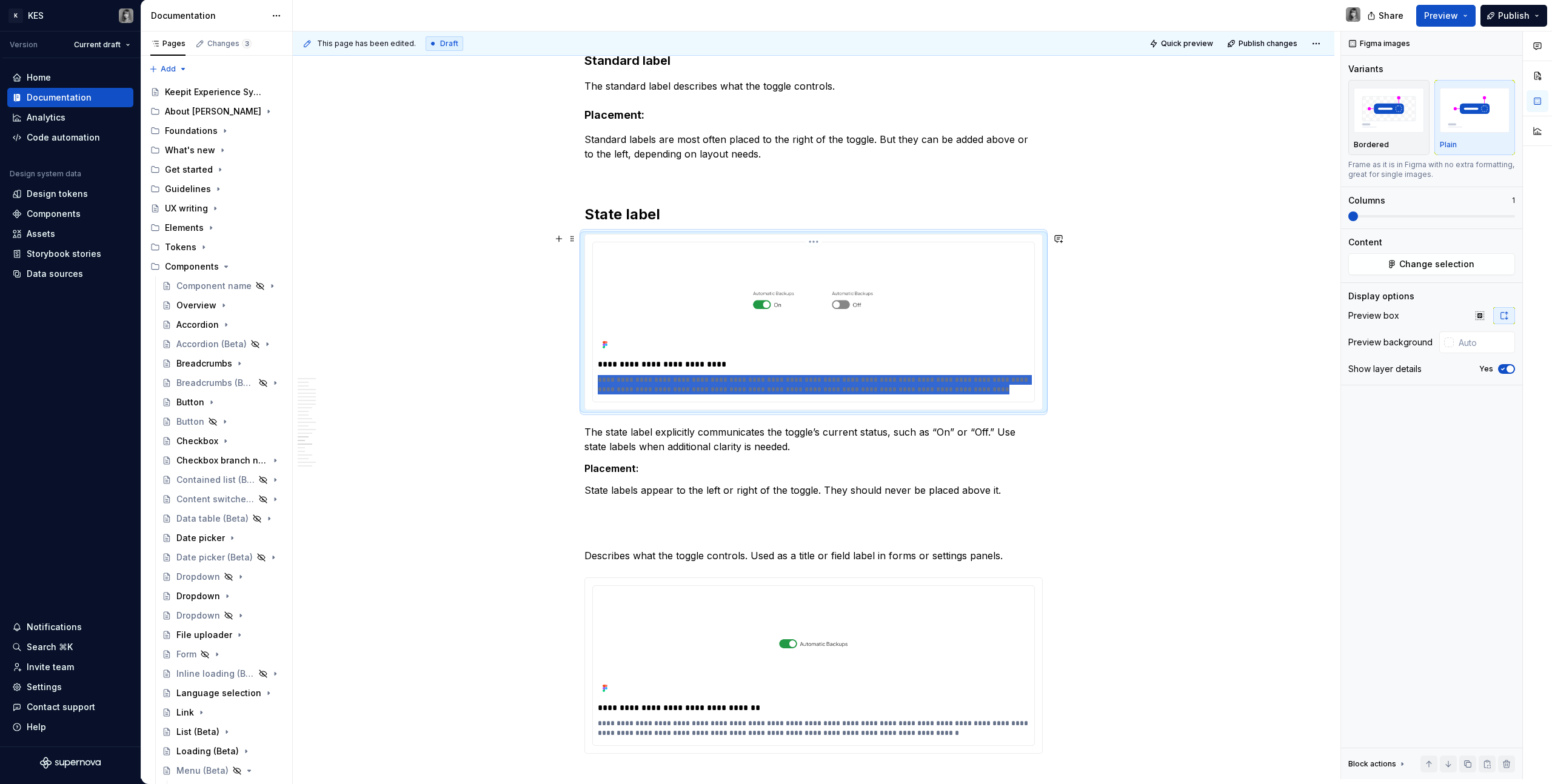
click at [833, 280] on img at bounding box center [813, 301] width 432 height 106
click at [811, 386] on p "**********" at bounding box center [813, 385] width 432 height 20
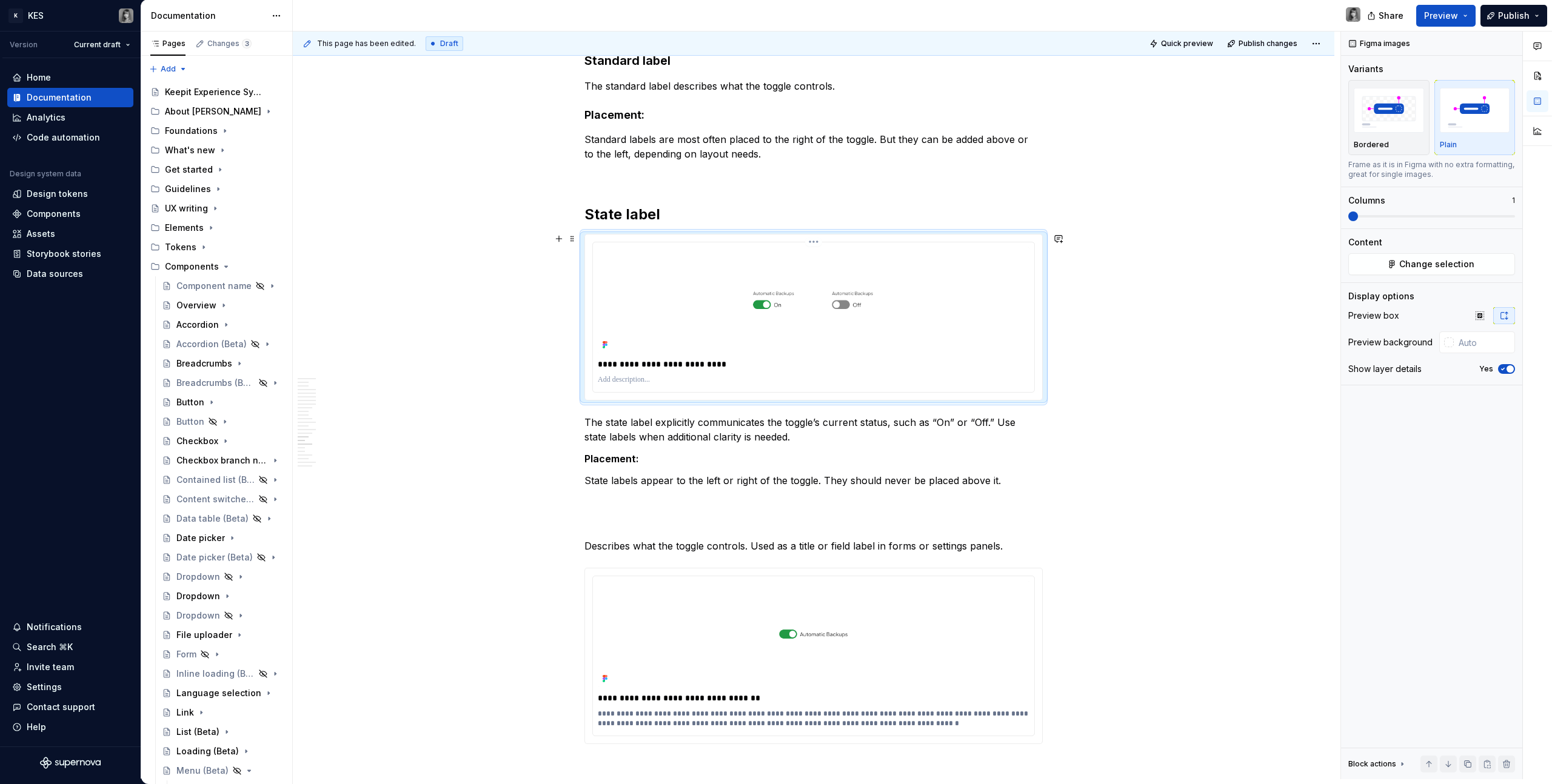
click at [615, 361] on p "**********" at bounding box center [813, 364] width 432 height 12
click at [984, 267] on img at bounding box center [813, 301] width 432 height 106
click at [1507, 369] on span "button" at bounding box center [1510, 369] width 7 height 7
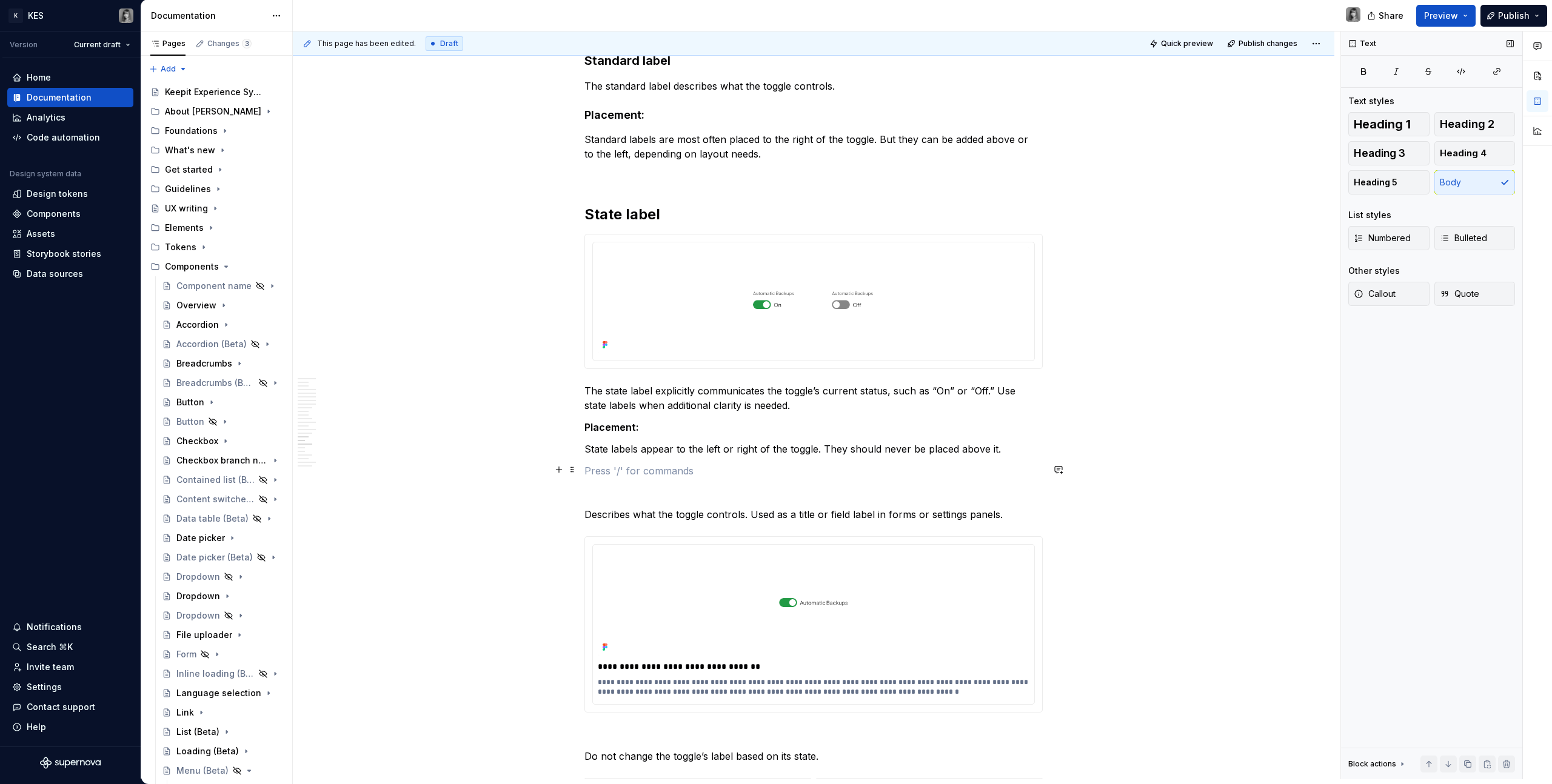
click at [806, 471] on p at bounding box center [813, 471] width 459 height 15
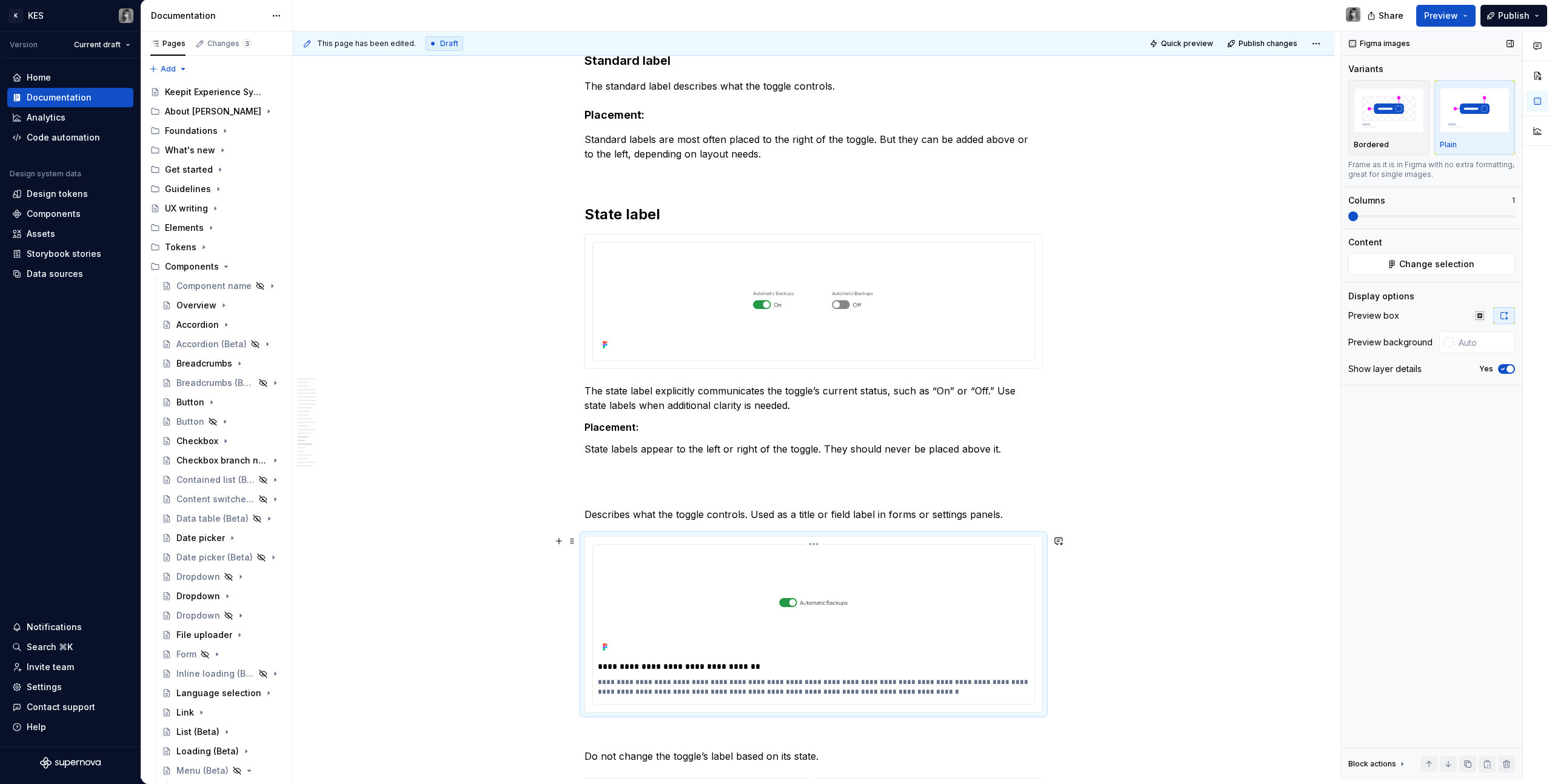
click at [811, 593] on img at bounding box center [813, 603] width 432 height 106
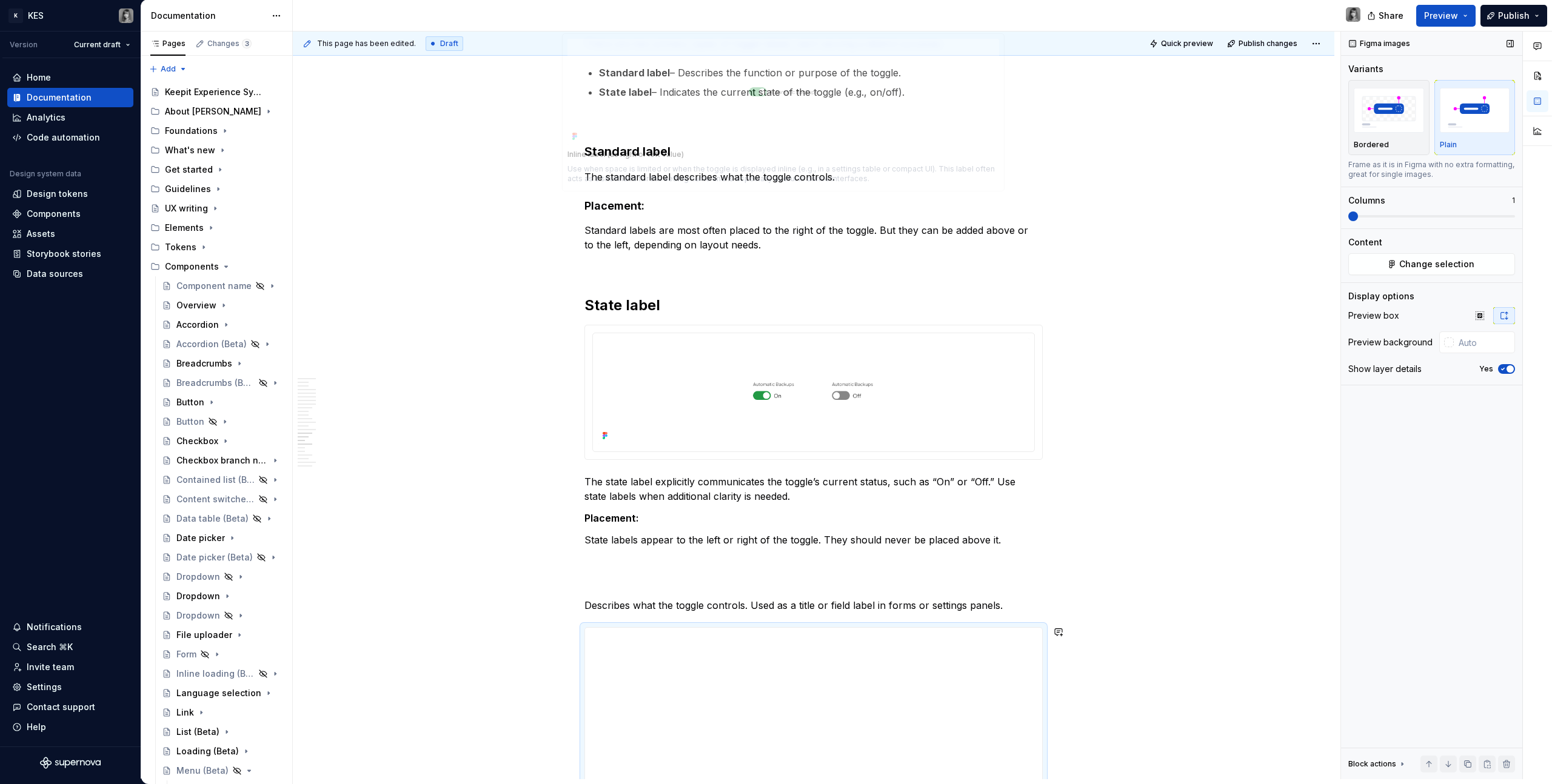
scroll to position [4685, 0]
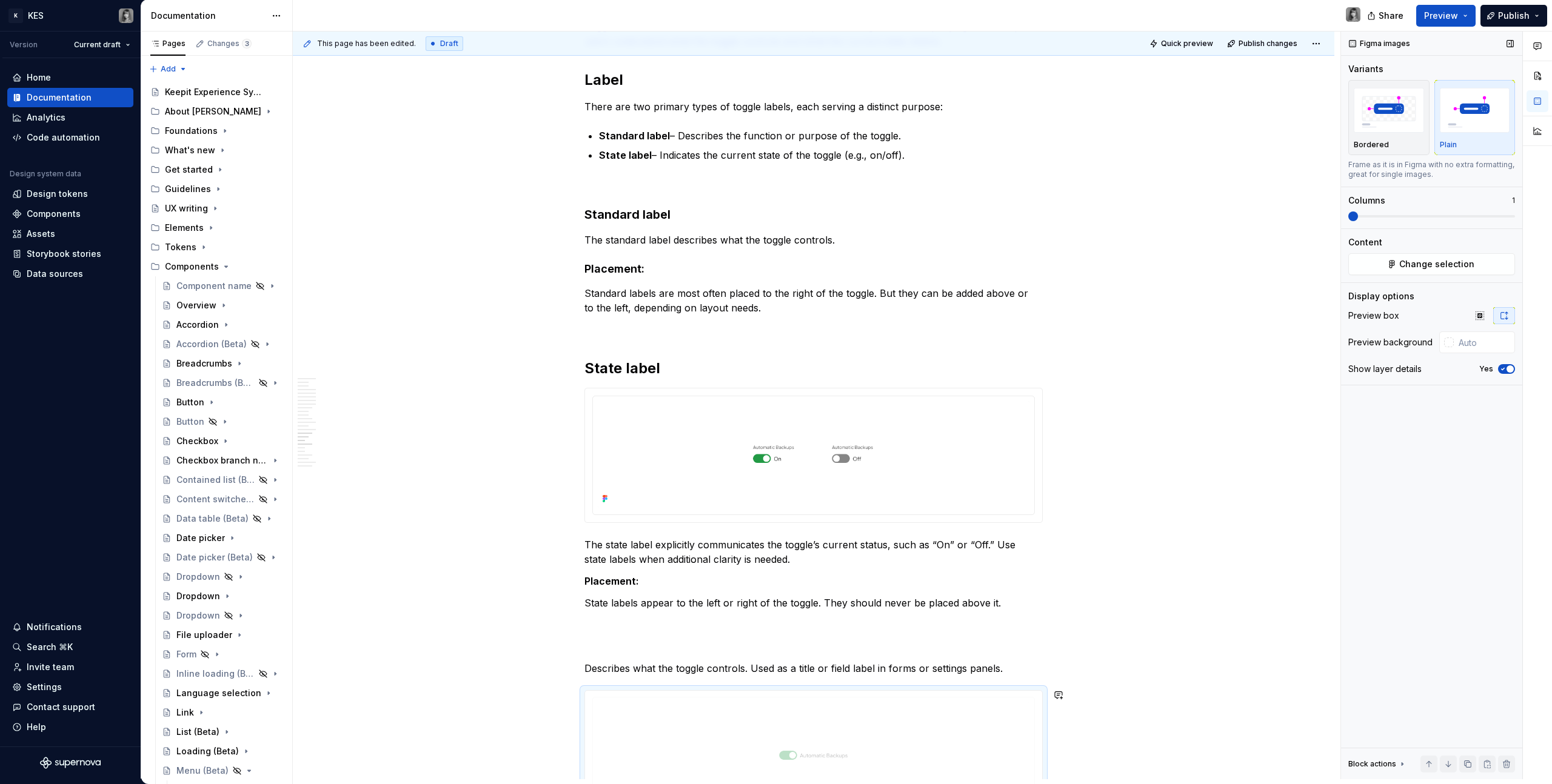
drag, startPoint x: 815, startPoint y: 617, endPoint x: 788, endPoint y: 257, distance: 361.0
click at [788, 257] on body "K KES Version Current draft Home Documentation Analytics Code automation Design…" at bounding box center [776, 392] width 1552 height 784
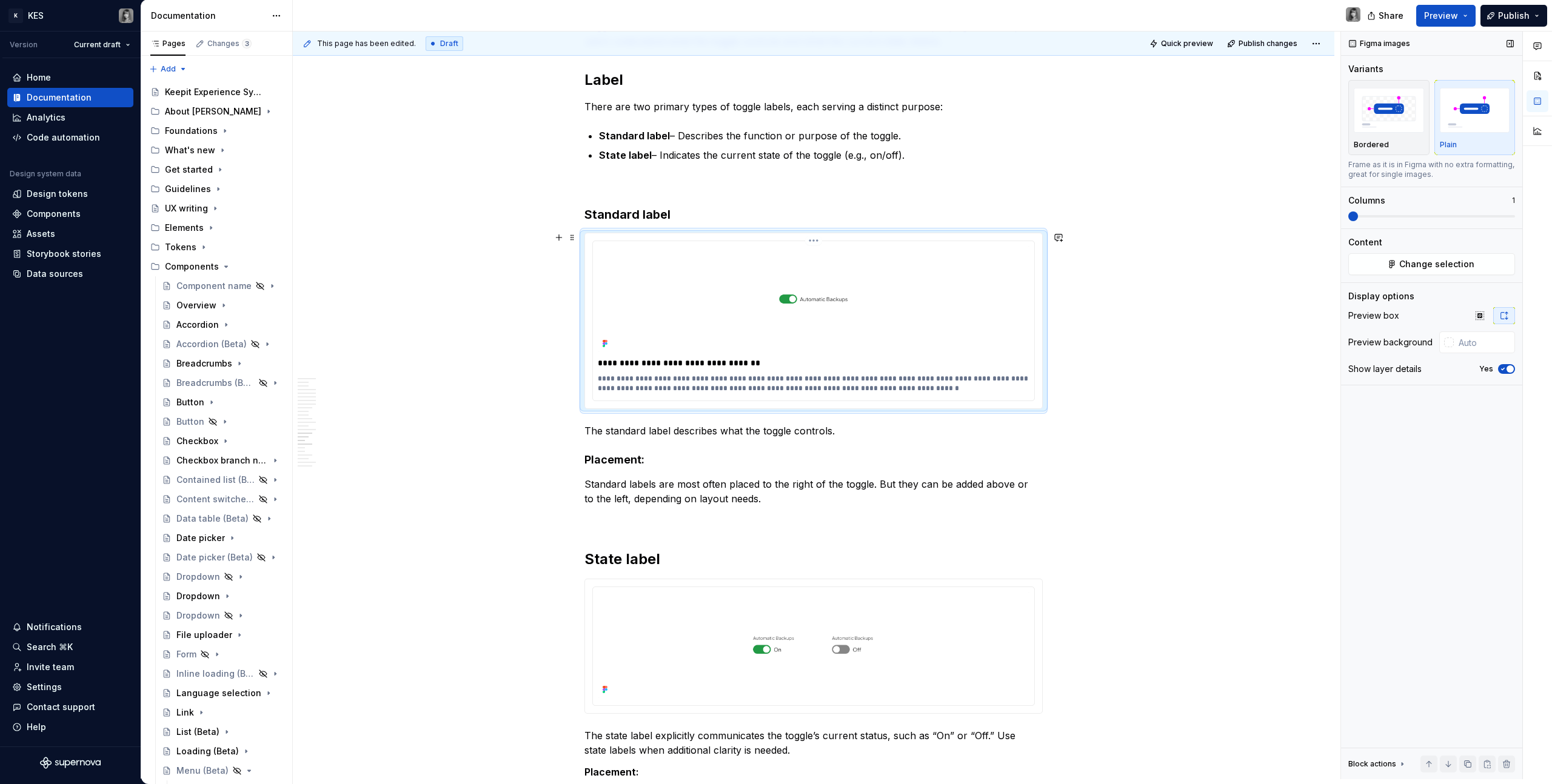
click at [781, 384] on p "**********" at bounding box center [813, 383] width 432 height 20
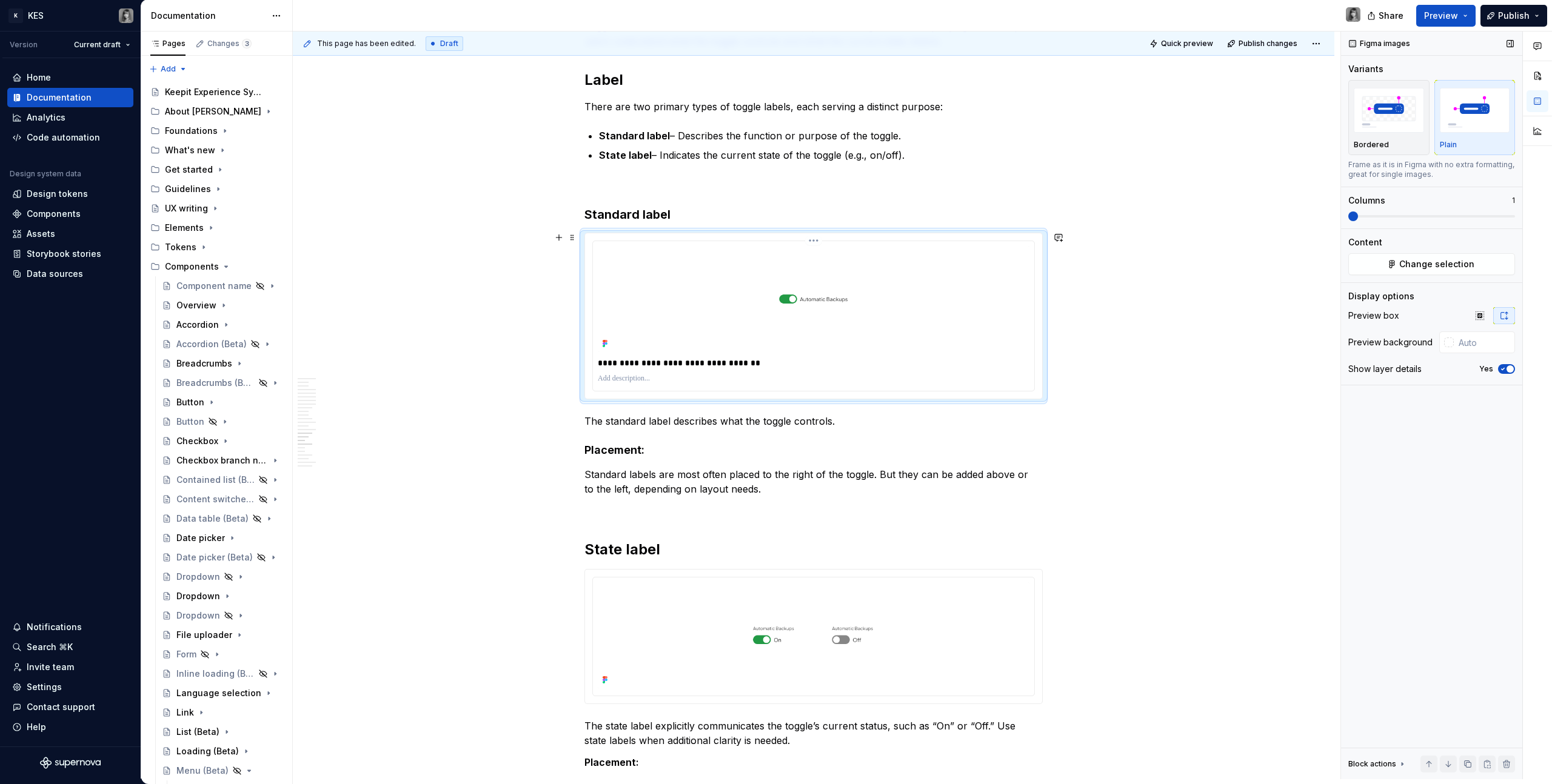
click at [715, 364] on p "**********" at bounding box center [813, 363] width 432 height 12
click at [1512, 370] on span "button" at bounding box center [1510, 369] width 7 height 7
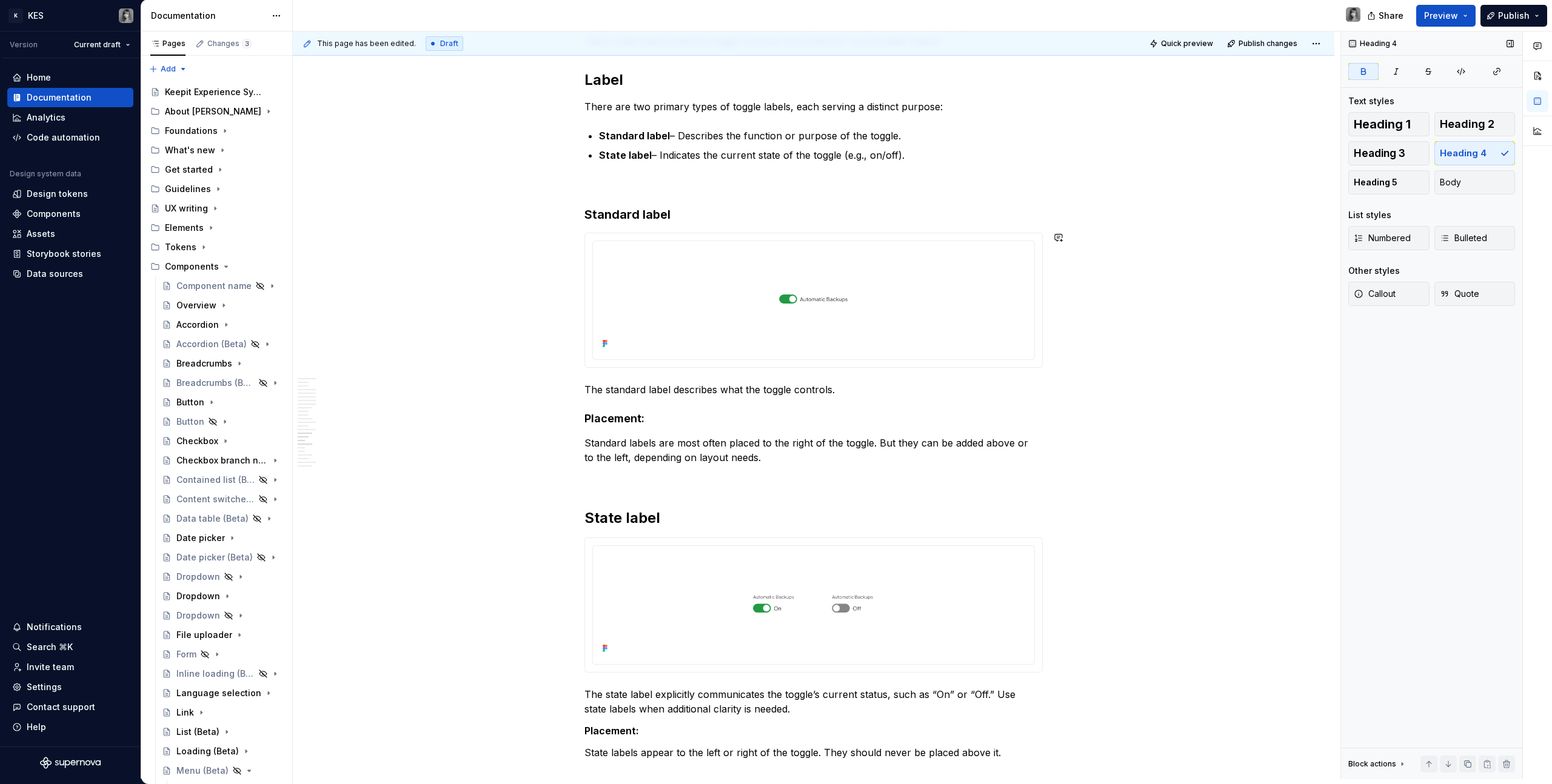
click at [676, 134] on p "Standard label – Describes the function or purpose of the toggle." at bounding box center [820, 136] width 444 height 15
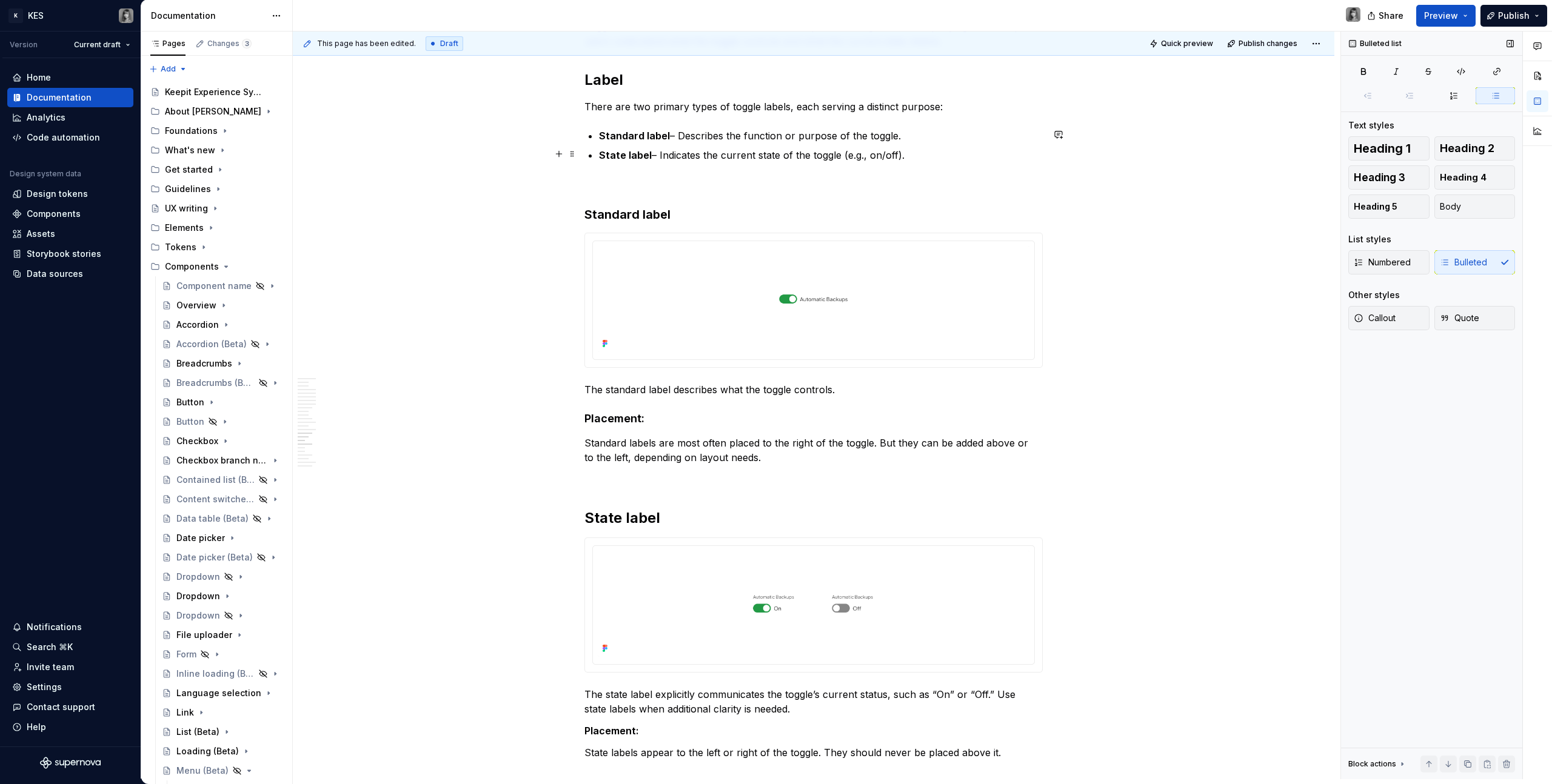
click at [649, 154] on p "State label – Indicates the current state of the toggle (e.g., on/off)." at bounding box center [820, 155] width 444 height 15
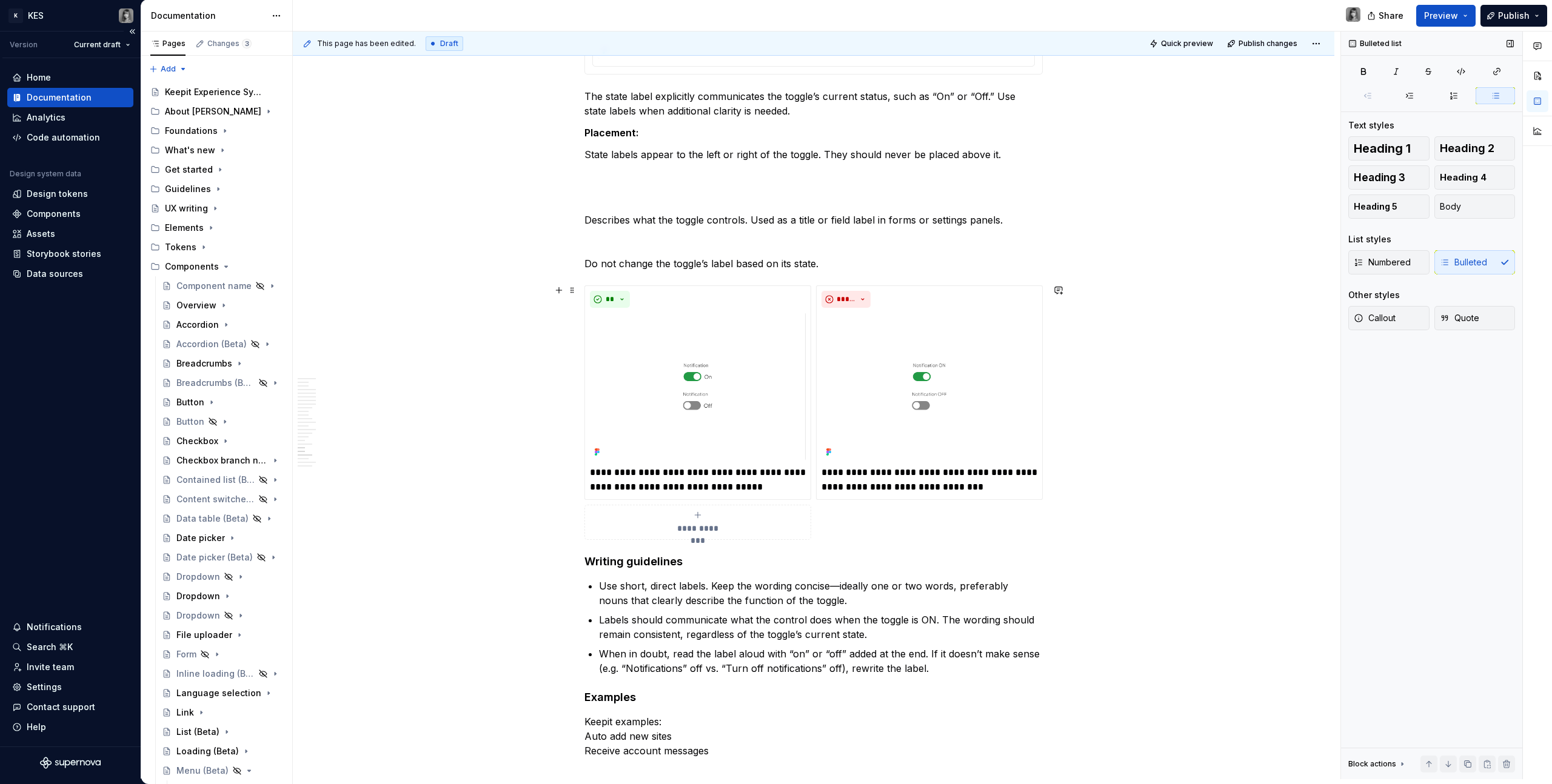
scroll to position [5386, 0]
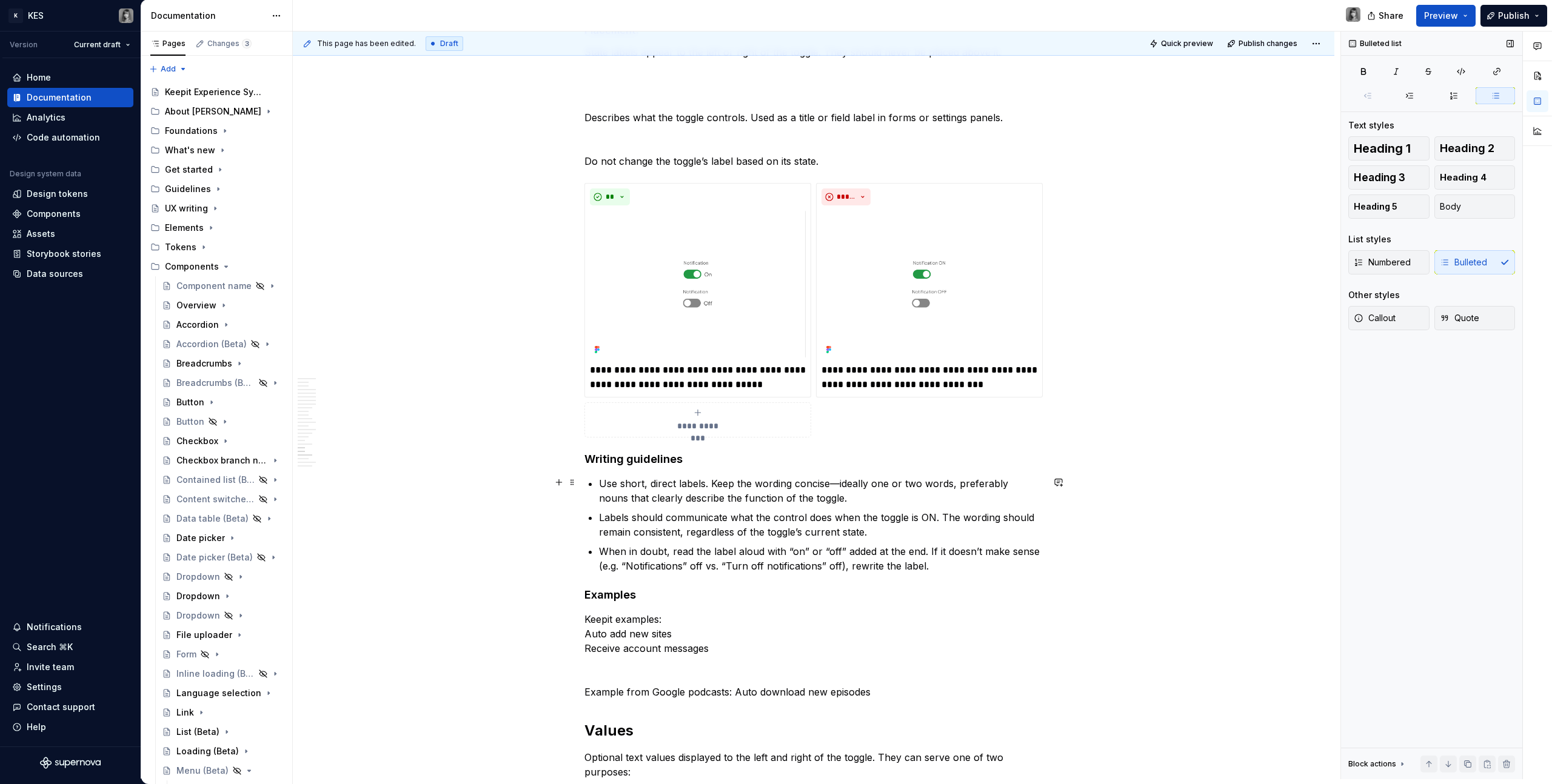
click at [837, 484] on p "Use short, direct labels. Keep the wording concise—ideally one or two words, pr…" at bounding box center [820, 491] width 444 height 29
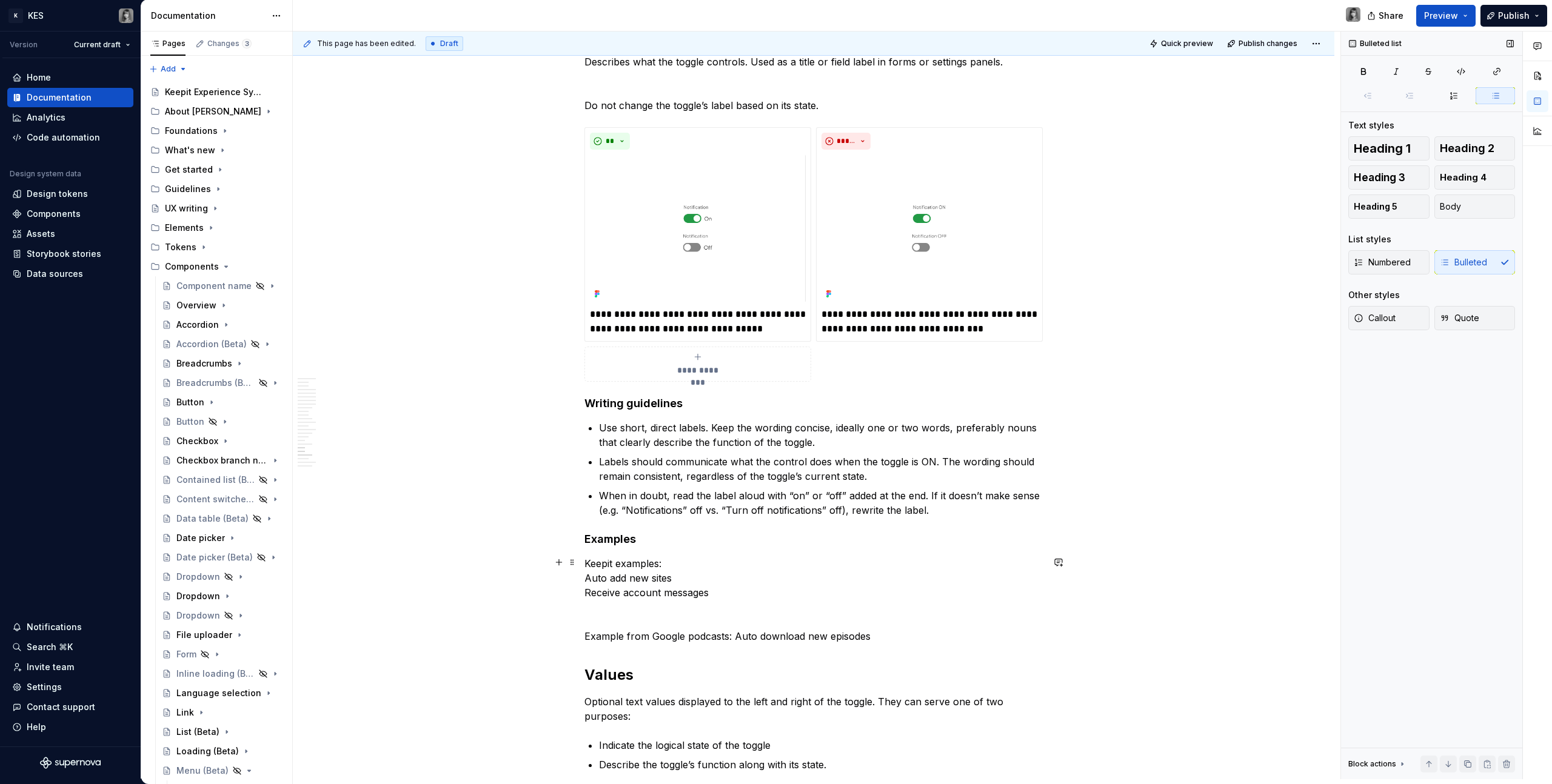
scroll to position [5461, 0]
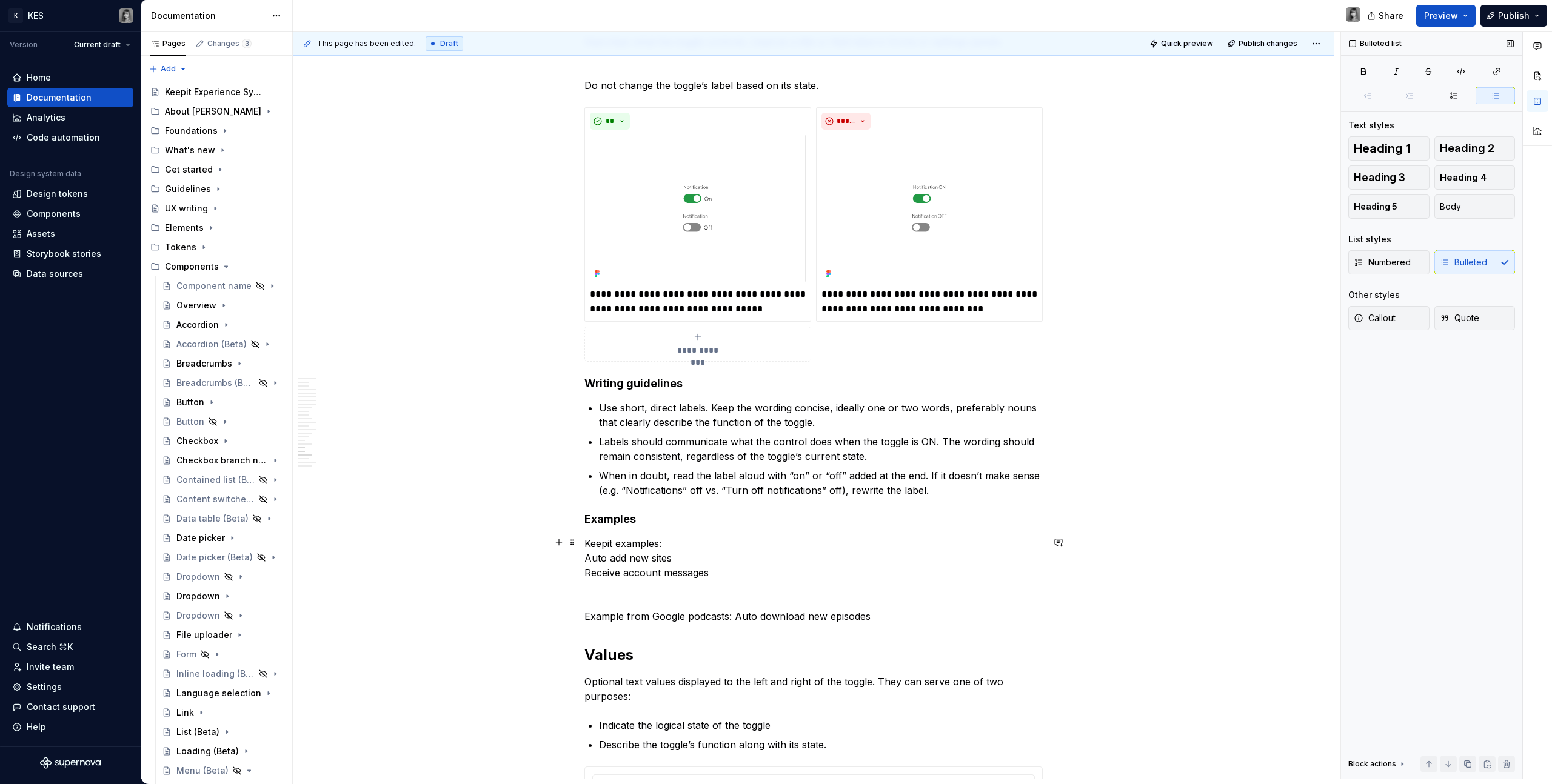
click at [660, 543] on p "Keepit examples: Auto add new sites Receive account messages Example from Googl…" at bounding box center [813, 580] width 459 height 88
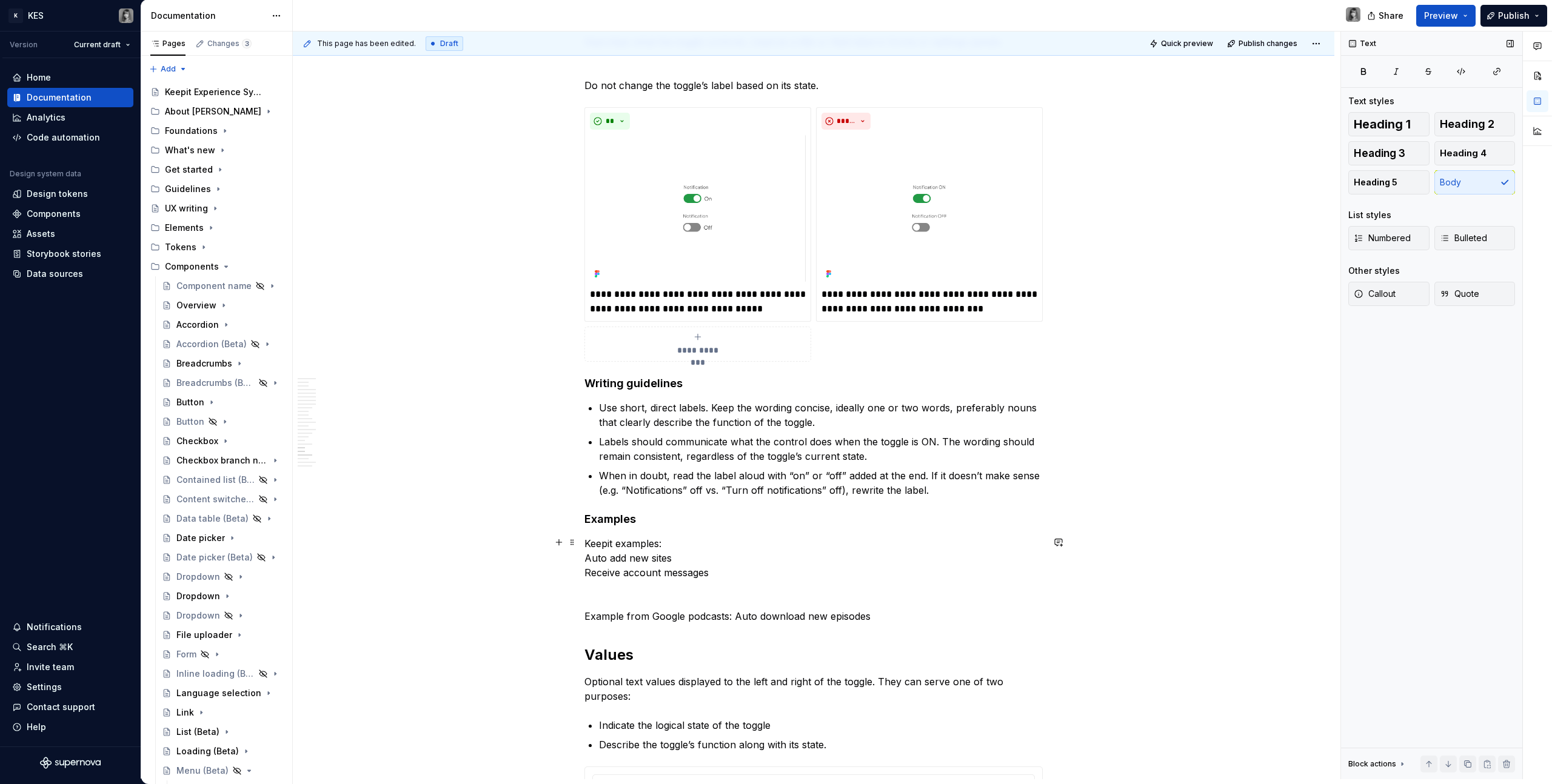
click at [755, 539] on p "Keepit examples: Auto add new sites Receive account messages Example from Googl…" at bounding box center [813, 580] width 459 height 88
click at [701, 561] on p "Keepit examples: Auto add new sites Receive account messages Example from Googl…" at bounding box center [813, 580] width 459 height 88
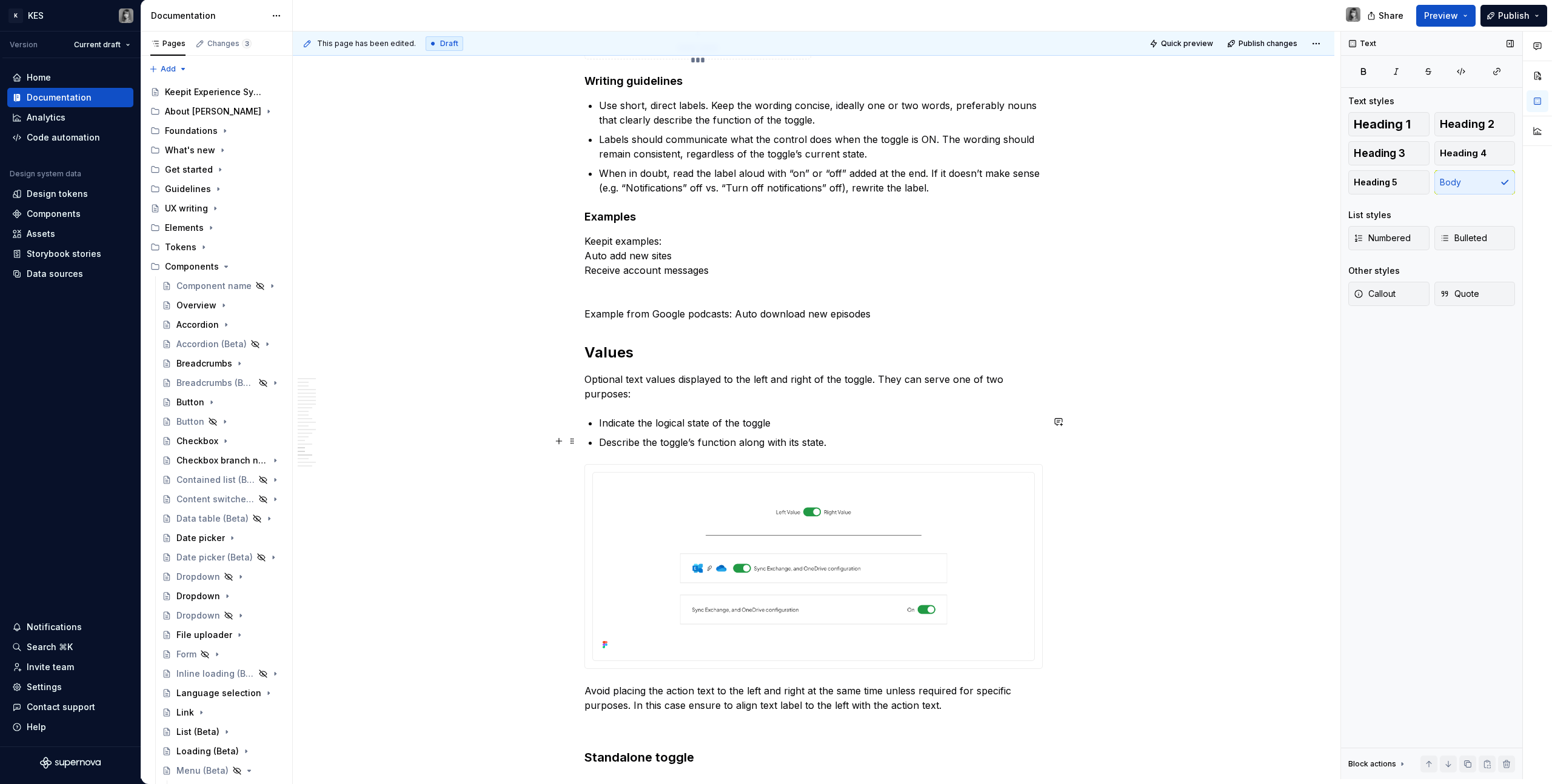
scroll to position [5819, 0]
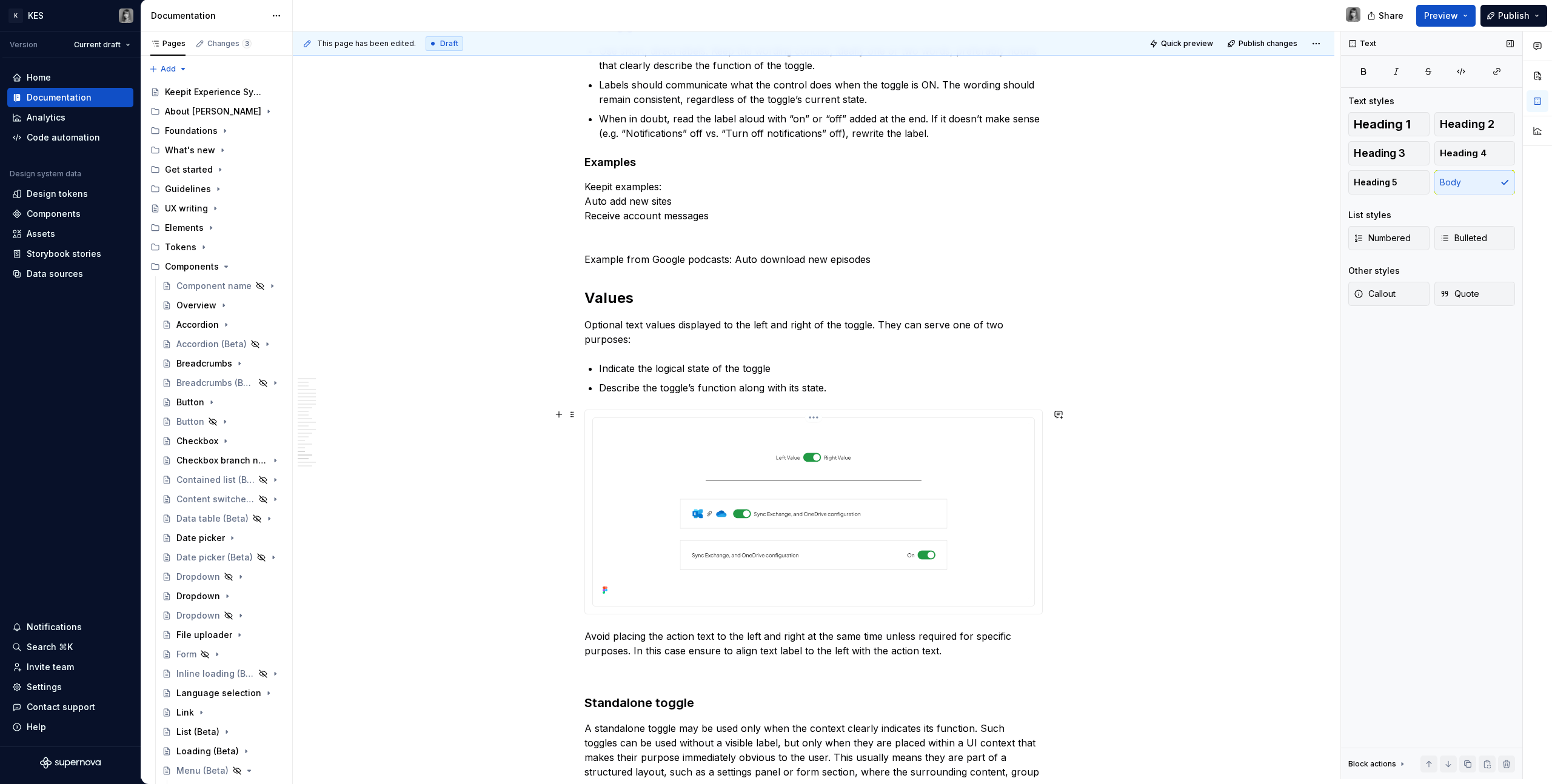
click at [942, 459] on img at bounding box center [813, 511] width 432 height 176
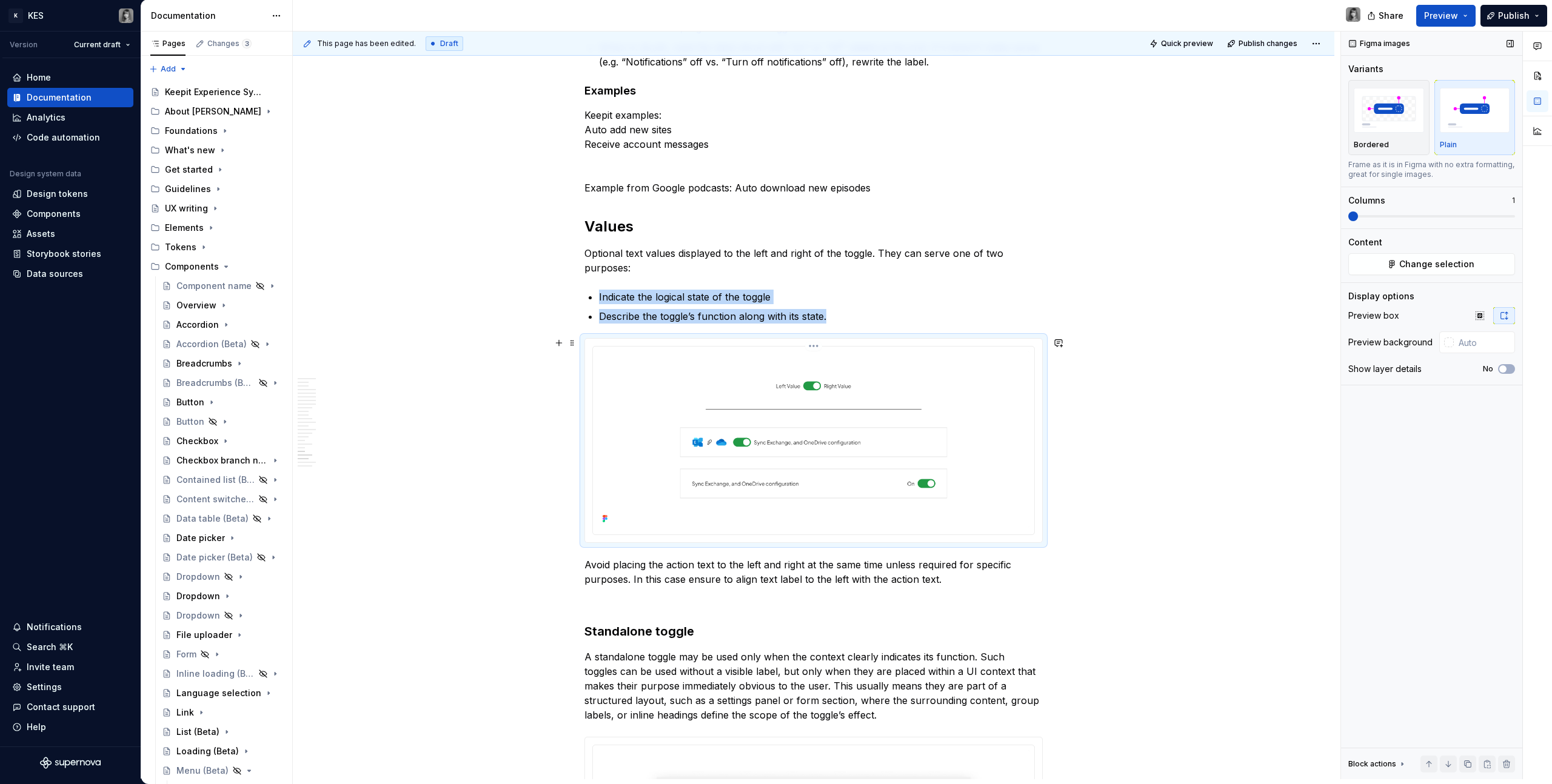
scroll to position [5890, 0]
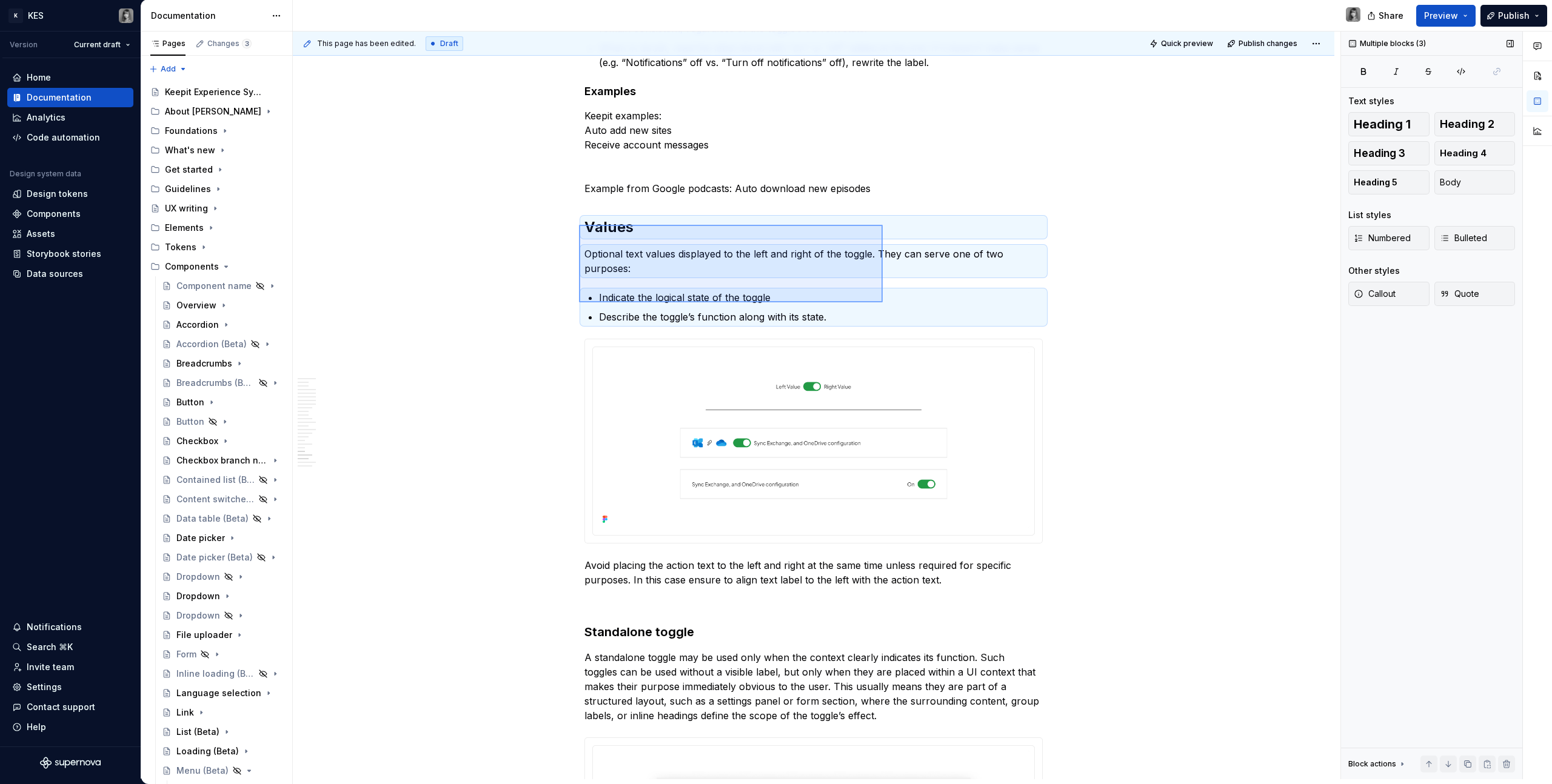
drag, startPoint x: 579, startPoint y: 225, endPoint x: 886, endPoint y: 306, distance: 317.5
click at [886, 306] on div "**********" at bounding box center [817, 405] width 1048 height 748
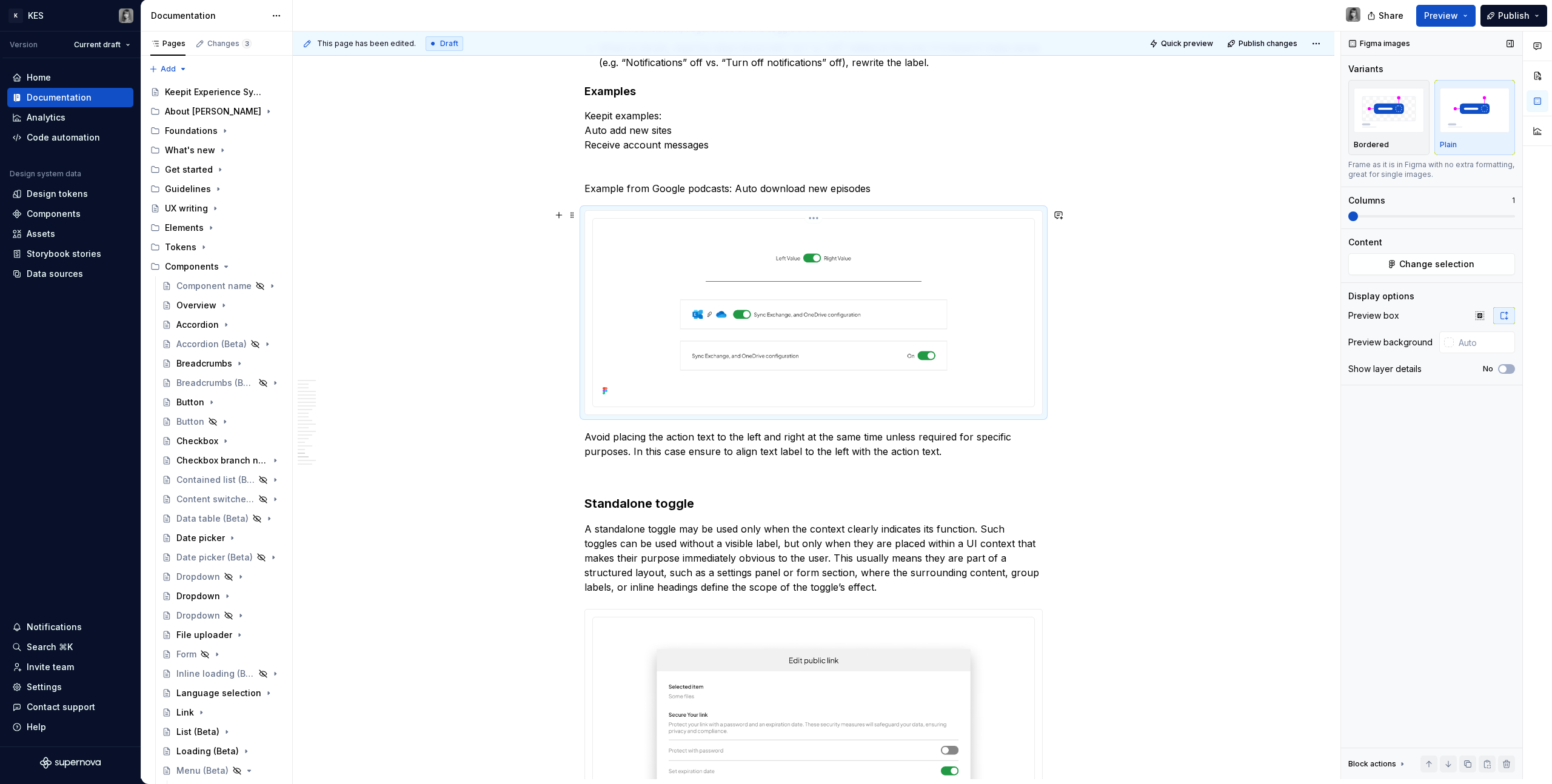
click at [842, 307] on img at bounding box center [813, 311] width 432 height 176
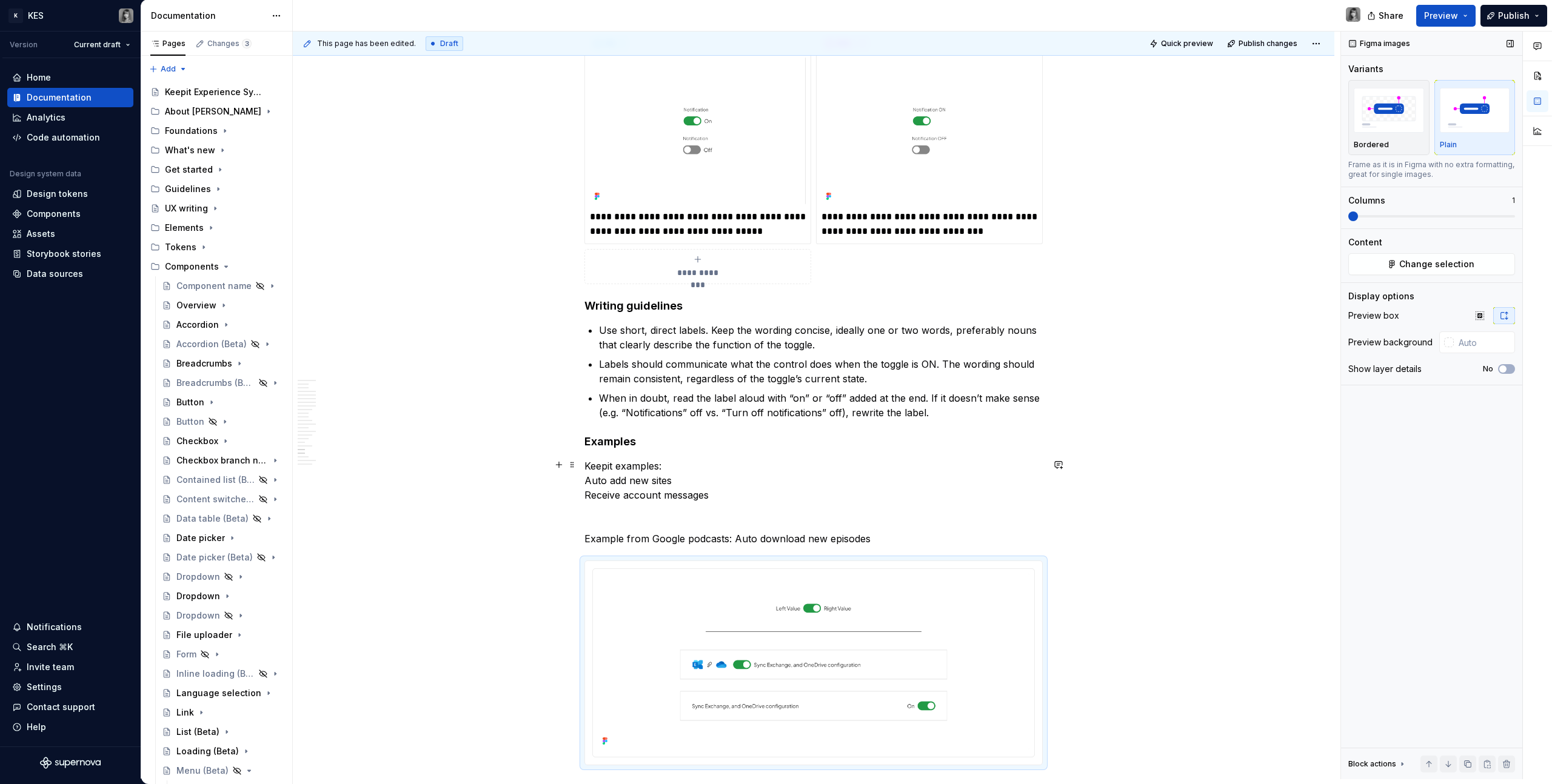
scroll to position [5544, 0]
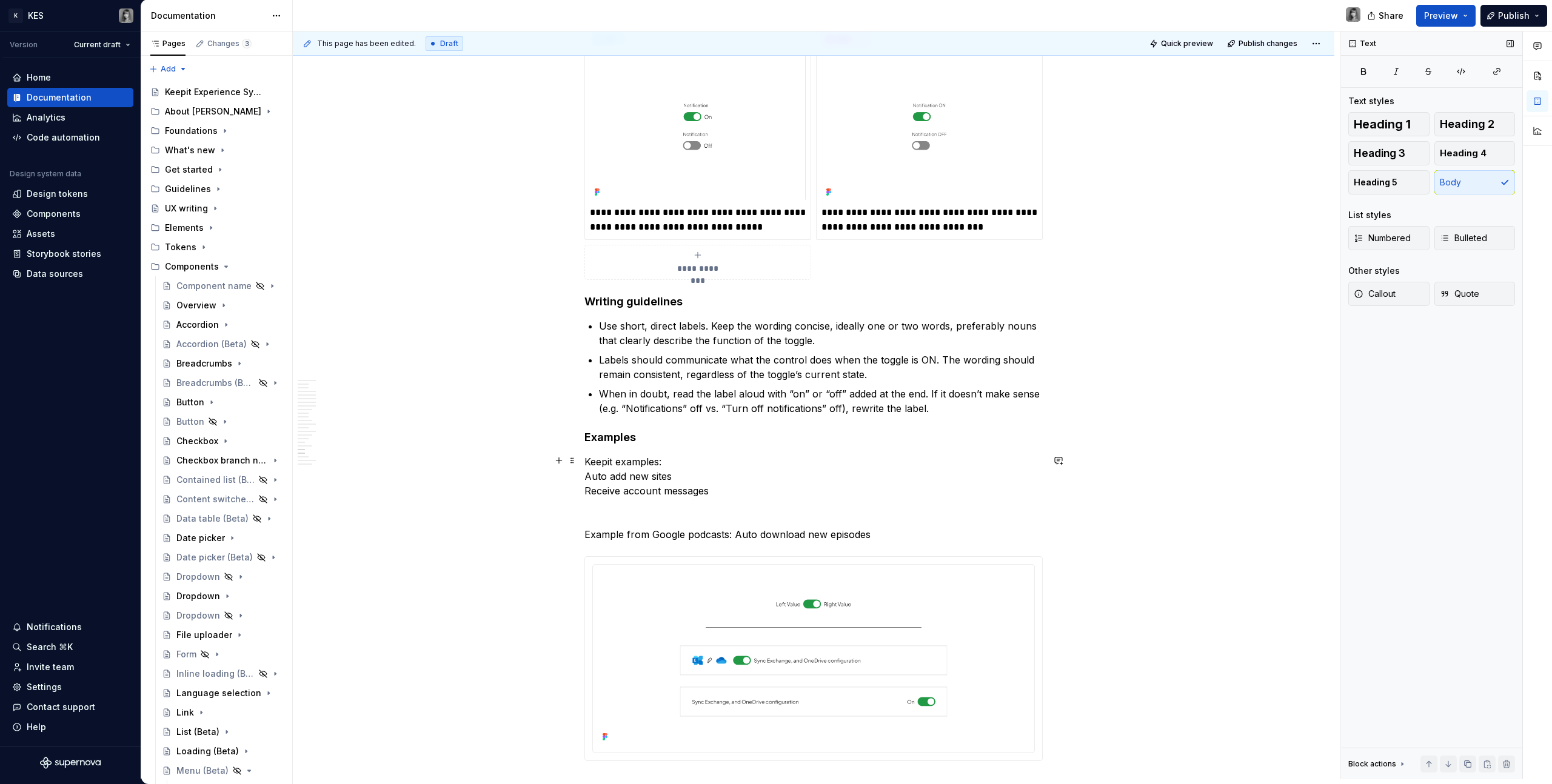
click at [657, 481] on p "Keepit examples: Auto add new sites Receive account messages Example from Googl…" at bounding box center [813, 498] width 459 height 88
drag, startPoint x: 587, startPoint y: 475, endPoint x: 721, endPoint y: 493, distance: 135.2
click at [721, 493] on p "Keepit examples: Auto add new sites Receive account messages Example from Googl…" at bounding box center [813, 498] width 459 height 88
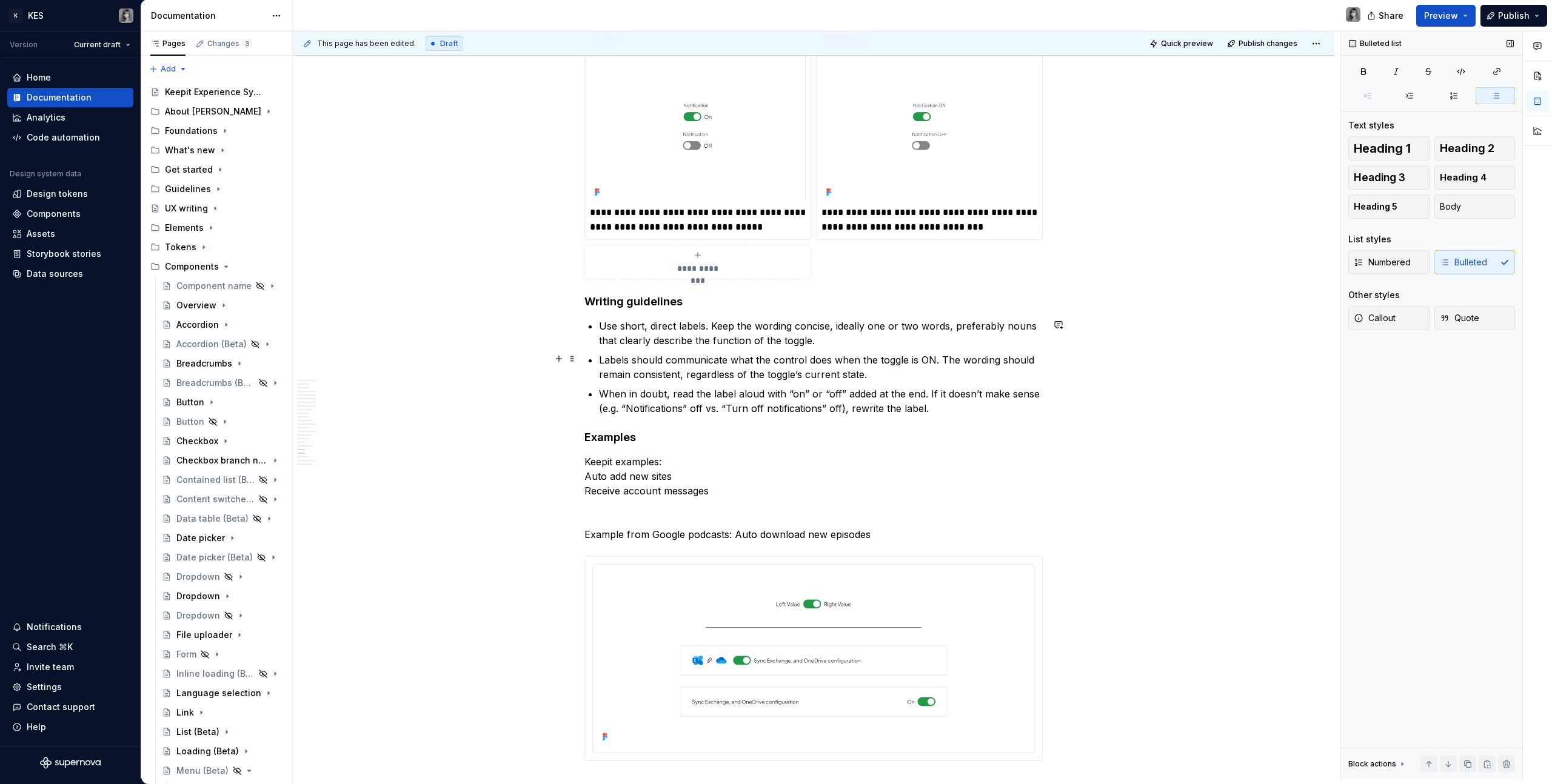
click at [817, 357] on p "Labels should communicate what the control does when the toggle is ON. The word…" at bounding box center [820, 368] width 444 height 29
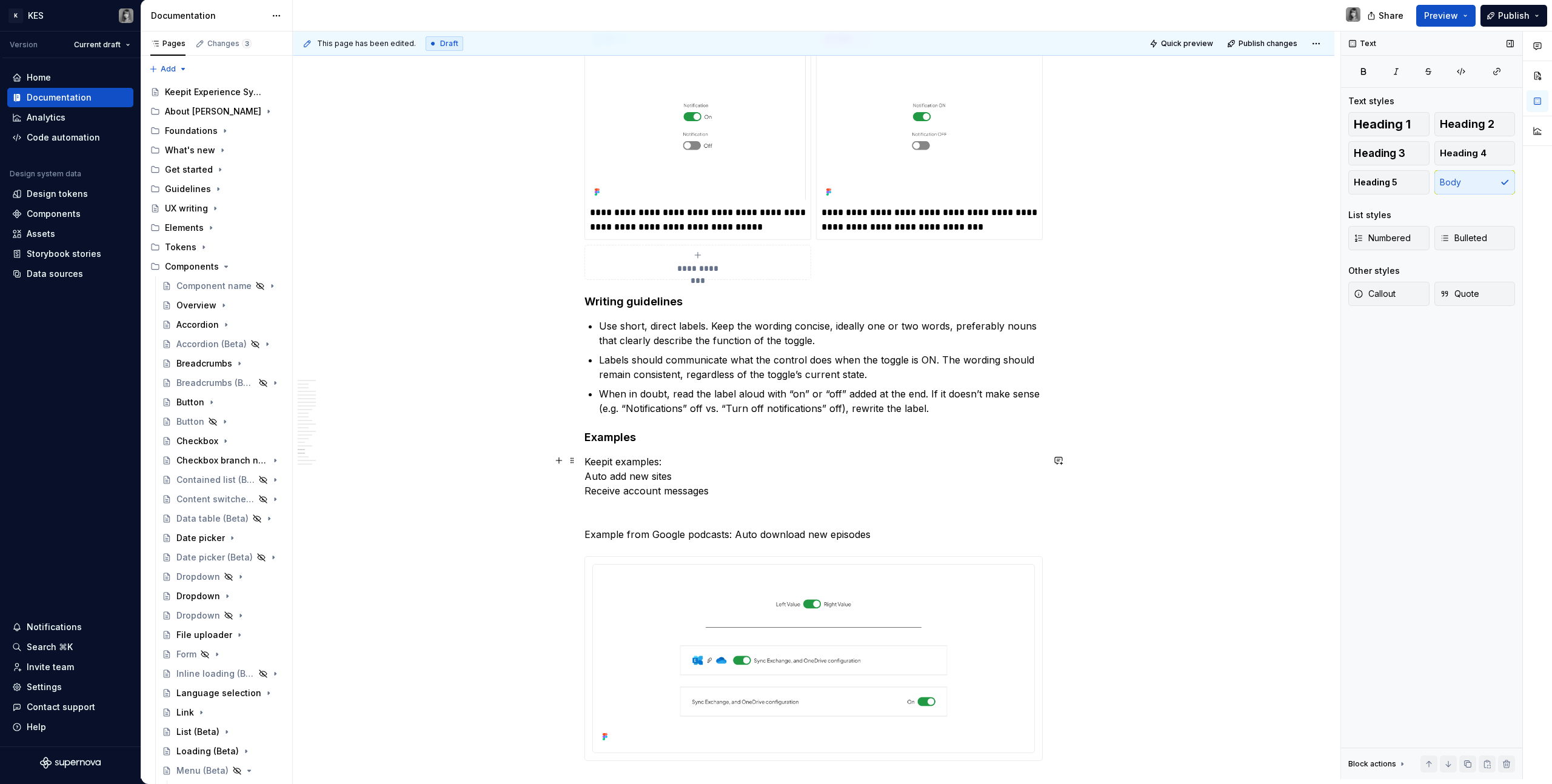
click at [656, 465] on p "Keepit examples: Auto add new sites Receive account messages Example from Googl…" at bounding box center [813, 498] width 459 height 88
click at [733, 481] on p "Keepit examples: Auto add new sites Receive account messages Example from Googl…" at bounding box center [813, 498] width 459 height 88
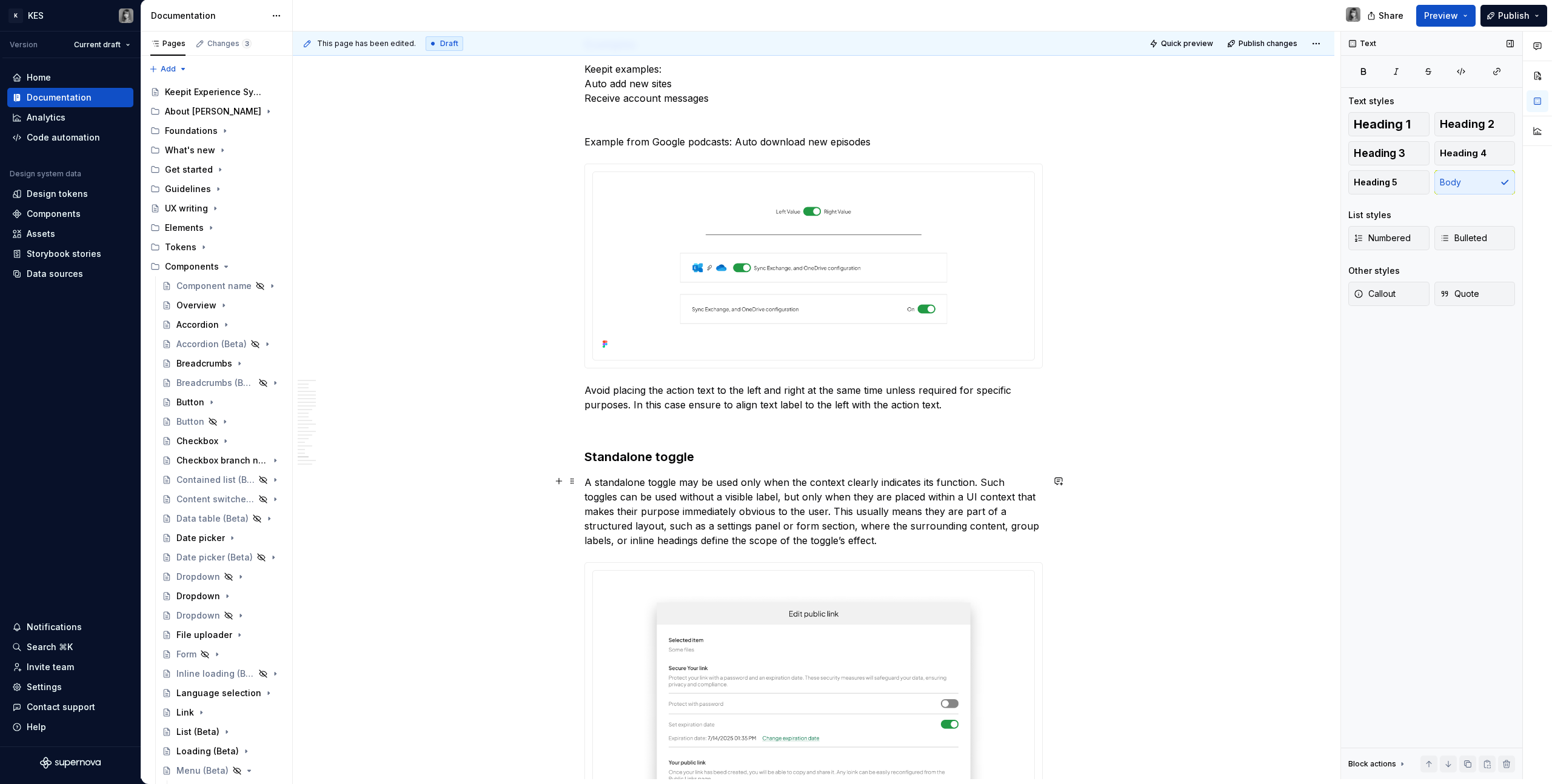
scroll to position [5966, 0]
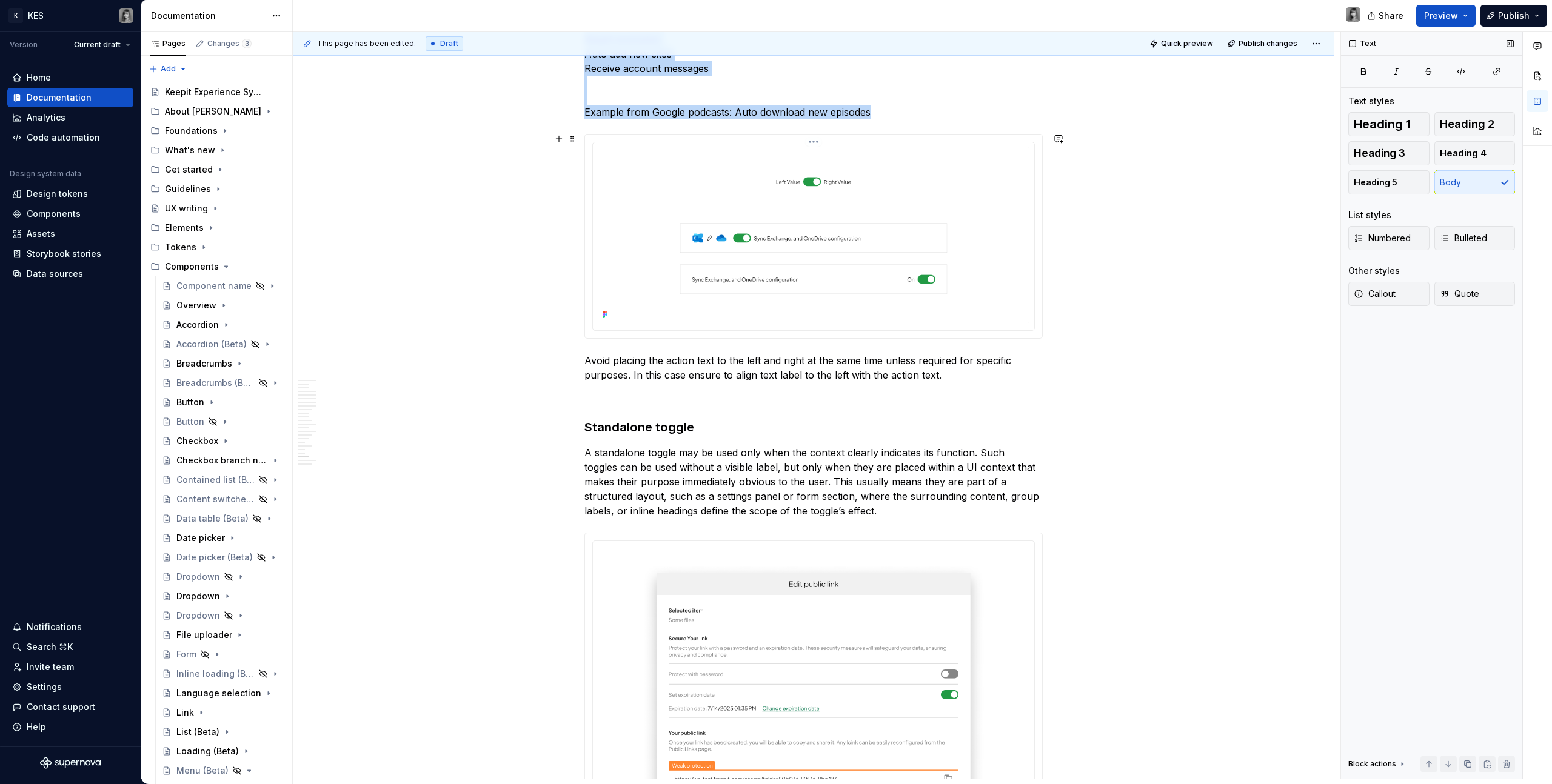
click at [880, 191] on img at bounding box center [813, 235] width 432 height 176
click at [707, 115] on p "Keepit examples: Auto add new sites Receive account messages Example from Googl…" at bounding box center [813, 76] width 459 height 88
click at [636, 295] on img at bounding box center [813, 235] width 432 height 176
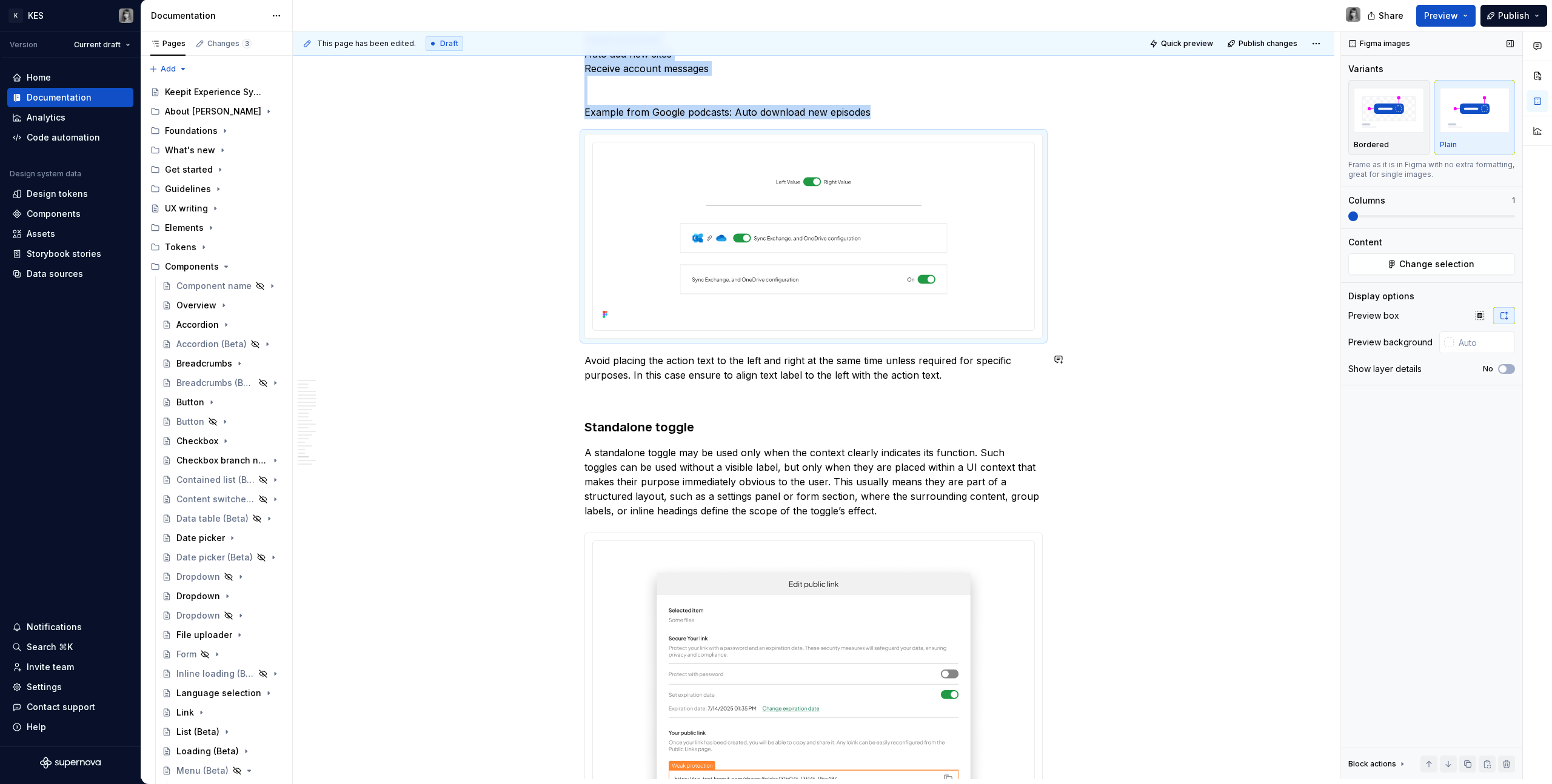
click at [884, 234] on img at bounding box center [813, 235] width 432 height 176
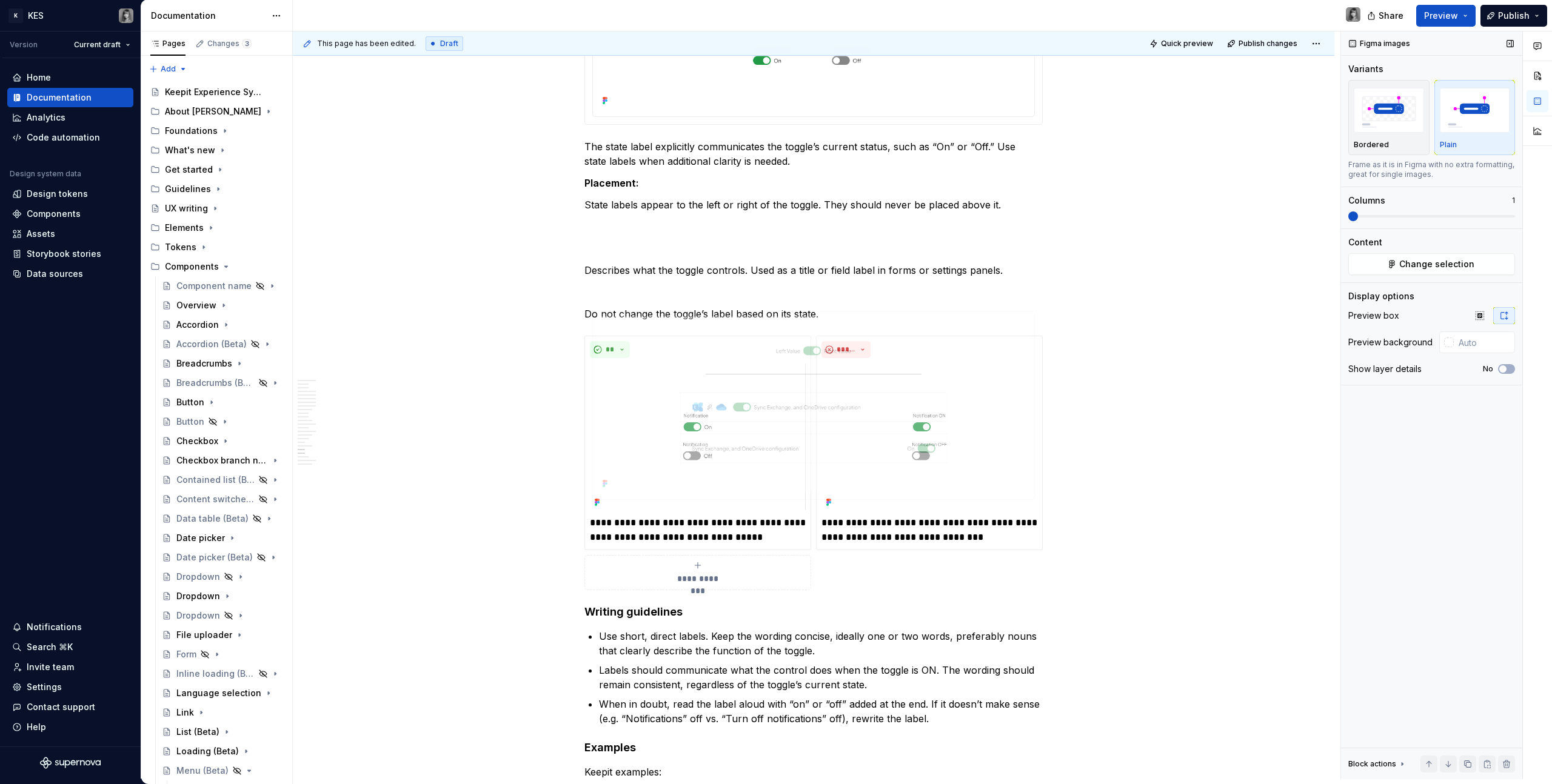
drag, startPoint x: 769, startPoint y: 508, endPoint x: 703, endPoint y: 254, distance: 262.4
click at [703, 253] on body "K KES Version Current draft Home Documentation Analytics Code automation Design…" at bounding box center [776, 392] width 1552 height 784
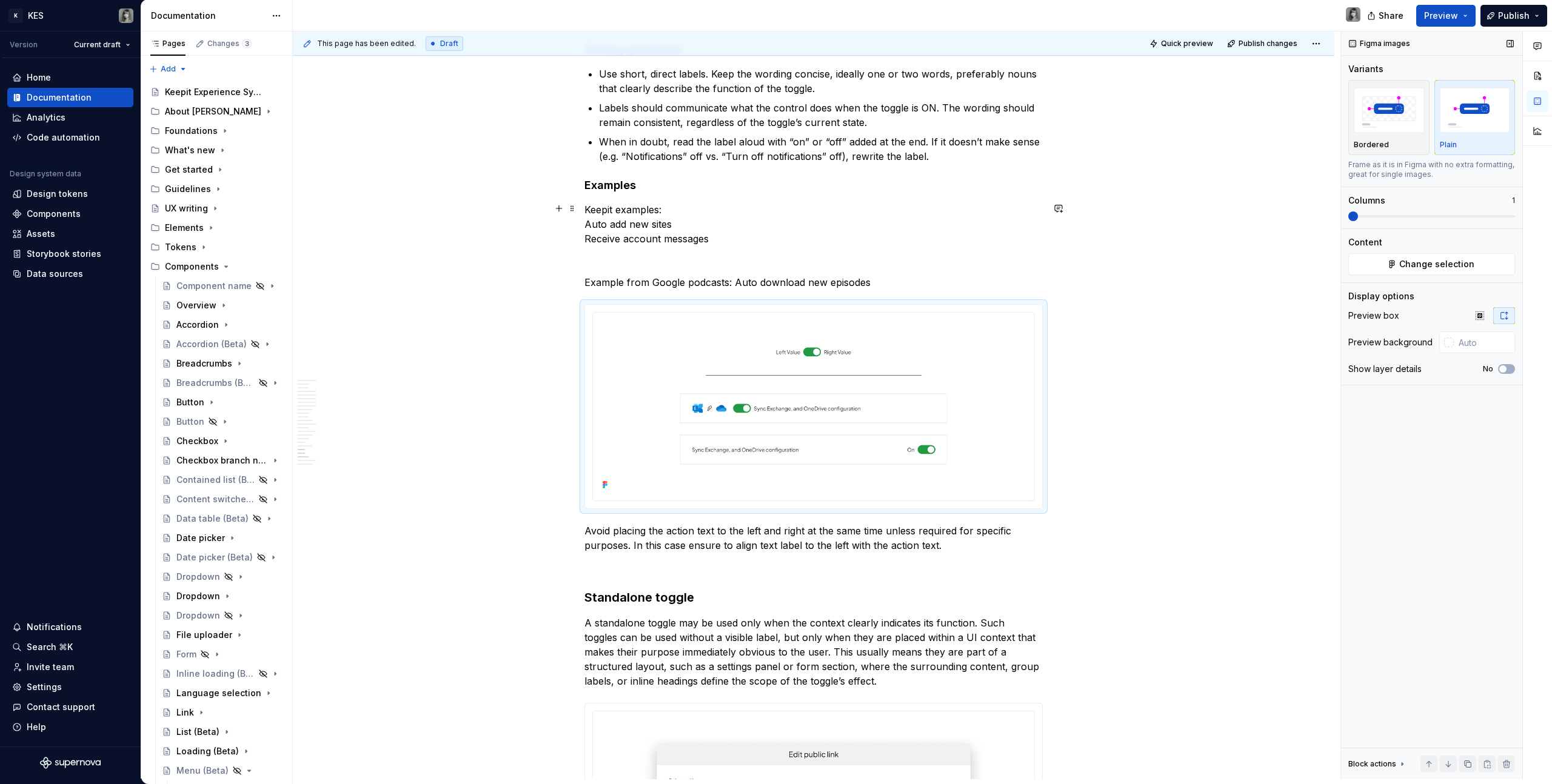
click at [675, 279] on p "Keepit examples: Auto add new sites Receive account messages Example from Googl…" at bounding box center [813, 246] width 459 height 88
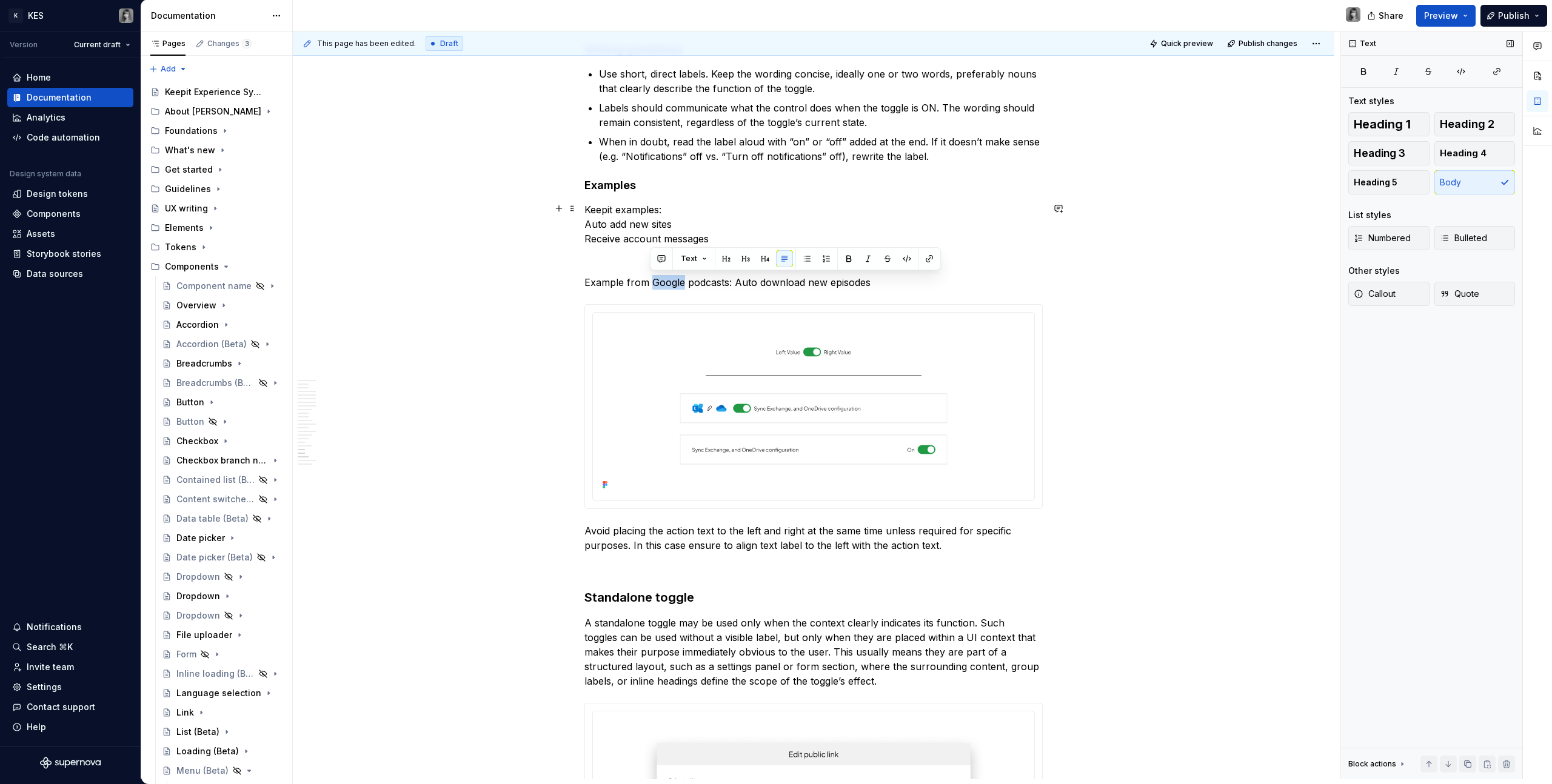
click at [675, 279] on p "Keepit examples: Auto add new sites Receive account messages Example from Googl…" at bounding box center [813, 246] width 459 height 88
click at [687, 539] on p "Avoid placing the action text to the left and right at the same time unless req…" at bounding box center [813, 538] width 459 height 29
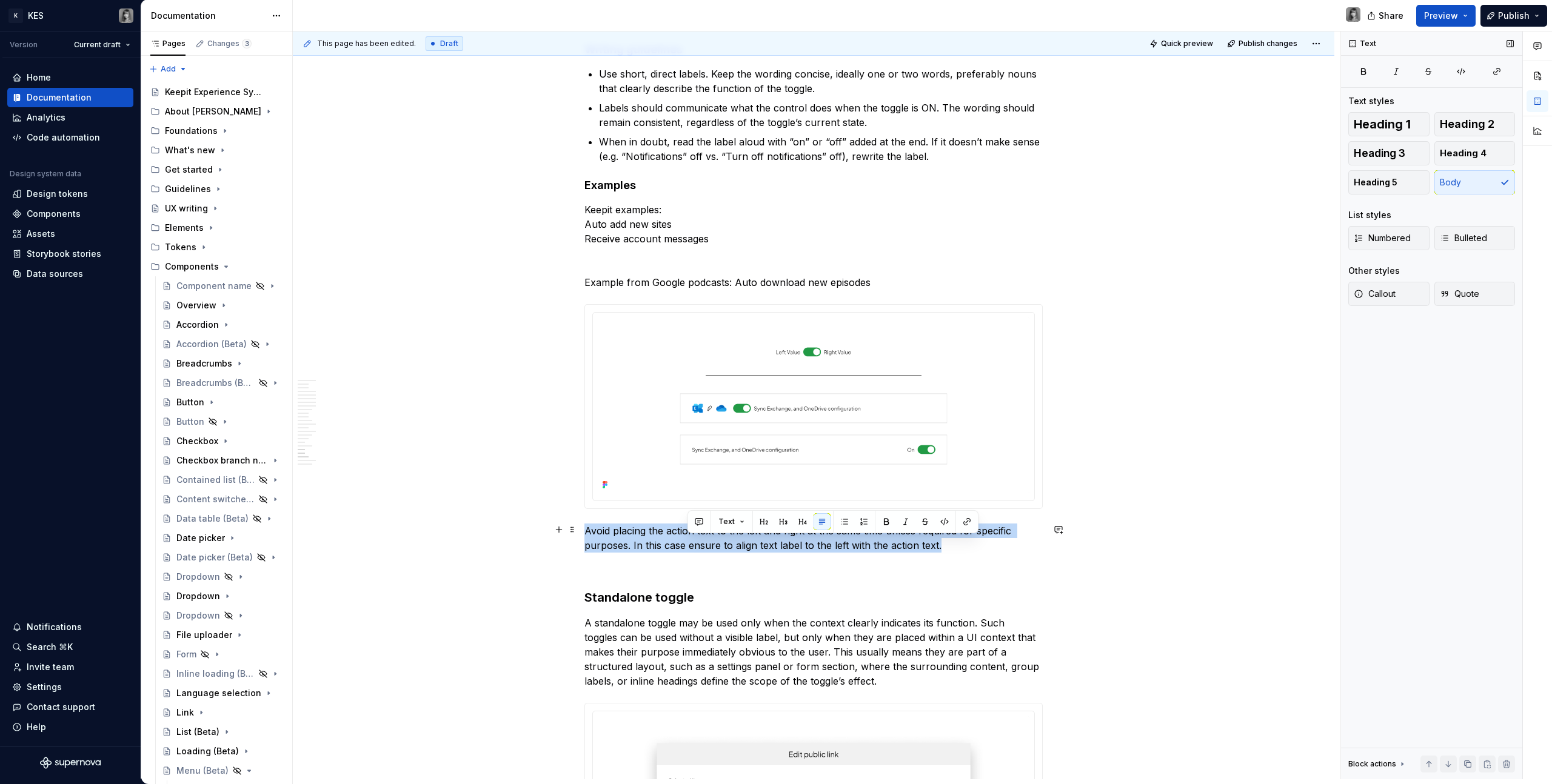
click at [687, 539] on p "Avoid placing the action text to the left and right at the same time unless req…" at bounding box center [813, 538] width 459 height 29
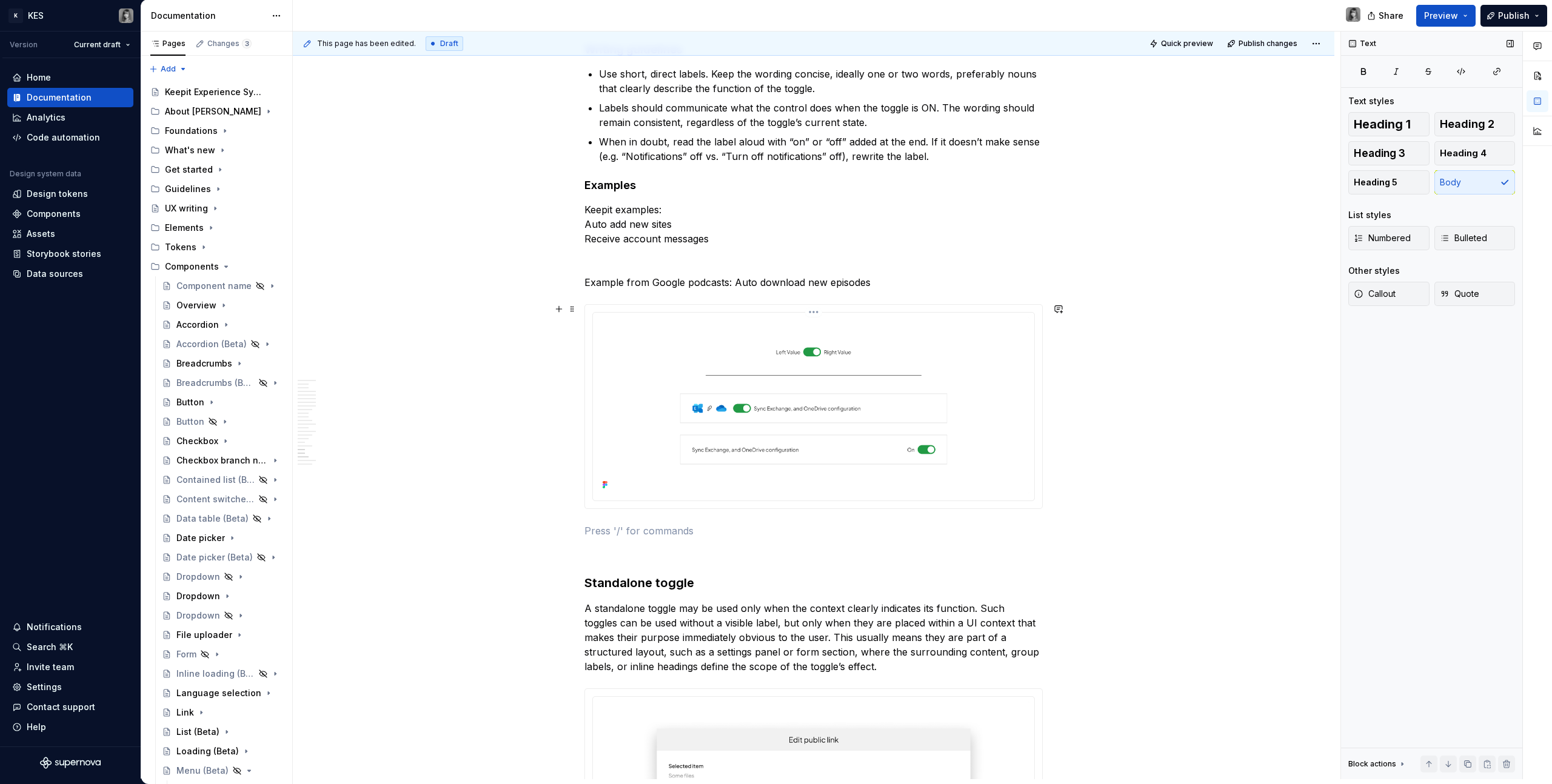
click at [886, 410] on img at bounding box center [813, 405] width 432 height 176
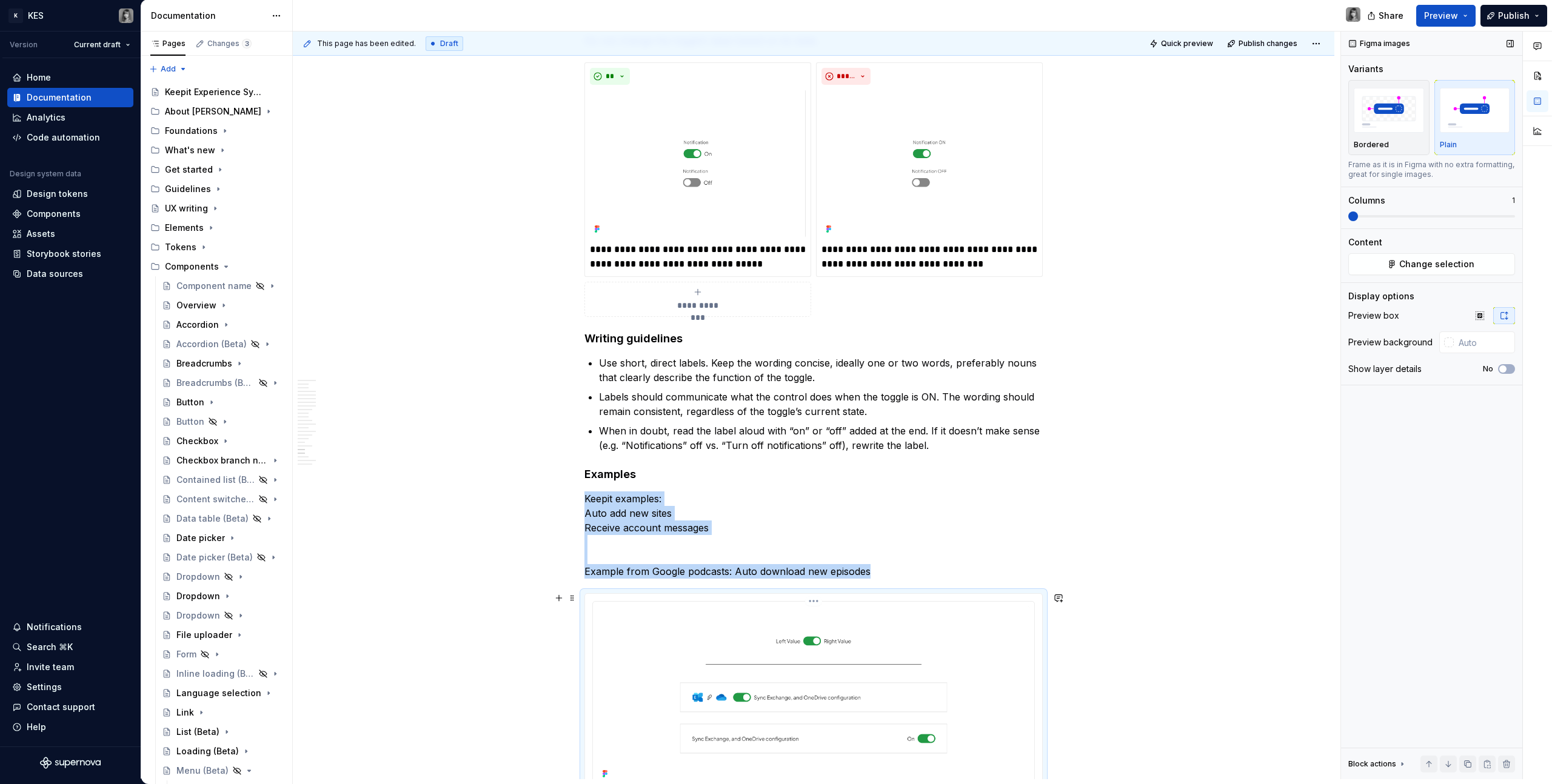
scroll to position [5505, 0]
drag, startPoint x: 571, startPoint y: 606, endPoint x: 637, endPoint y: 544, distance: 90.6
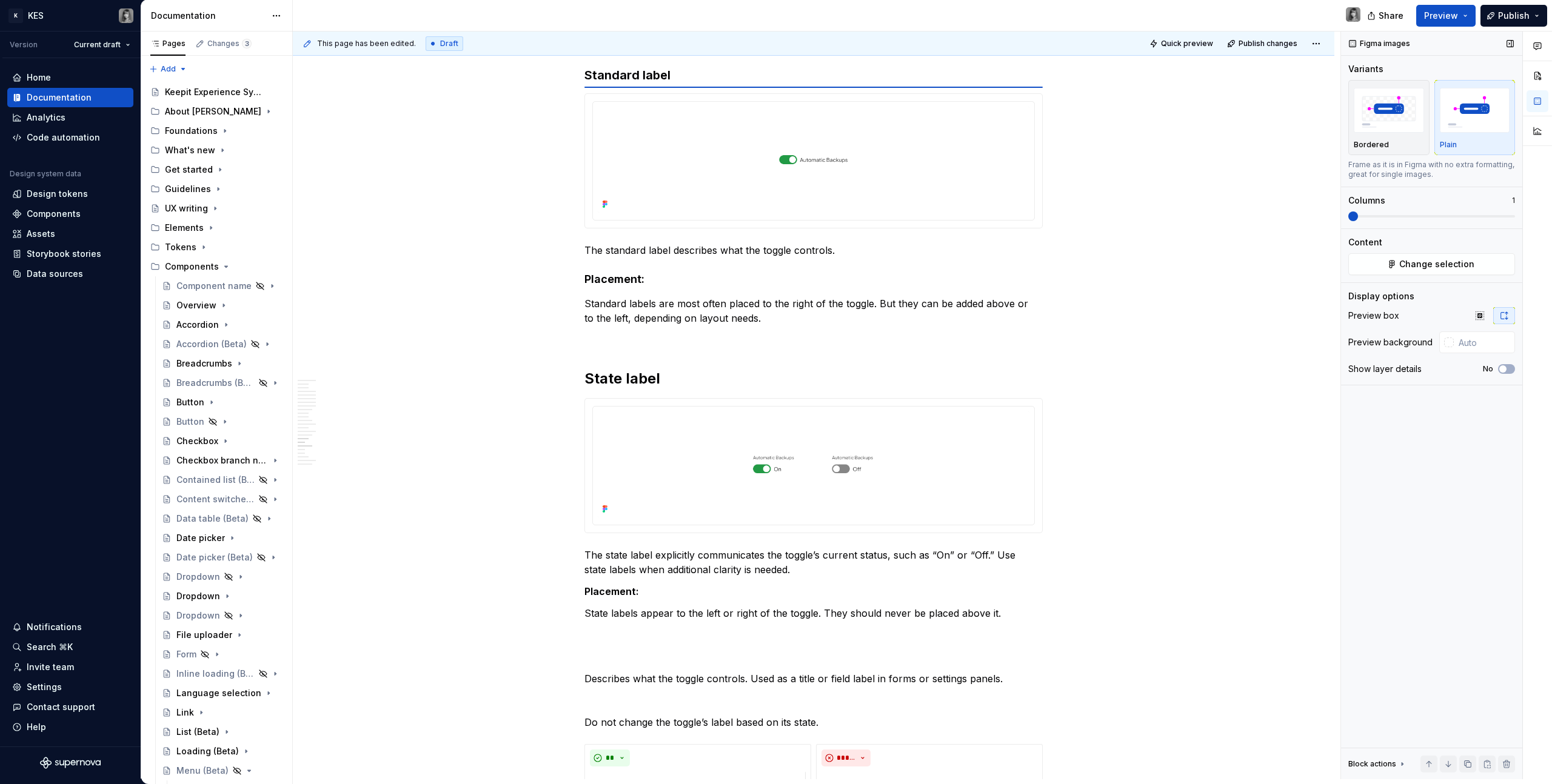
scroll to position [4793, 0]
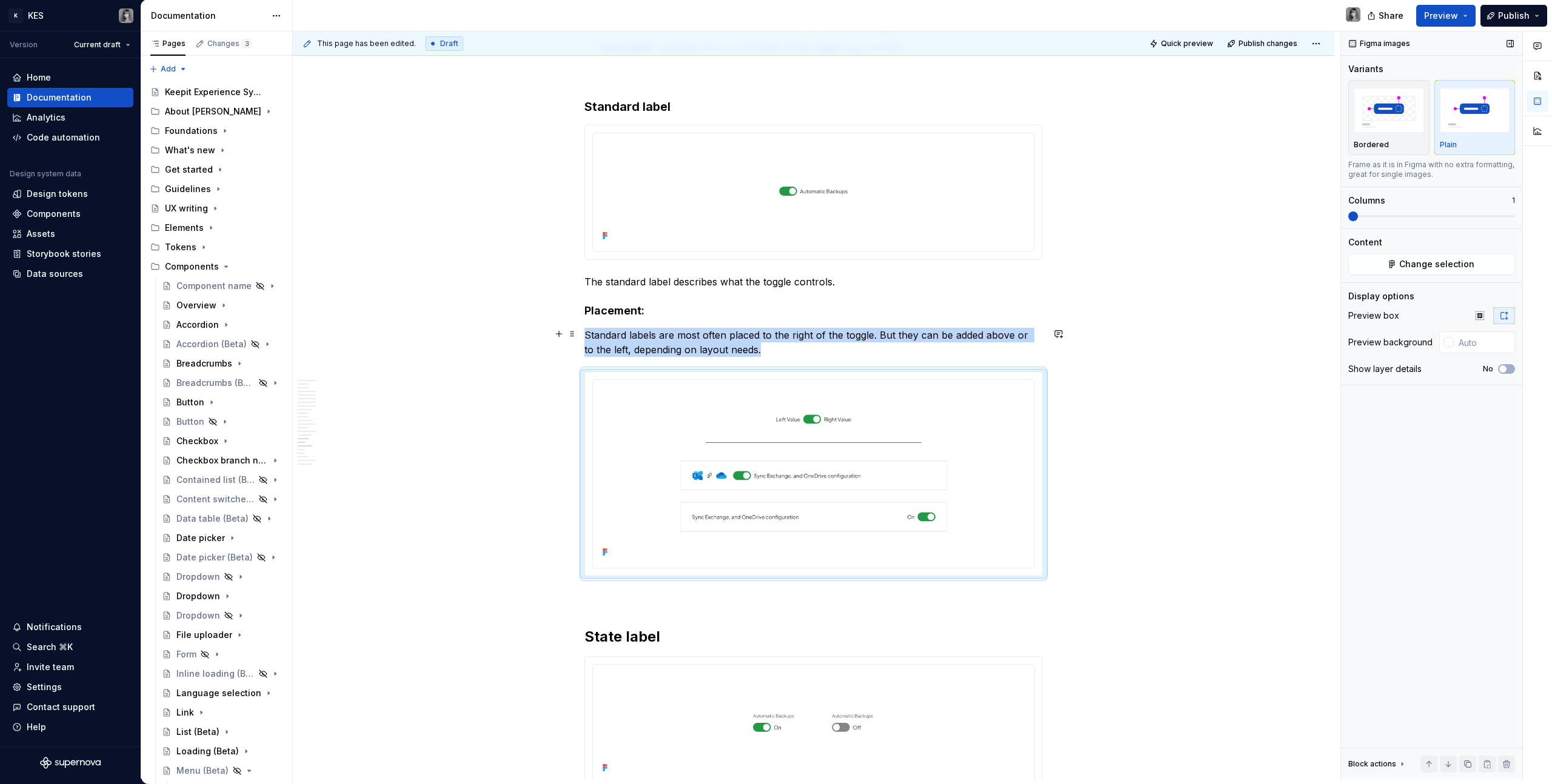
click at [785, 356] on p "Standard labels are most often placed to the right of the toggle. But they can …" at bounding box center [813, 343] width 459 height 29
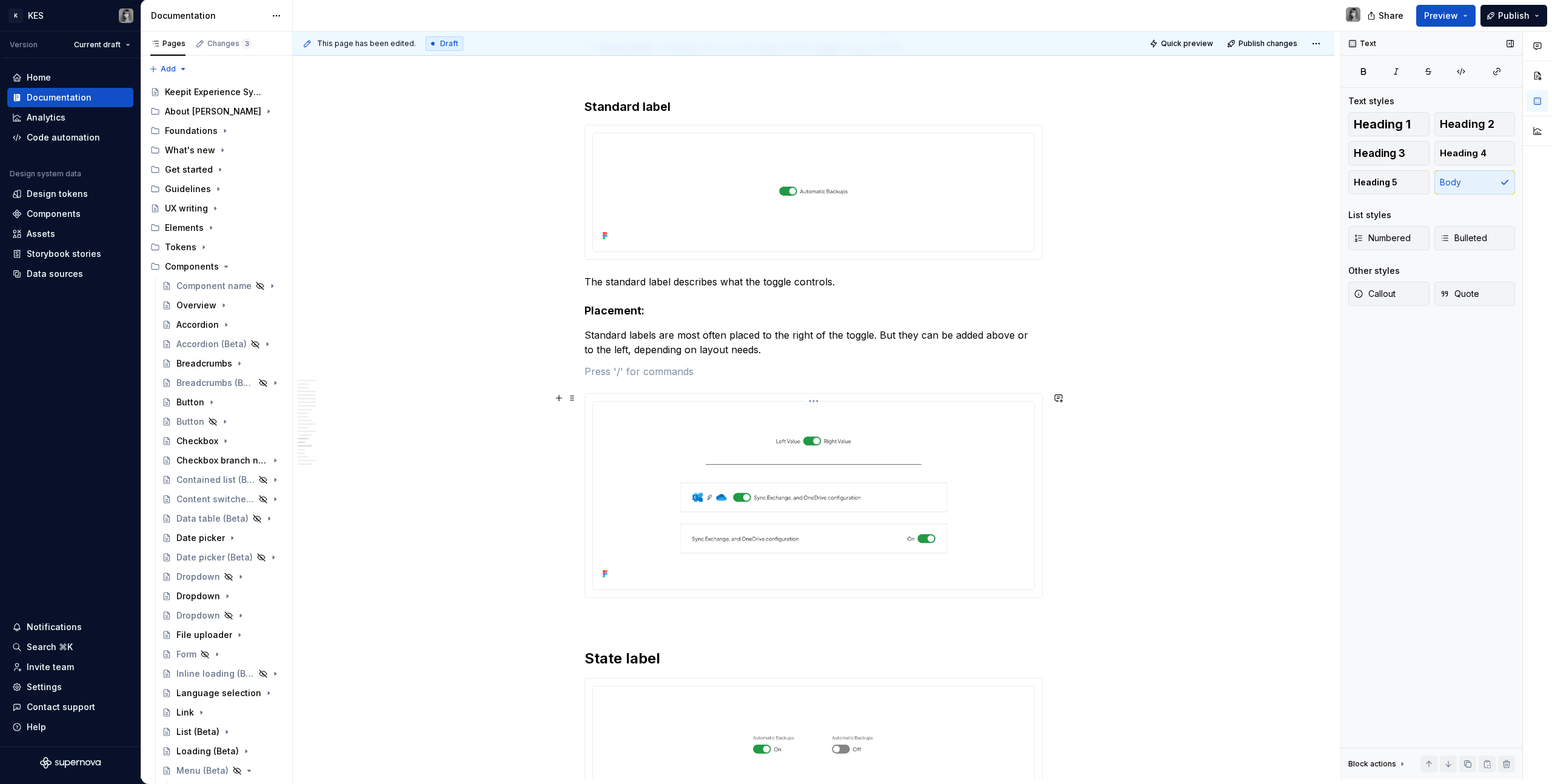
click at [857, 456] on img at bounding box center [813, 495] width 432 height 176
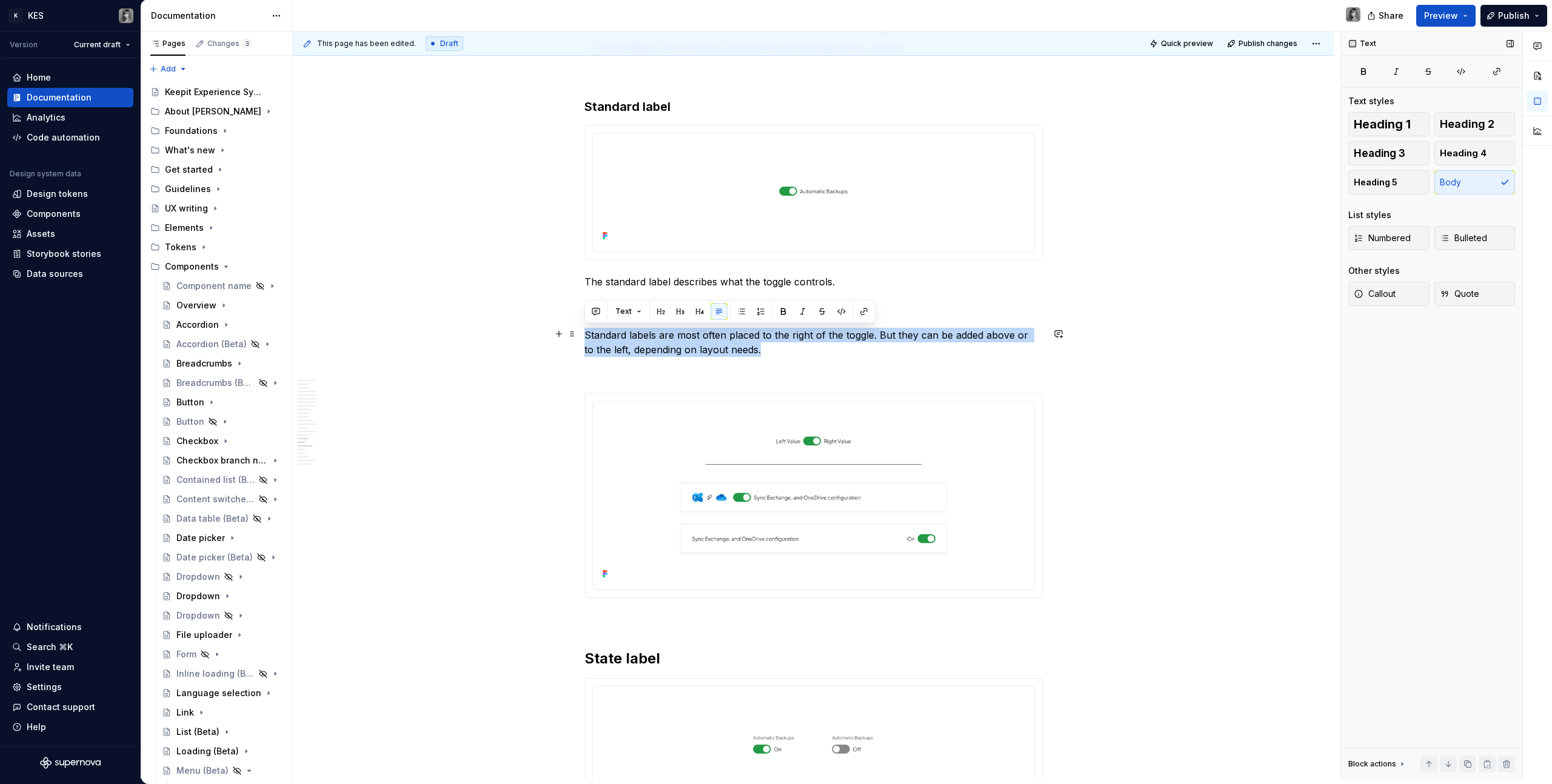
drag, startPoint x: 611, startPoint y: 325, endPoint x: 790, endPoint y: 349, distance: 180.6
click at [790, 349] on p "Standard labels are most often placed to the right of the toggle. But they can …" at bounding box center [813, 343] width 459 height 29
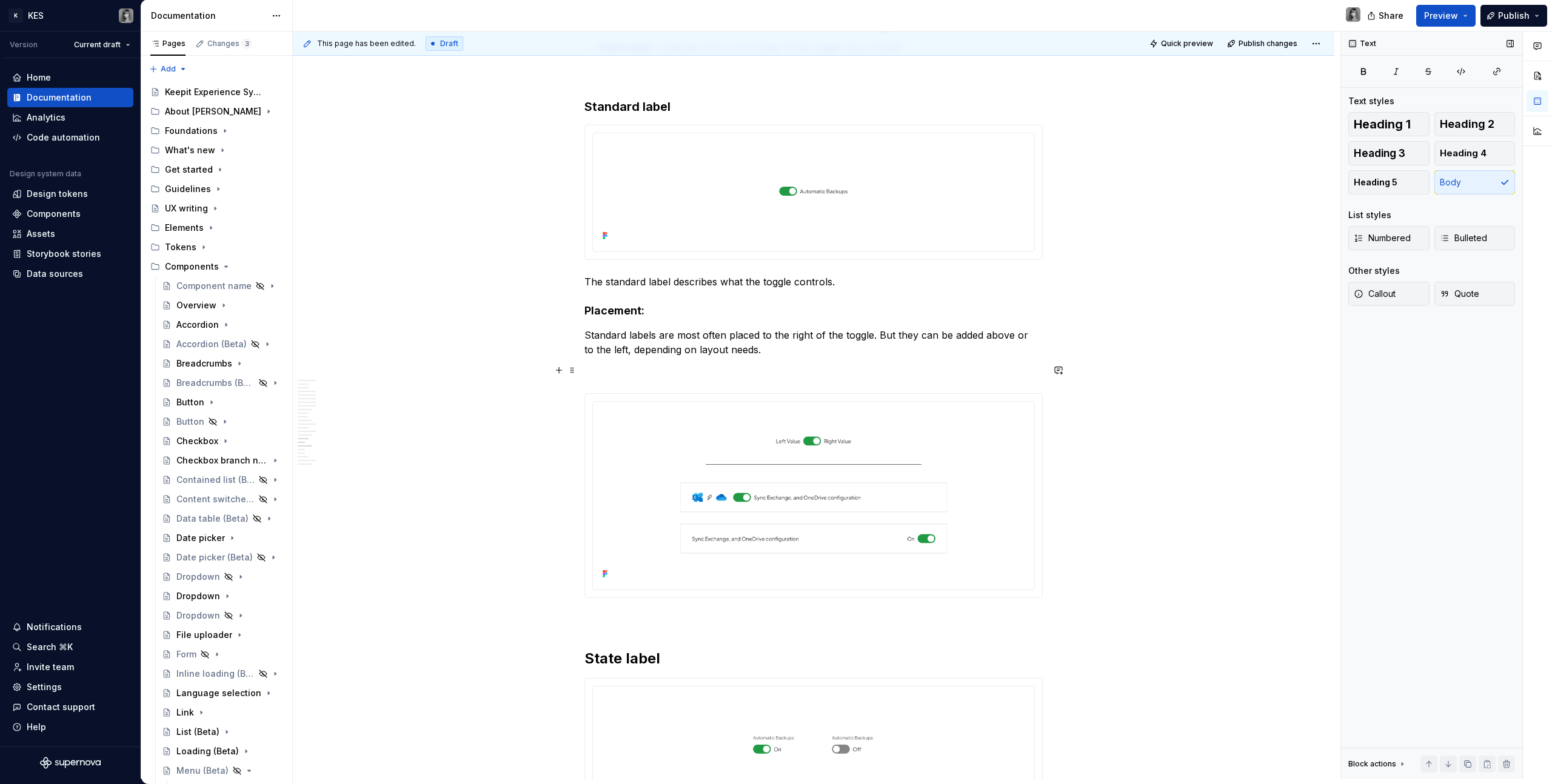
click at [787, 511] on img at bounding box center [813, 495] width 432 height 176
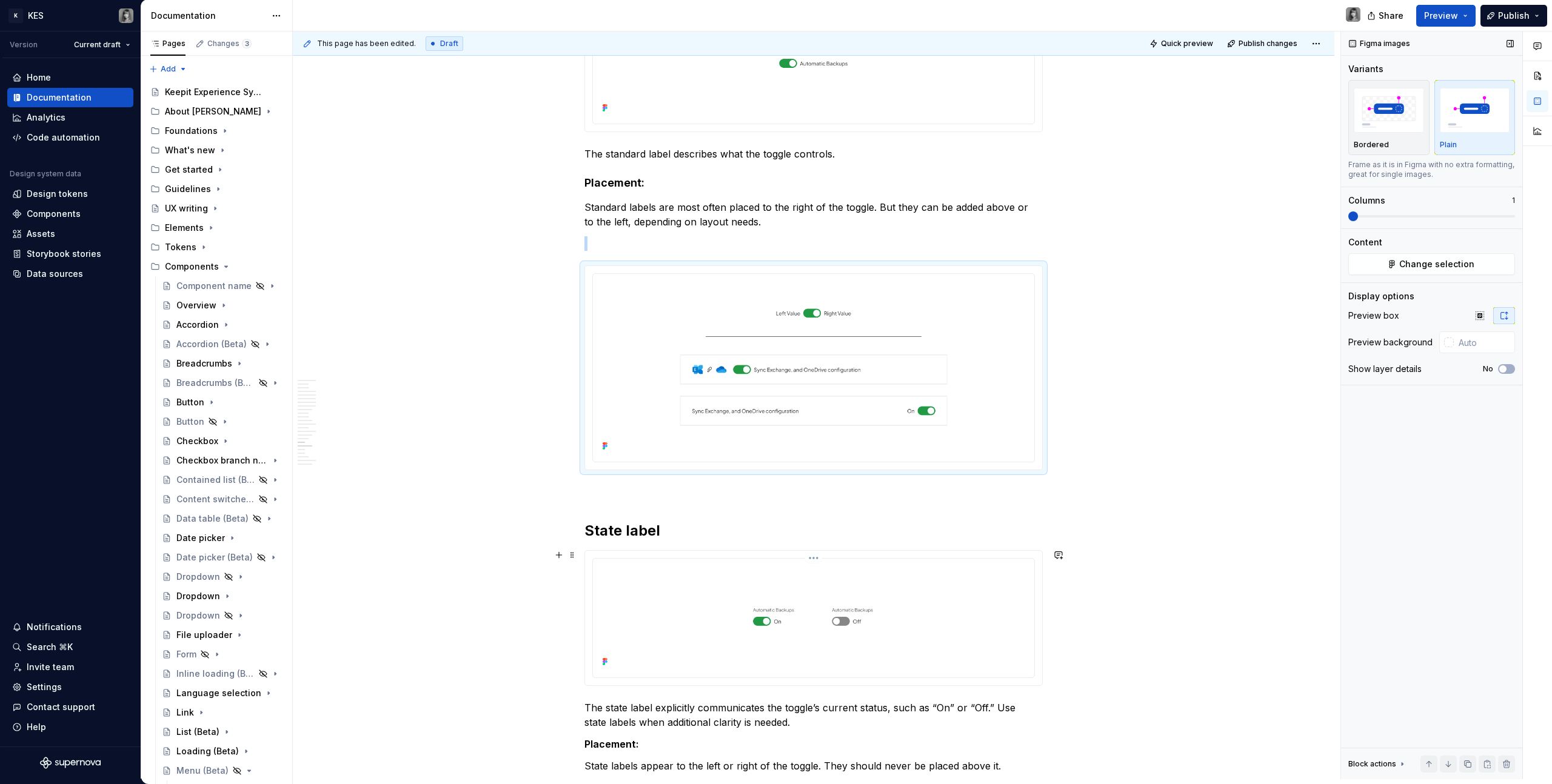
scroll to position [5046, 0]
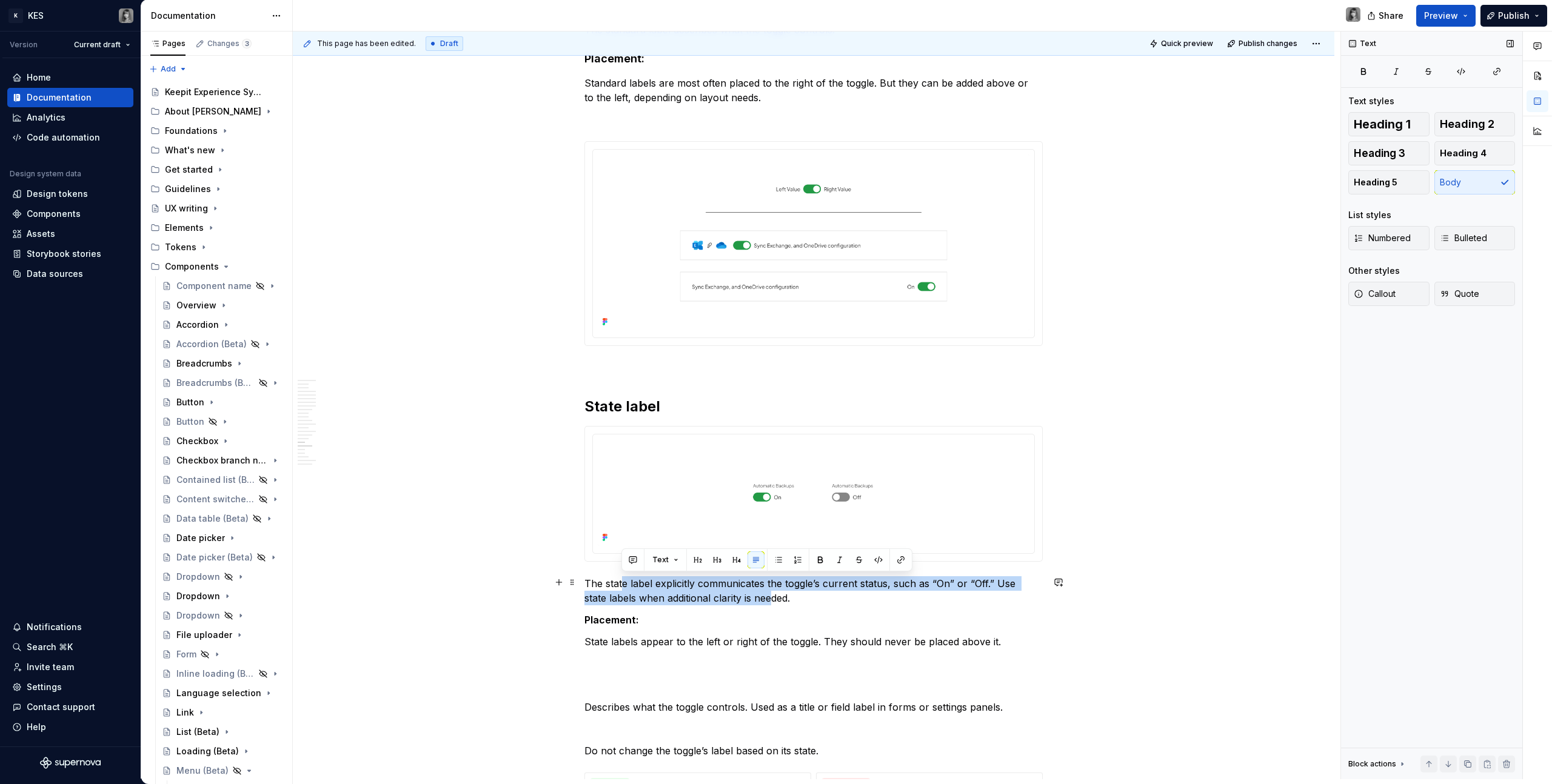
drag, startPoint x: 627, startPoint y: 583, endPoint x: 749, endPoint y: 596, distance: 122.7
click at [749, 596] on p "The state label explicitly communicates the toggle’s current status, such as “O…" at bounding box center [813, 591] width 459 height 29
drag, startPoint x: 792, startPoint y: 600, endPoint x: 724, endPoint y: 585, distance: 69.6
click at [724, 585] on p "The state label explicitly communicates the toggle’s current status, such as “O…" at bounding box center [813, 591] width 459 height 29
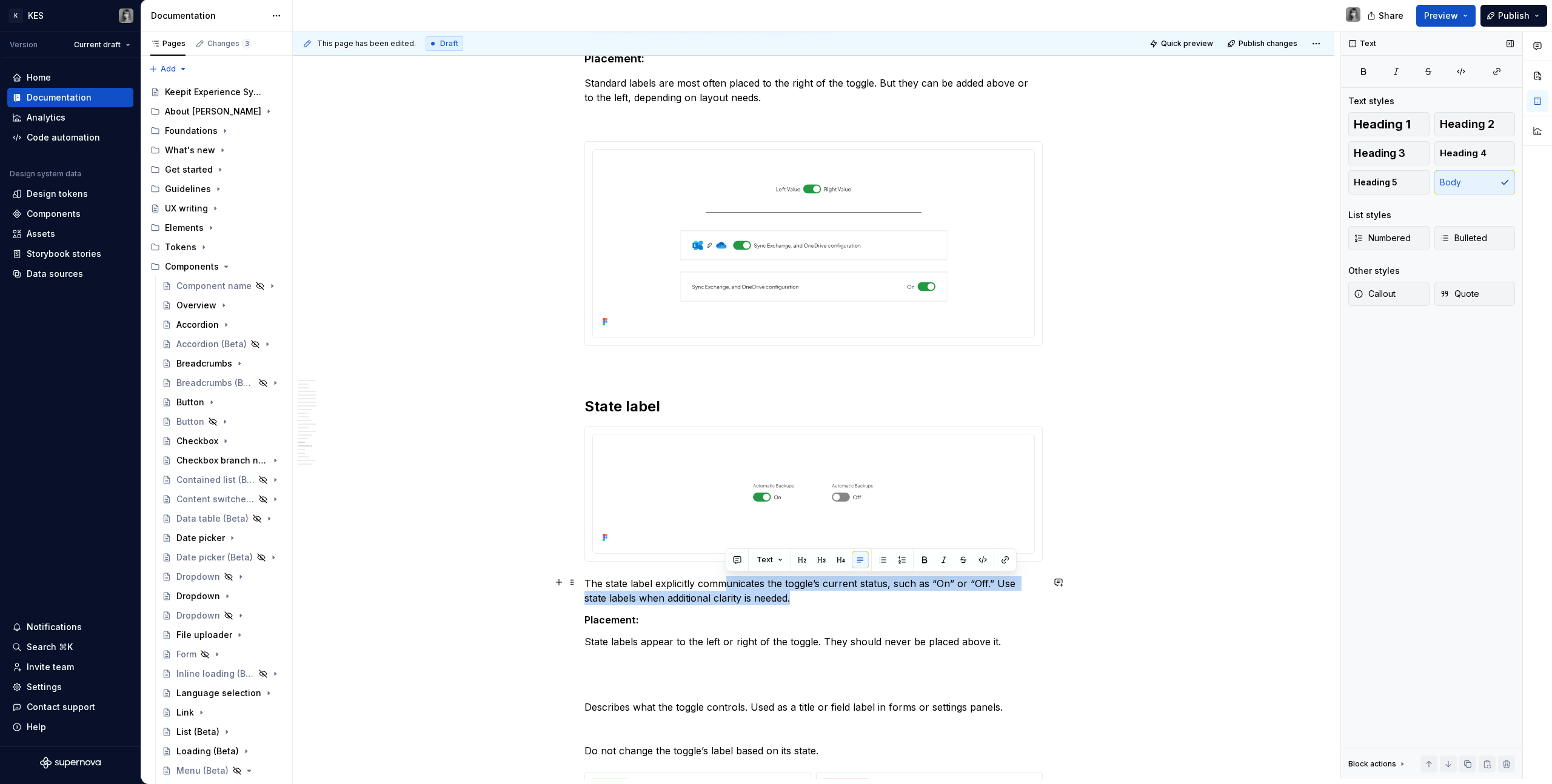
click at [724, 585] on p "The state label explicitly communicates the toggle’s current status, such as “O…" at bounding box center [813, 591] width 459 height 29
drag, startPoint x: 650, startPoint y: 580, endPoint x: 800, endPoint y: 594, distance: 150.7
click at [800, 594] on p "The state label explicitly communicates the toggle’s current status, such as “O…" at bounding box center [813, 591] width 459 height 29
click at [782, 562] on div at bounding box center [813, 493] width 459 height 135
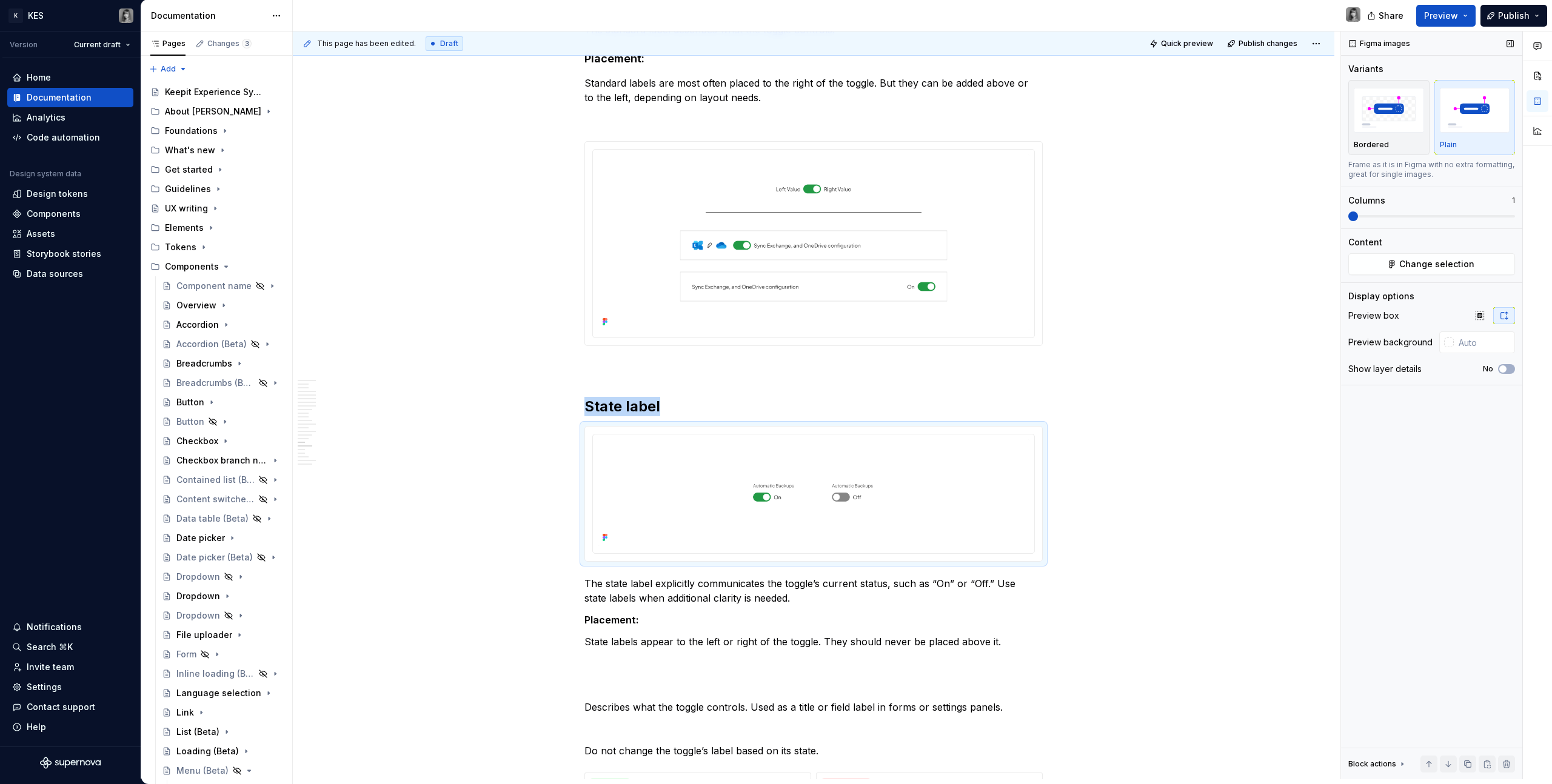
type textarea "*"
click at [799, 241] on img at bounding box center [813, 242] width 432 height 176
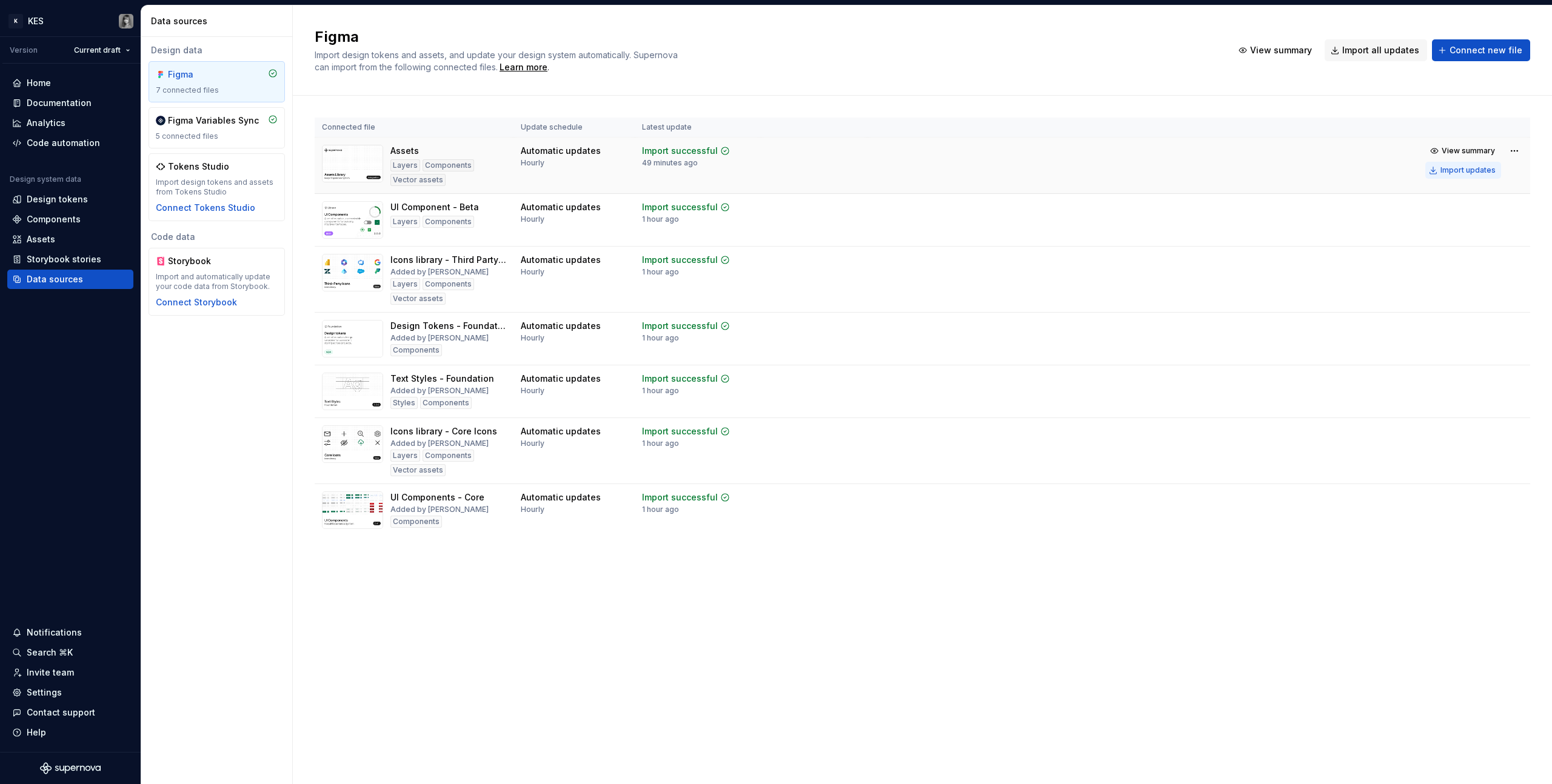
click at [1477, 164] on button "Import updates" at bounding box center [1463, 170] width 76 height 17
